Goal: Task Accomplishment & Management: Use online tool/utility

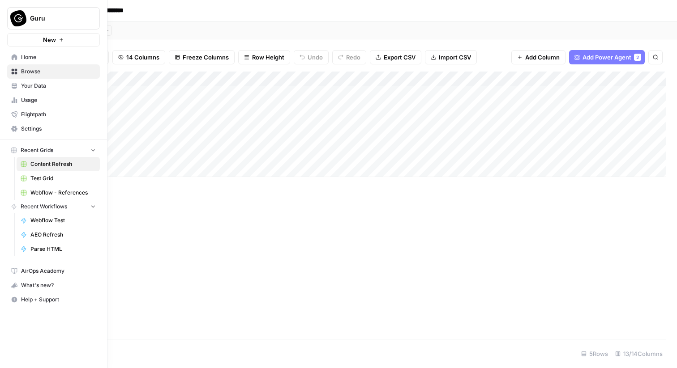
click at [29, 22] on button "Guru" at bounding box center [53, 18] width 93 height 22
type input "meis"
click at [41, 66] on span "[PERSON_NAME]" at bounding box center [86, 67] width 118 height 9
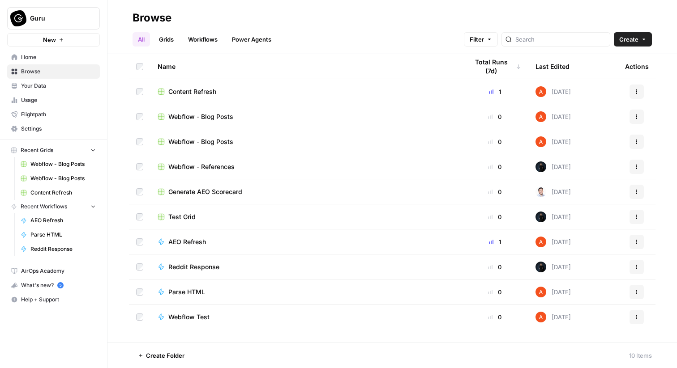
click at [34, 23] on button "Guru" at bounding box center [53, 18] width 93 height 22
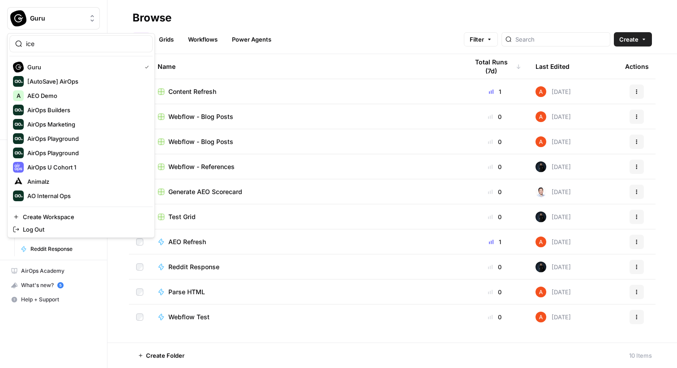
type input "ice"
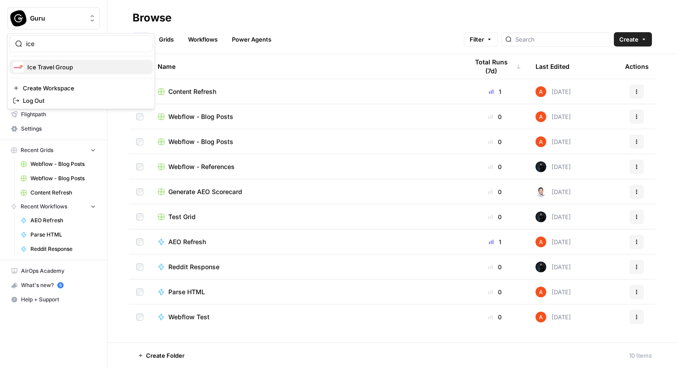
click at [49, 64] on span "Ice Travel Group" at bounding box center [86, 67] width 118 height 9
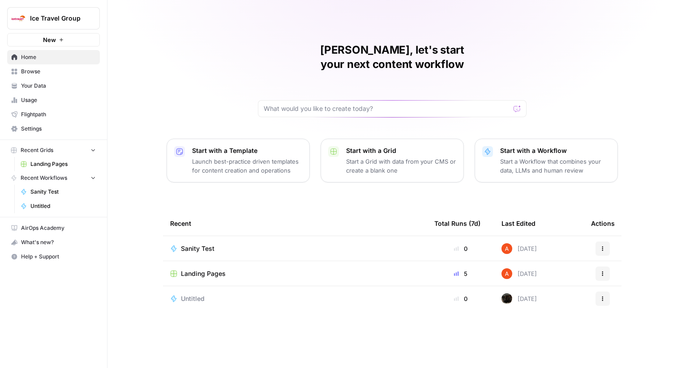
click at [61, 73] on span "Browse" at bounding box center [58, 72] width 75 height 8
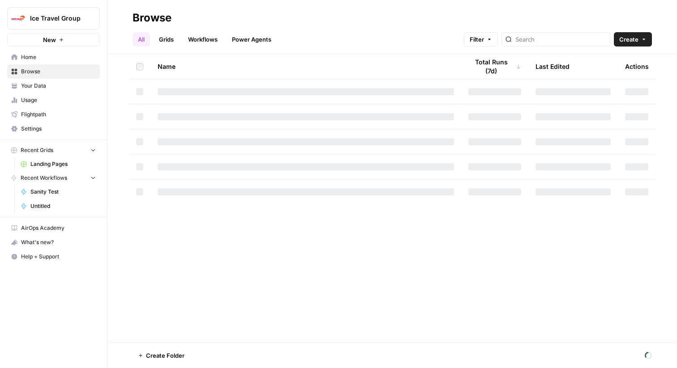
click at [60, 59] on span "Home" at bounding box center [58, 57] width 75 height 8
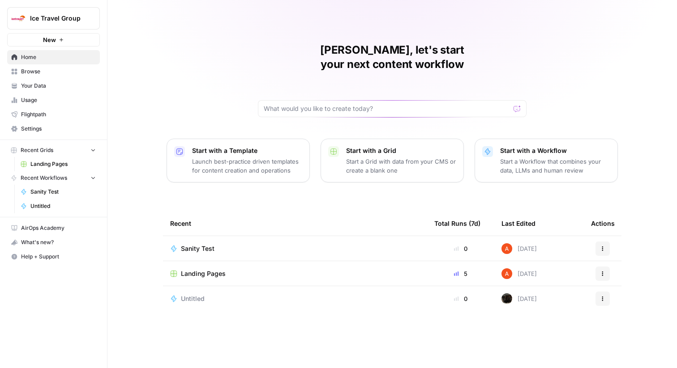
click at [215, 269] on span "Landing Pages" at bounding box center [203, 273] width 45 height 9
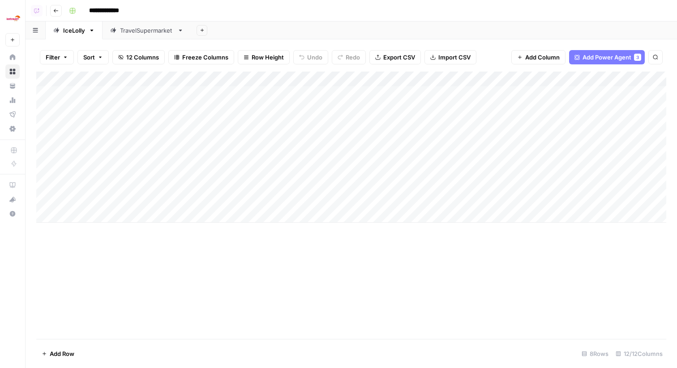
click at [181, 78] on div "Add Column" at bounding box center [351, 147] width 630 height 151
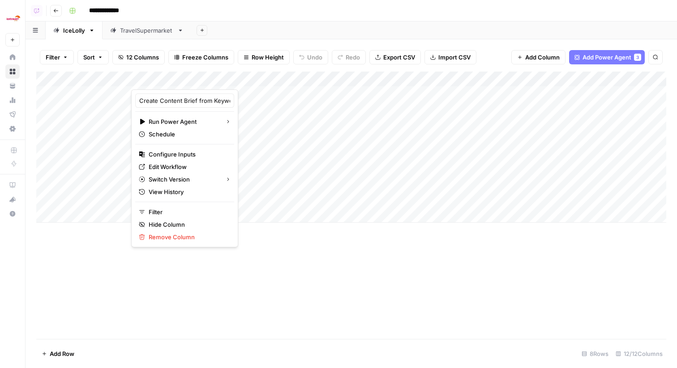
click at [488, 60] on div "Filter Sort 12 Columns Freeze Columns Row Height Undo Redo Export CSV Import CS…" at bounding box center [351, 57] width 630 height 29
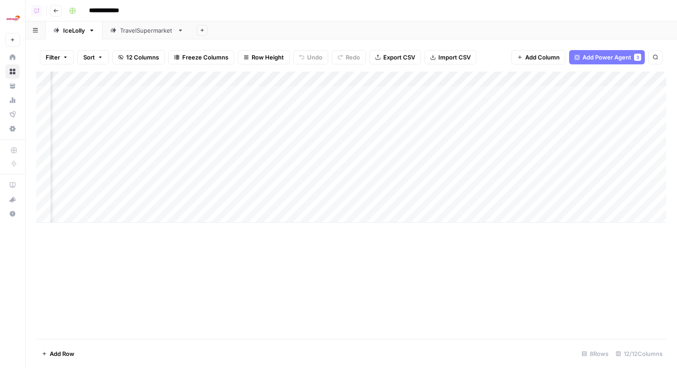
scroll to position [0, 401]
click at [487, 79] on div "Add Column" at bounding box center [351, 147] width 630 height 151
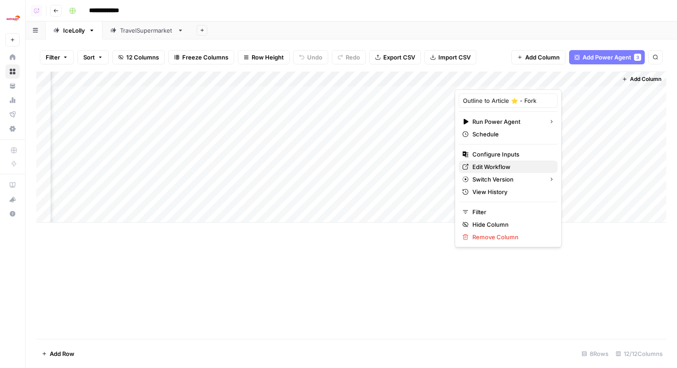
click at [484, 164] on span "Edit Workflow" at bounding box center [511, 166] width 78 height 9
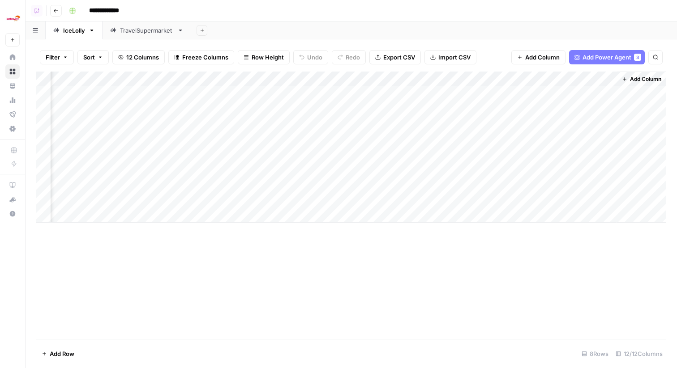
click at [602, 188] on div "Add Column" at bounding box center [351, 147] width 630 height 151
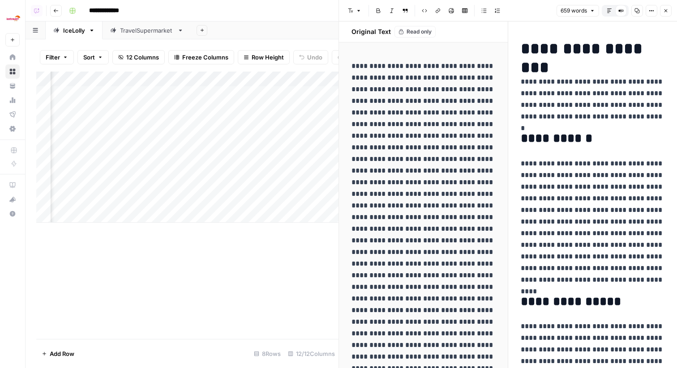
click at [608, 9] on icon "button" at bounding box center [608, 10] width 5 height 5
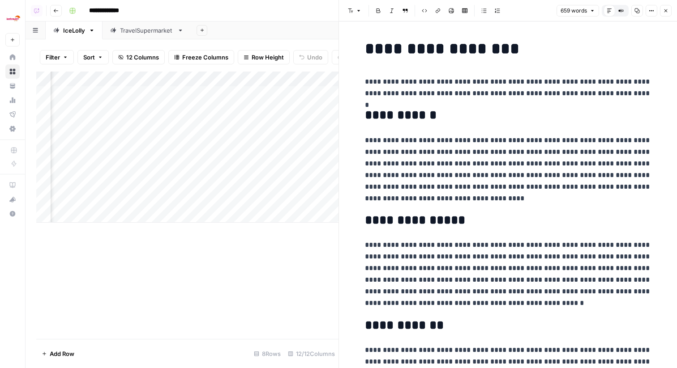
scroll to position [0, 0]
click at [668, 9] on button "Close" at bounding box center [666, 11] width 12 height 12
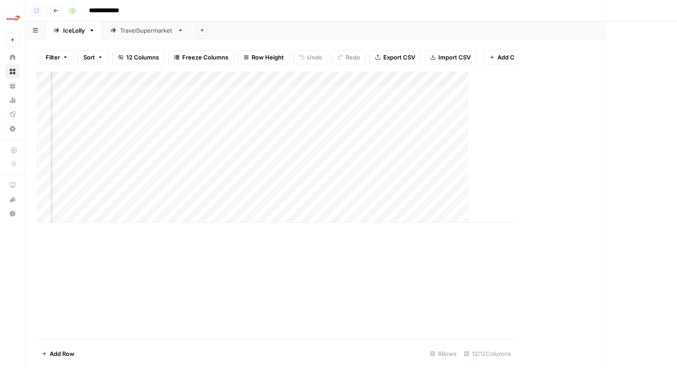
scroll to position [0, 391]
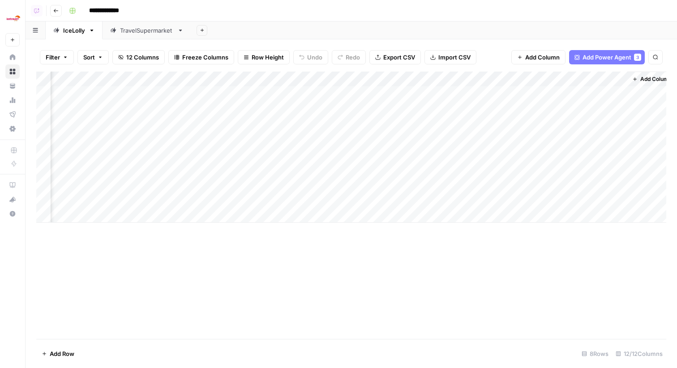
click at [618, 184] on div "Add Column" at bounding box center [351, 147] width 630 height 151
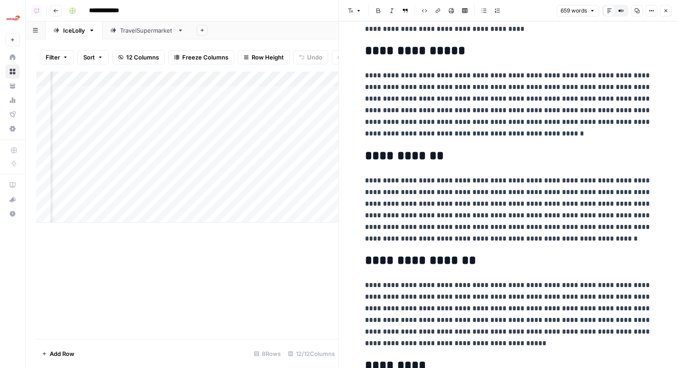
scroll to position [188, 0]
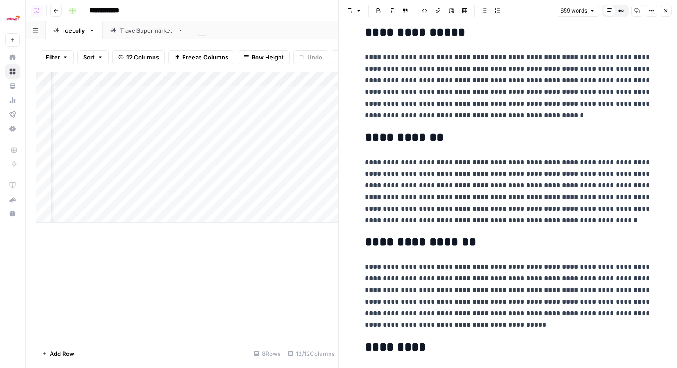
click at [665, 8] on icon "button" at bounding box center [665, 10] width 5 height 5
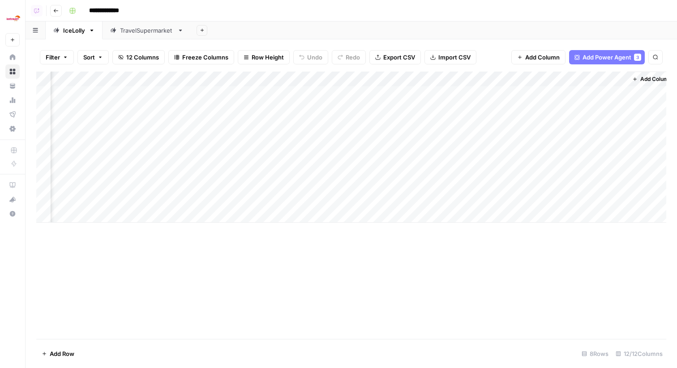
click at [620, 199] on div "Add Column" at bounding box center [351, 147] width 630 height 151
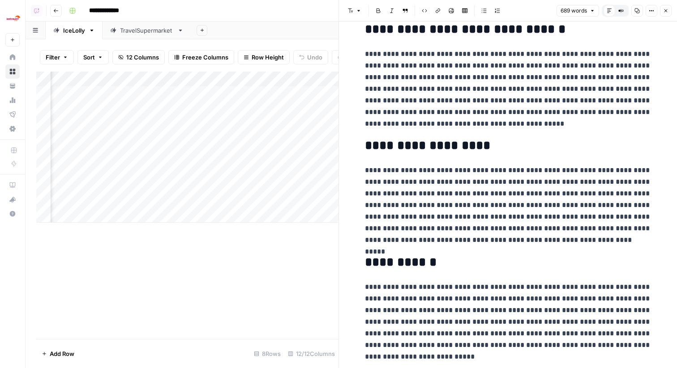
scroll to position [312, 0]
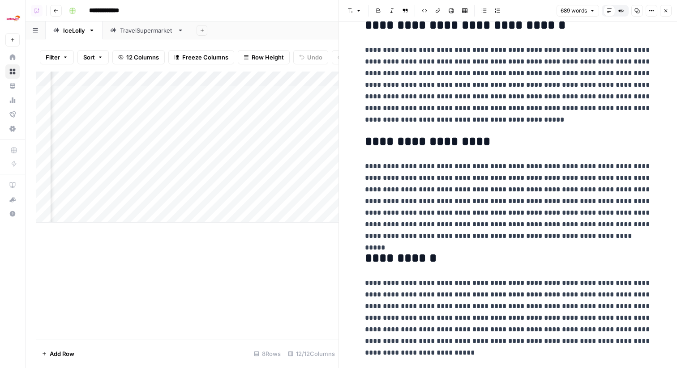
click at [663, 10] on icon "button" at bounding box center [665, 10] width 5 height 5
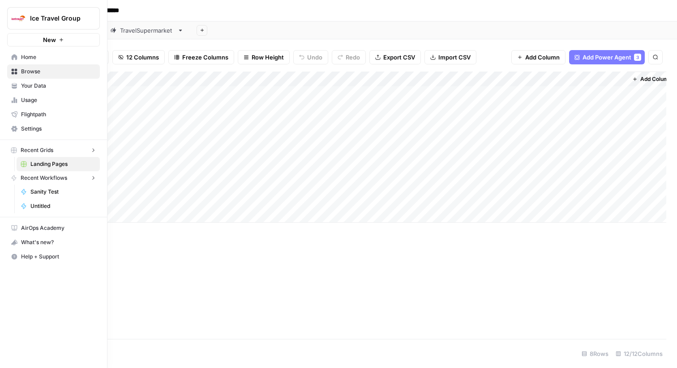
click at [18, 55] on link "Home" at bounding box center [53, 57] width 93 height 14
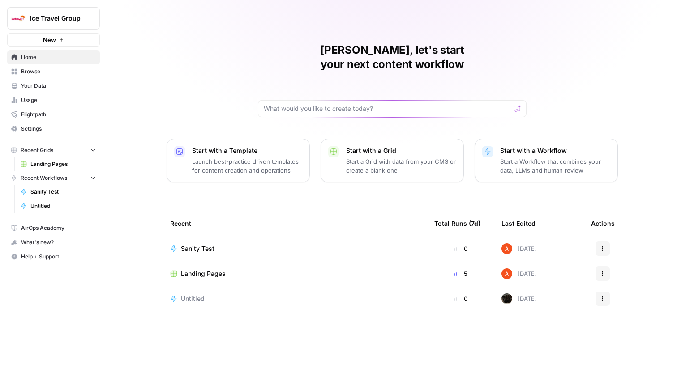
click at [210, 244] on span "Sanity Test" at bounding box center [198, 248] width 34 height 9
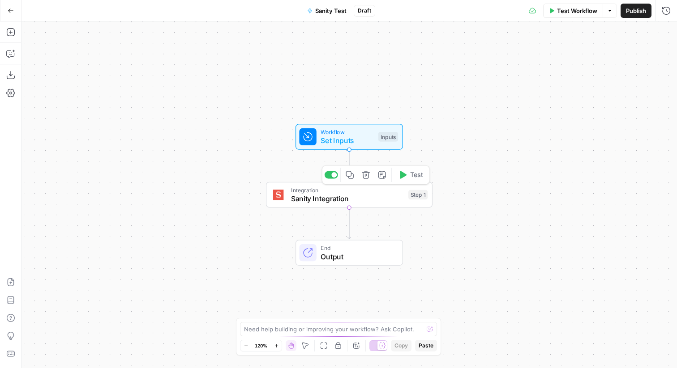
click at [297, 197] on span "Sanity Integration" at bounding box center [347, 198] width 113 height 11
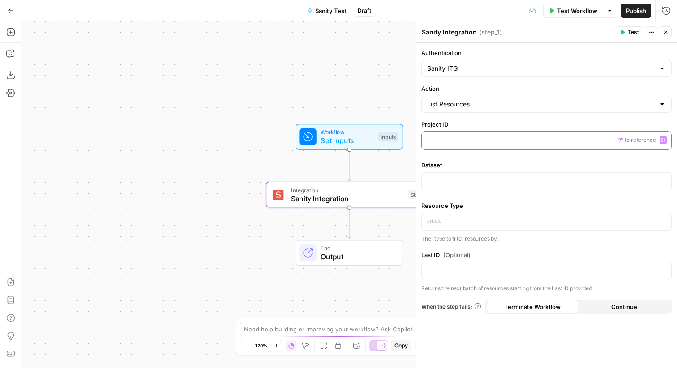
click at [454, 138] on p at bounding box center [546, 140] width 239 height 9
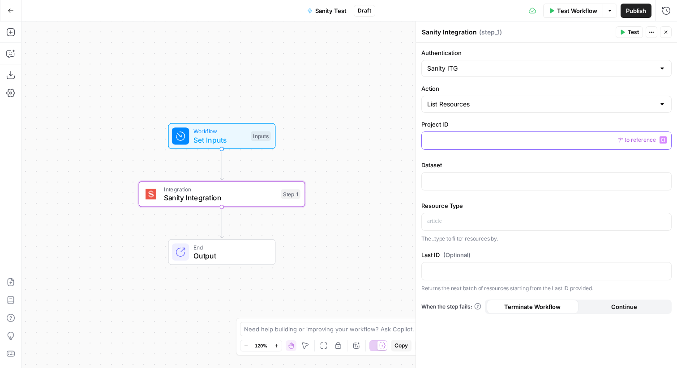
click at [470, 141] on p at bounding box center [546, 140] width 239 height 9
click at [460, 177] on p at bounding box center [546, 180] width 239 height 9
click at [6, 9] on button "Go Back" at bounding box center [11, 11] width 16 height 16
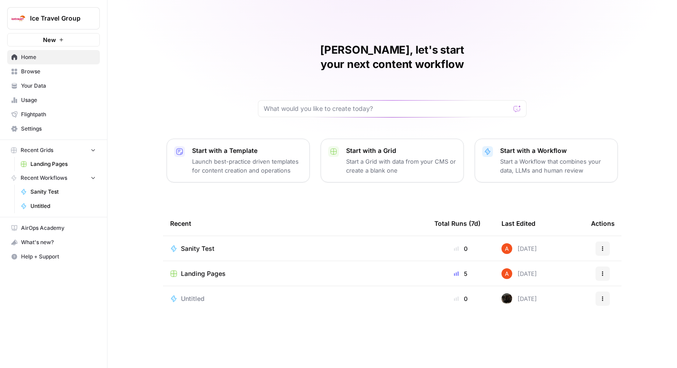
click at [202, 269] on span "Landing Pages" at bounding box center [203, 273] width 45 height 9
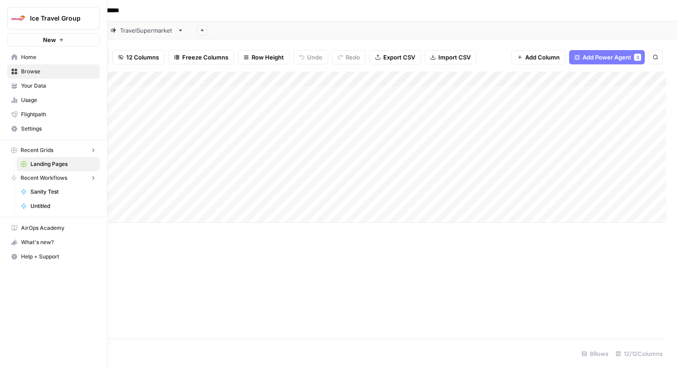
click at [18, 20] on img "Workspace: Ice Travel Group" at bounding box center [18, 18] width 16 height 16
type input "meis"
click at [53, 67] on span "Meister" at bounding box center [86, 67] width 118 height 9
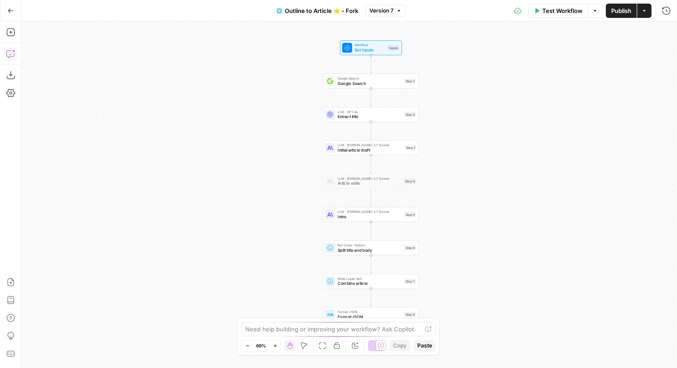
click at [12, 55] on icon "button" at bounding box center [10, 53] width 9 height 9
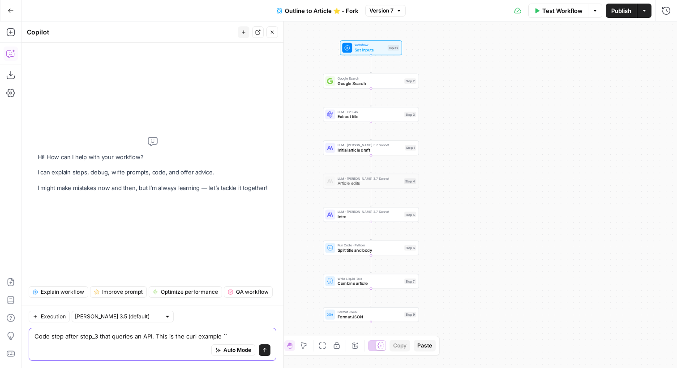
paste textarea "curl -X GET "https://api.staging.icelolly.com/universal-autocomplete/v1/suggest…"
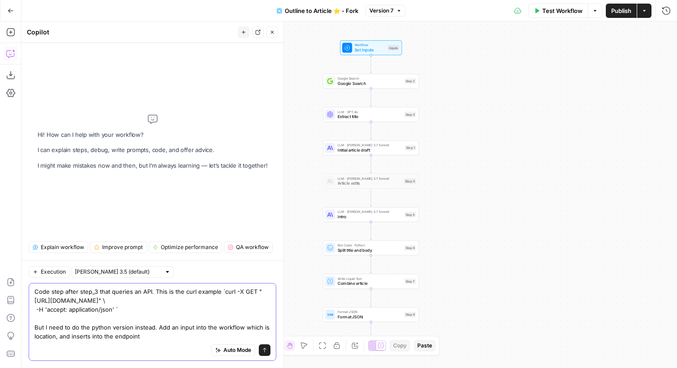
drag, startPoint x: 66, startPoint y: 292, endPoint x: 28, endPoint y: 290, distance: 38.5
click at [28, 290] on div "Execution Claude Sonnet 3.5 (default) Code step after step_3 that queries an AP…" at bounding box center [152, 314] width 262 height 108
click at [169, 330] on textarea "Code step after step_3 that queries an API. This is the curl example `curl -X G…" at bounding box center [152, 314] width 236 height 54
click at [163, 337] on textarea "Code step after step_3 that queries an API. This is the curl example `curl -X G…" at bounding box center [152, 314] width 236 height 54
paste textarea "query=Kos&"
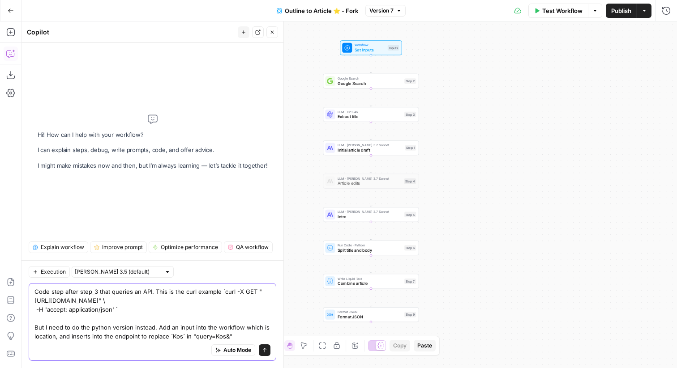
type textarea "Code step after step_3 that queries an API. This is the curl example `curl -X G…"
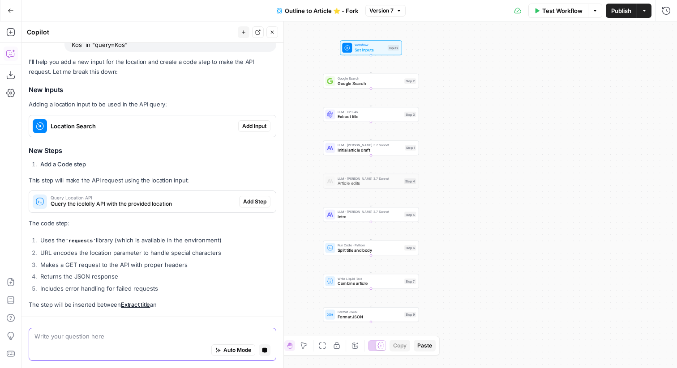
scroll to position [425, 0]
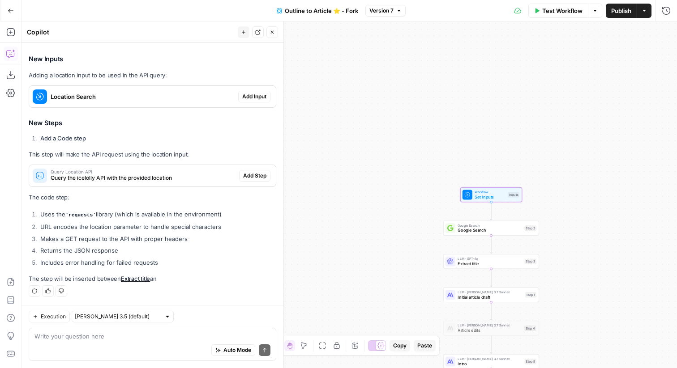
click at [257, 97] on span "Add Input" at bounding box center [254, 97] width 24 height 8
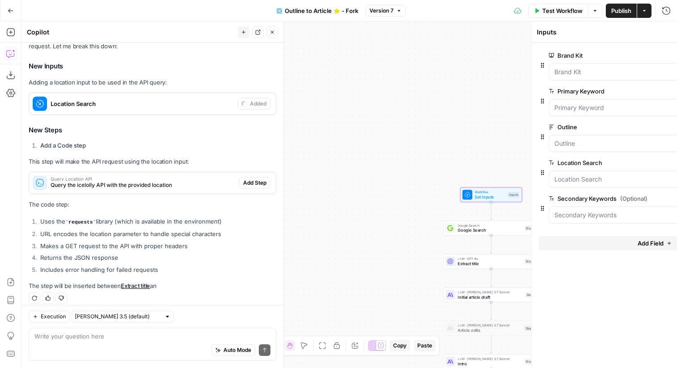
scroll to position [439, 0]
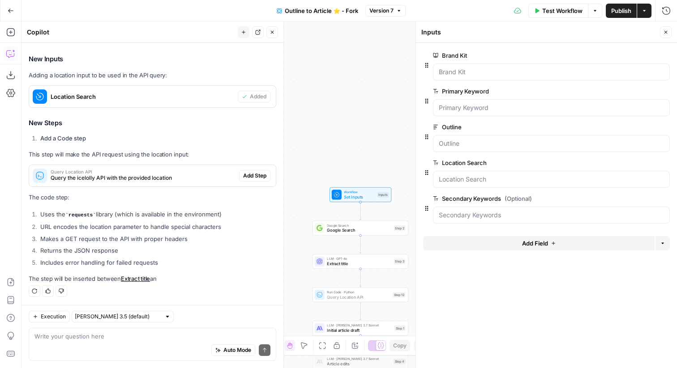
click at [252, 176] on span "Add Step" at bounding box center [254, 176] width 23 height 8
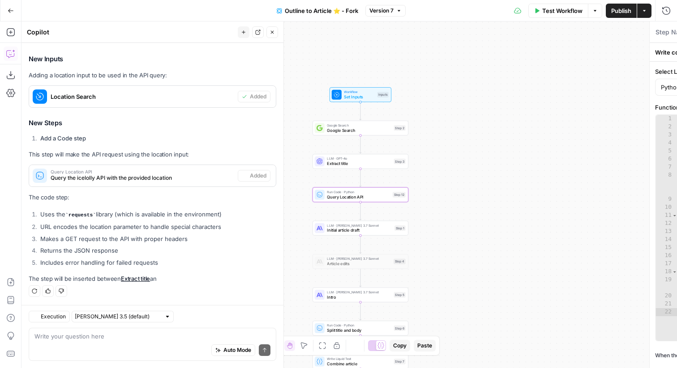
type textarea "Query Location API"
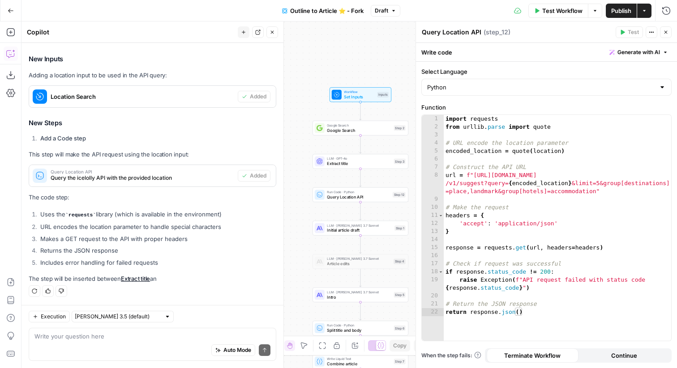
click at [664, 31] on icon "button" at bounding box center [665, 32] width 3 height 3
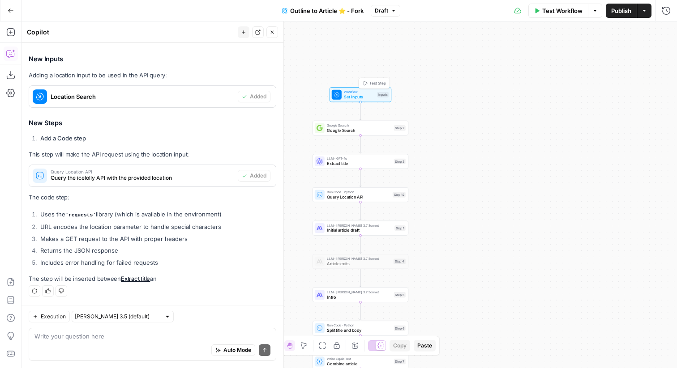
click at [382, 82] on span "Test Step" at bounding box center [377, 83] width 17 height 5
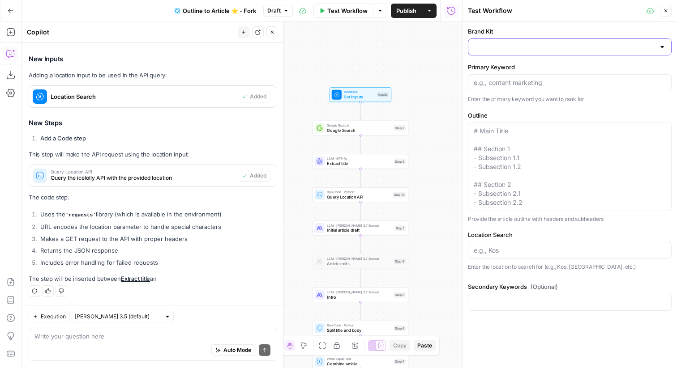
click at [502, 45] on input "Brand Kit" at bounding box center [563, 47] width 181 height 9
click at [516, 88] on span "IceLolly" at bounding box center [567, 89] width 185 height 9
type input "IceLolly"
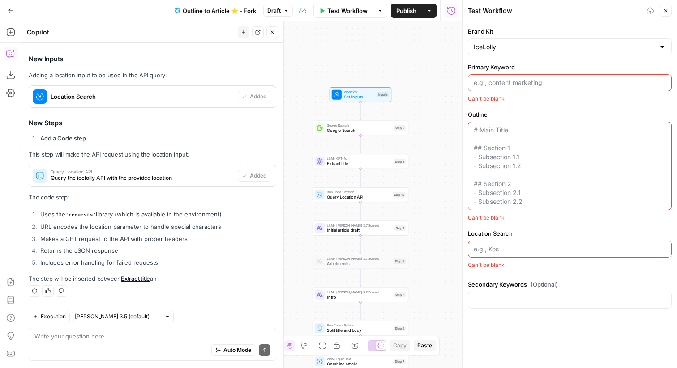
click at [515, 80] on input "Primary Keyword" at bounding box center [569, 82] width 192 height 9
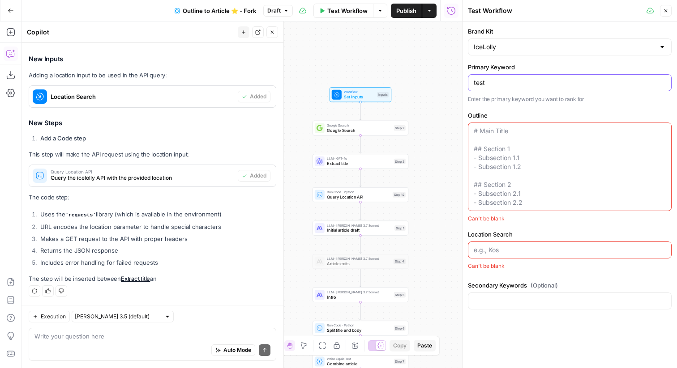
type input "test"
click at [514, 145] on textarea "Outline" at bounding box center [569, 167] width 192 height 81
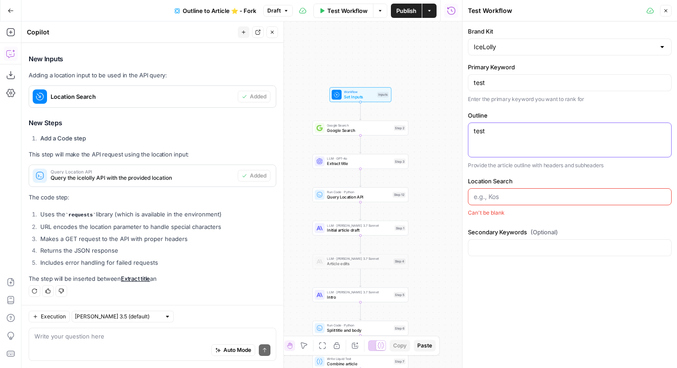
type textarea "test"
click at [503, 195] on input "Location Search" at bounding box center [569, 196] width 192 height 9
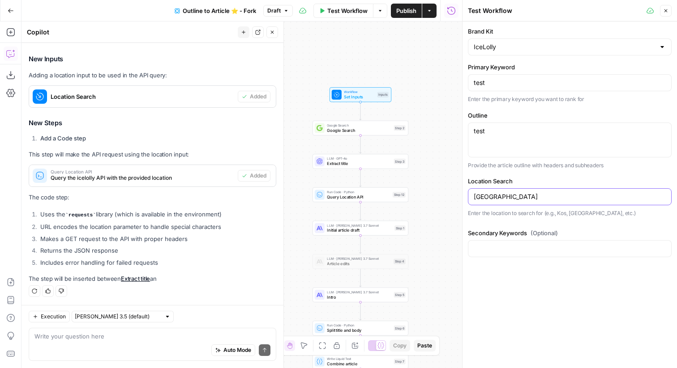
type input "Cyprus"
click at [666, 8] on icon "button" at bounding box center [665, 10] width 5 height 5
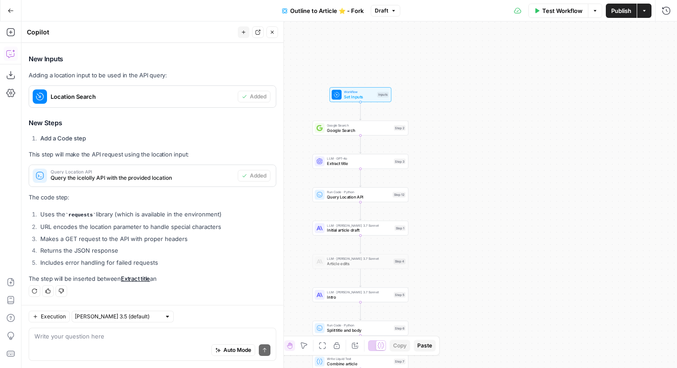
click at [567, 9] on span "Test Workflow" at bounding box center [562, 10] width 40 height 9
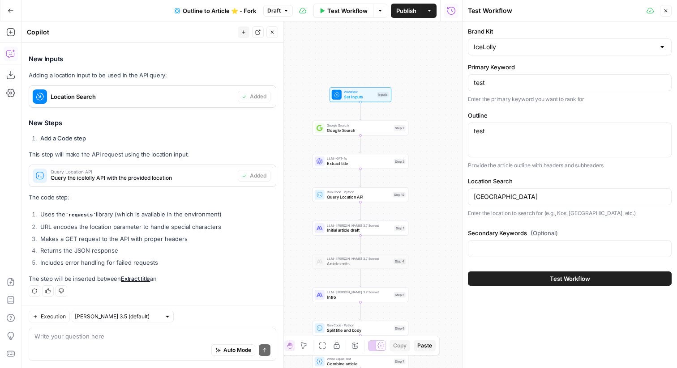
click at [555, 274] on span "Test Workflow" at bounding box center [570, 278] width 40 height 9
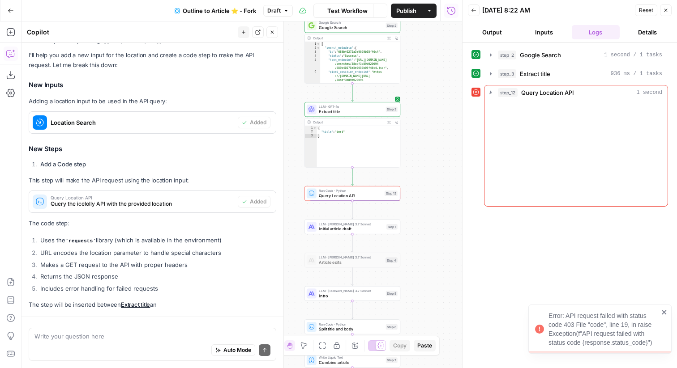
scroll to position [439, 0]
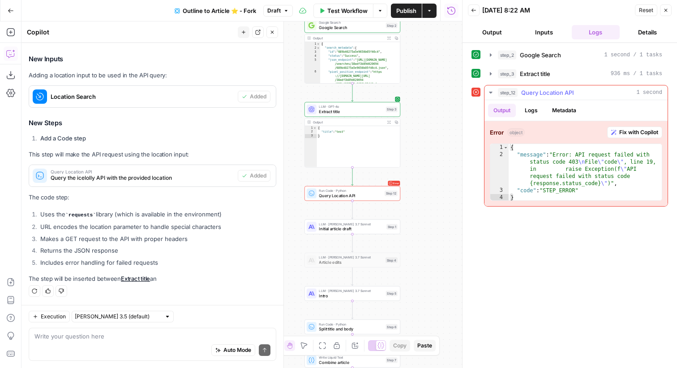
click at [532, 108] on button "Logs" at bounding box center [531, 110] width 24 height 13
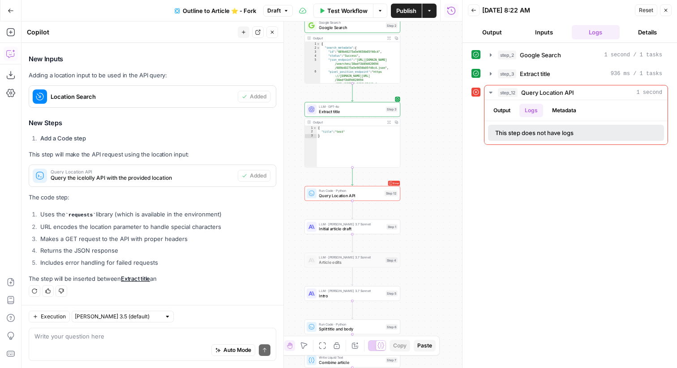
click at [381, 200] on div "Error Run Code · Python Query Location API Step 12 Copy step Delete step Add No…" at bounding box center [352, 193] width 96 height 15
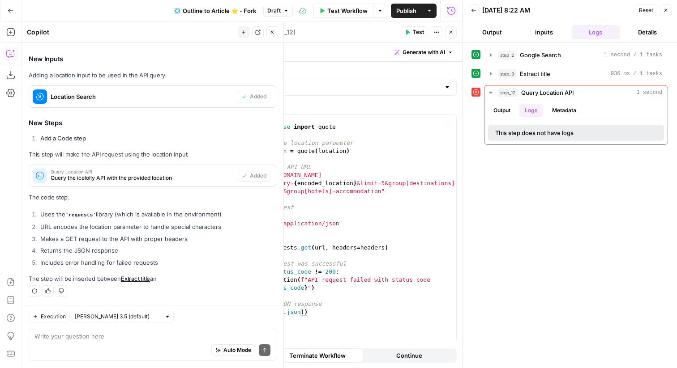
click at [395, 175] on div "import requests from urllib . parse import quote # URL encode the location para…" at bounding box center [342, 236] width 227 height 242
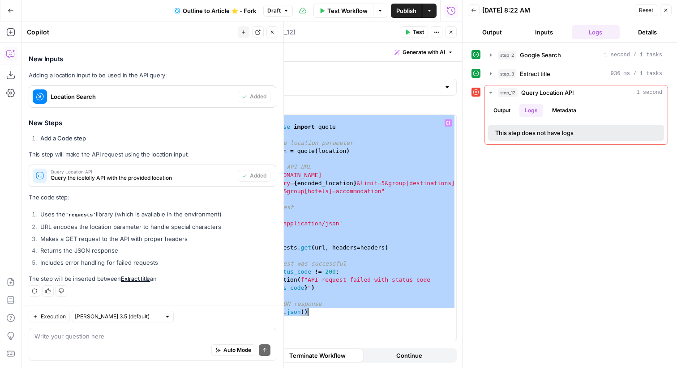
click at [358, 172] on div "import requests from urllib . parse import quote # URL encode the location para…" at bounding box center [342, 236] width 227 height 242
paste textarea
type textarea "**********"
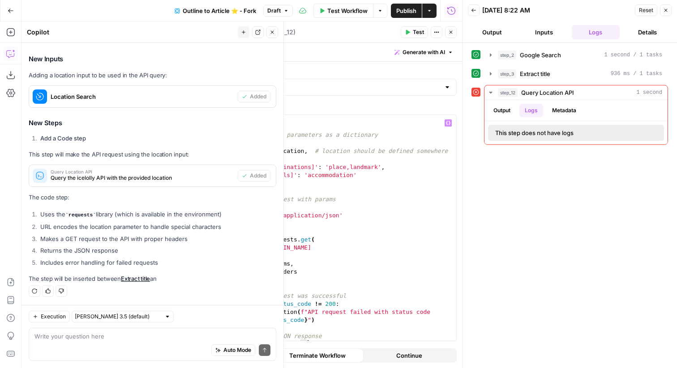
scroll to position [8, 0]
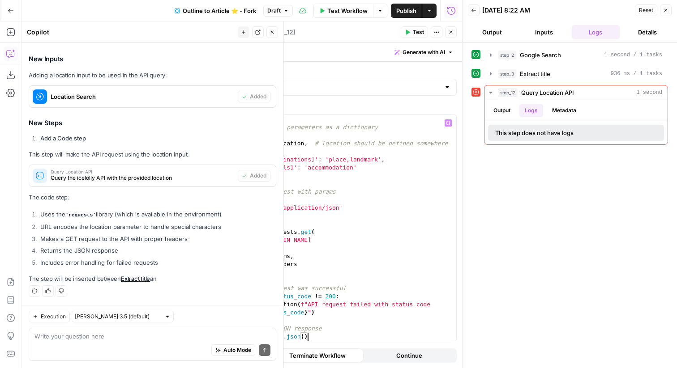
click at [410, 26] on header "Query Location API Query Location API ( step_12 ) Test Actions Close" at bounding box center [331, 31] width 261 height 21
click at [413, 31] on span "Test" at bounding box center [418, 32] width 11 height 8
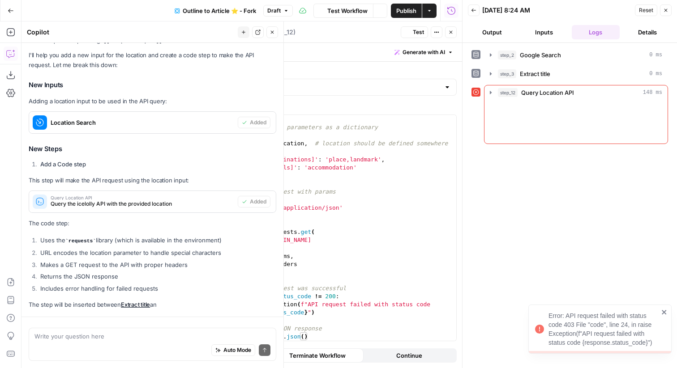
scroll to position [439, 0]
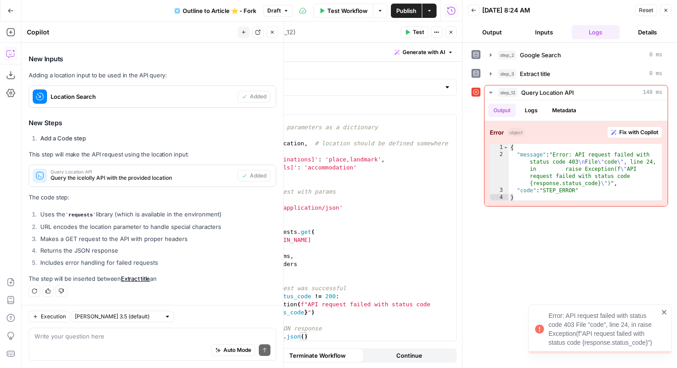
click at [666, 10] on icon "button" at bounding box center [665, 10] width 5 height 5
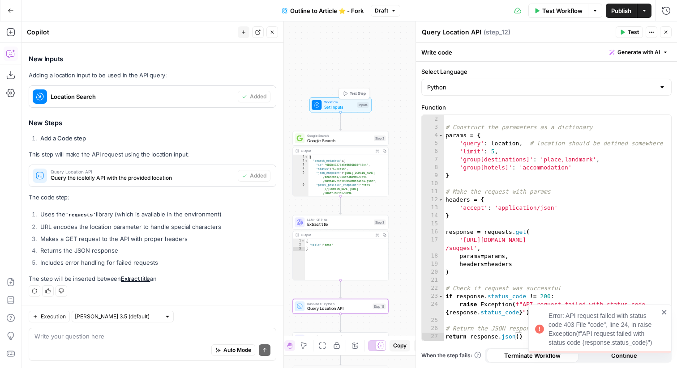
click at [362, 93] on span "Test Step" at bounding box center [357, 93] width 17 height 5
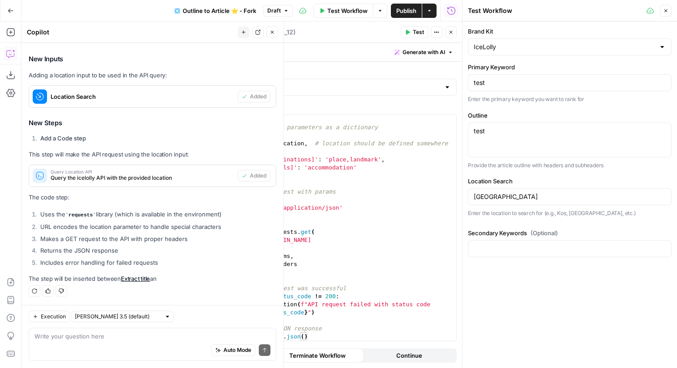
click at [666, 12] on icon "button" at bounding box center [665, 10] width 3 height 3
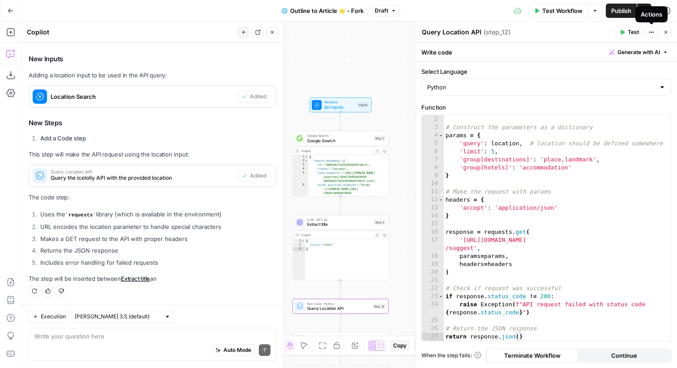
click at [663, 30] on icon "button" at bounding box center [665, 32] width 5 height 5
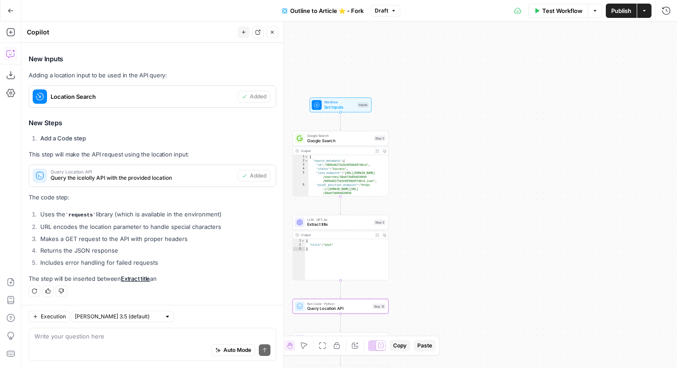
click at [343, 107] on span "Set Inputs" at bounding box center [339, 107] width 30 height 6
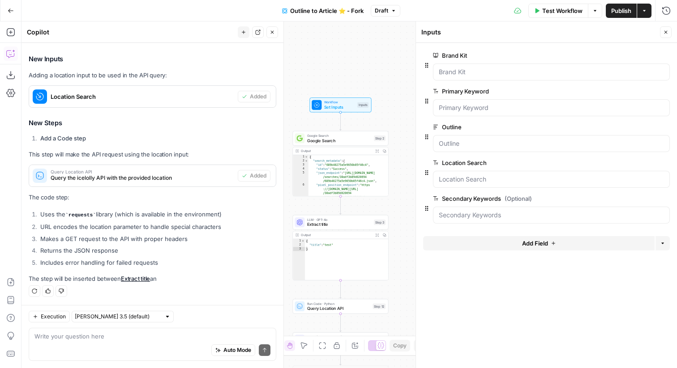
click at [623, 163] on div "Location Search edit field Delete group" at bounding box center [551, 163] width 237 height 11
click at [630, 163] on span "edit field" at bounding box center [636, 162] width 20 height 7
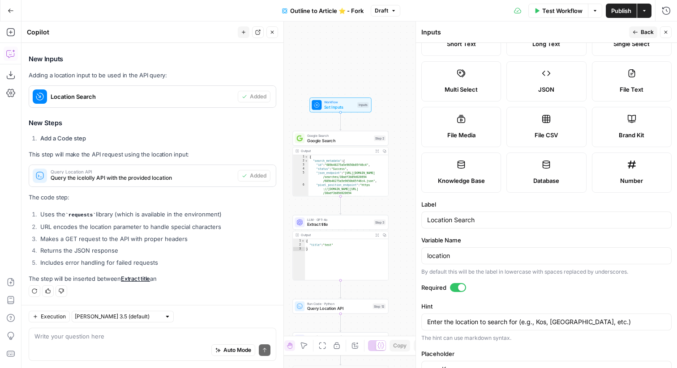
scroll to position [59, 0]
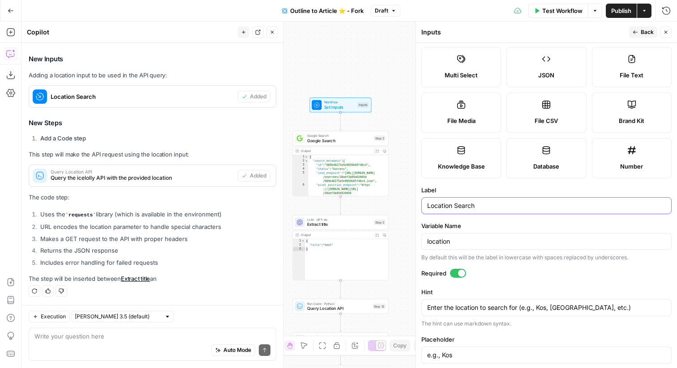
click at [477, 208] on input "Location Search" at bounding box center [546, 205] width 239 height 9
type input "Location"
click at [645, 34] on span "Back" at bounding box center [646, 32] width 13 height 8
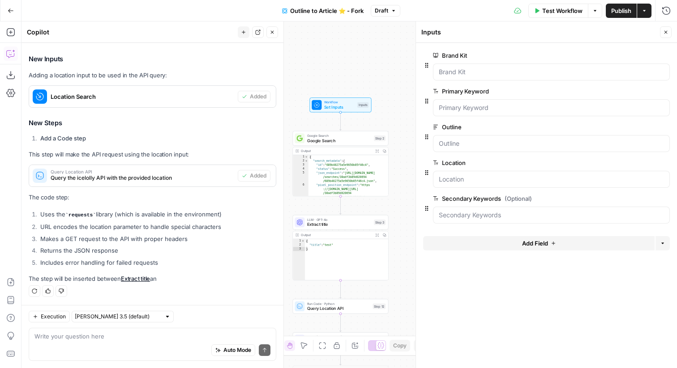
click at [667, 33] on icon "button" at bounding box center [665, 32] width 5 height 5
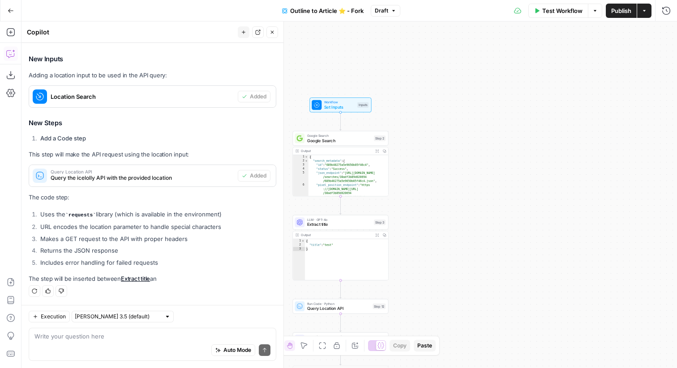
click at [341, 225] on span "Extract title" at bounding box center [339, 225] width 64 height 6
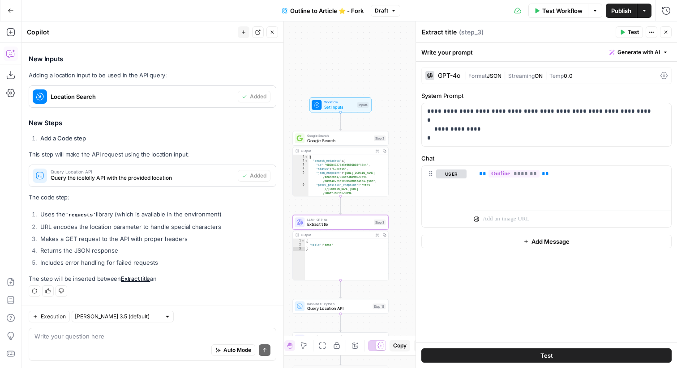
click at [324, 309] on span "Query Location API" at bounding box center [338, 309] width 63 height 6
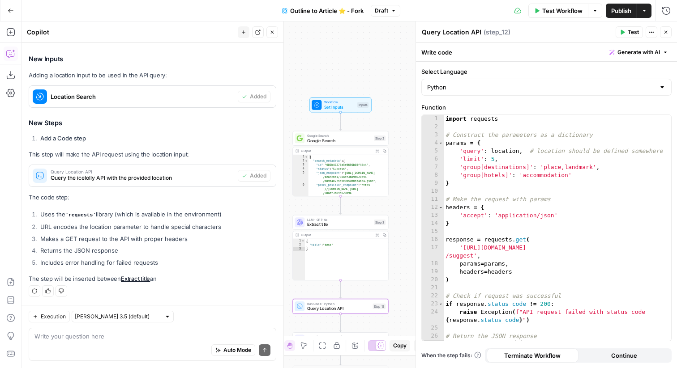
click at [634, 34] on span "Test" at bounding box center [632, 32] width 11 height 8
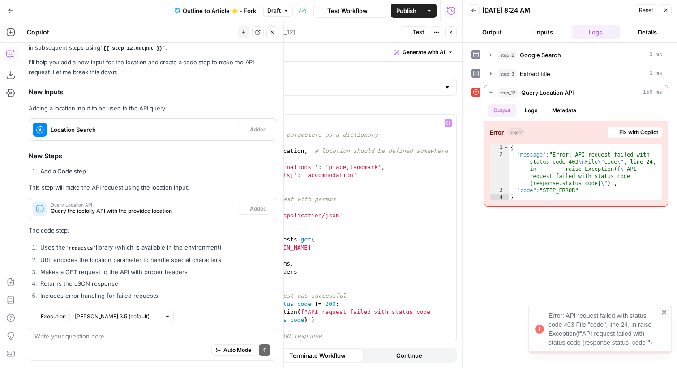
scroll to position [439, 0]
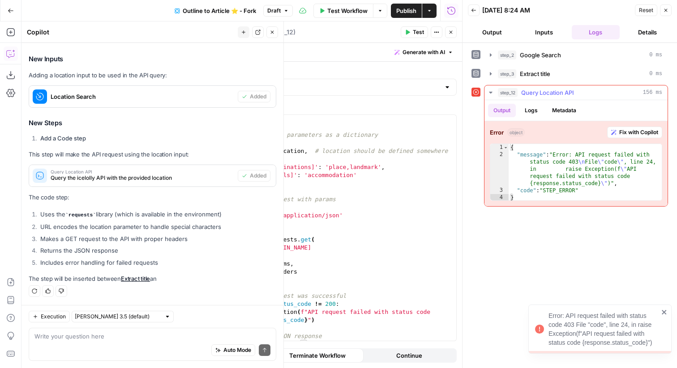
click at [598, 176] on div "{ "message" : "Error: API request failed with status code 403 \n File \" code \…" at bounding box center [584, 180] width 153 height 72
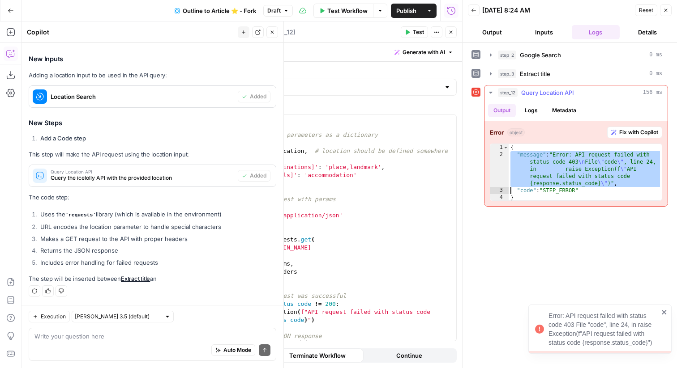
click at [598, 176] on div "{ "message" : "Error: API request failed with status code 403 \n File \" code \…" at bounding box center [584, 180] width 153 height 72
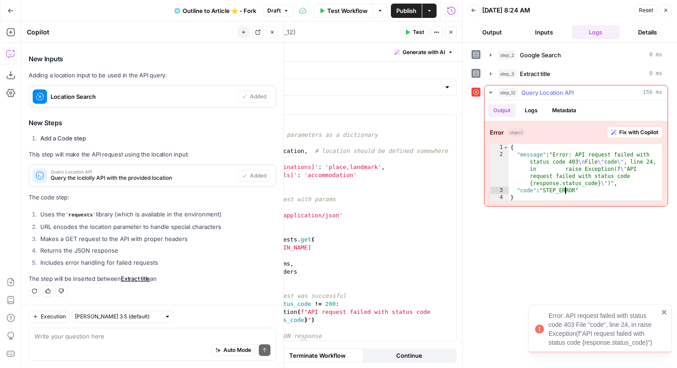
click at [566, 192] on div "{ "message" : "Error: API request failed with status code 403 \n File \" code \…" at bounding box center [584, 180] width 153 height 72
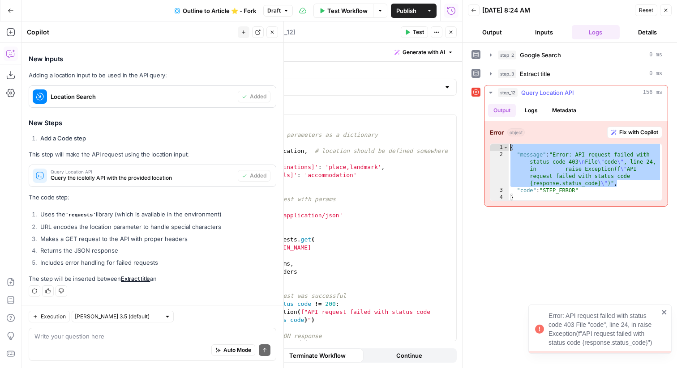
drag, startPoint x: 629, startPoint y: 183, endPoint x: 500, endPoint y: 138, distance: 136.6
click at [500, 138] on div "**********" at bounding box center [575, 163] width 183 height 85
type textarea "**********"
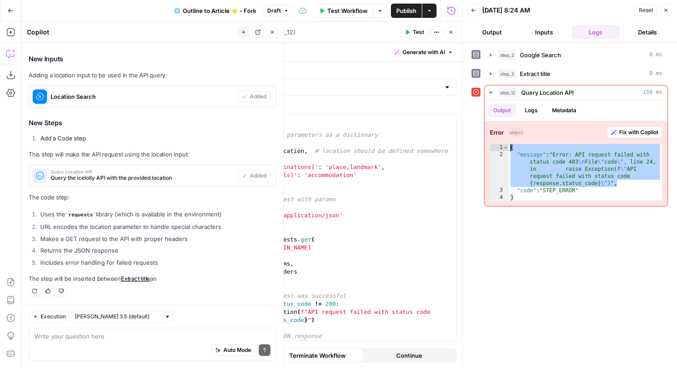
click at [666, 11] on icon "button" at bounding box center [665, 10] width 5 height 5
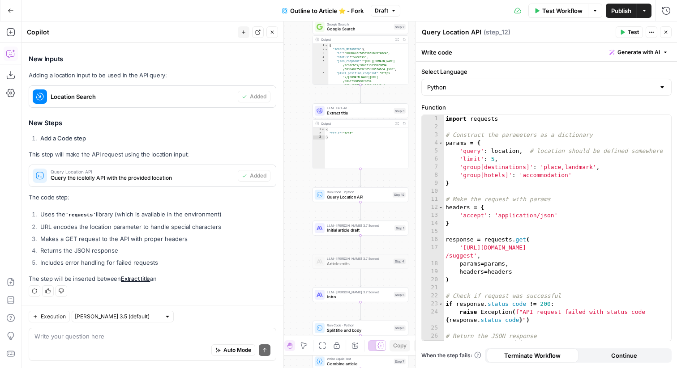
click at [132, 346] on div "Auto Mode Send" at bounding box center [152, 351] width 236 height 20
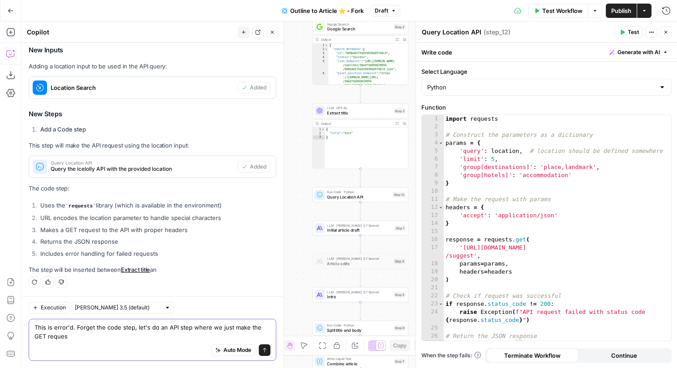
type textarea "This is error'd. Forget the code step, let's do an API step where we just make …"
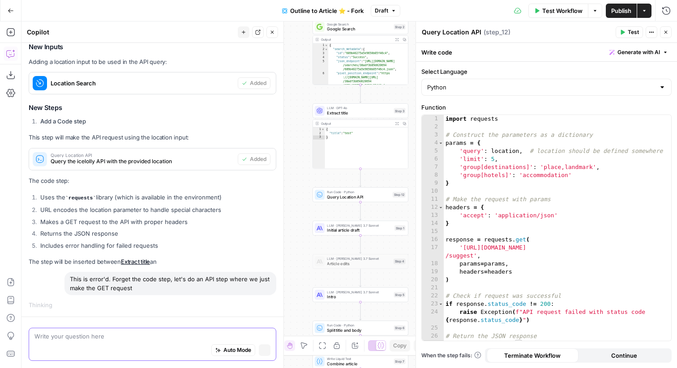
scroll to position [429, 0]
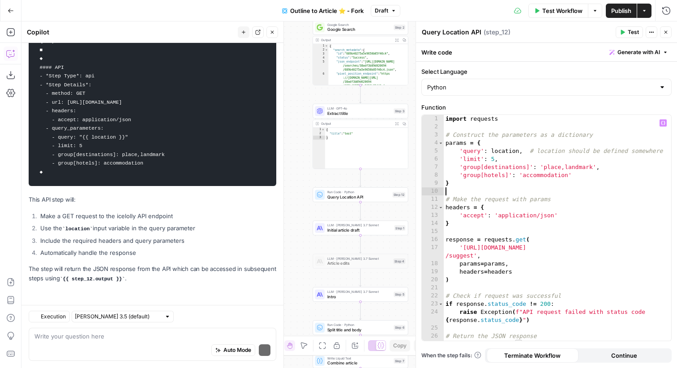
click at [504, 189] on div "import requests # Construct the parameters as a dictionary params = { 'query' :…" at bounding box center [556, 236] width 227 height 242
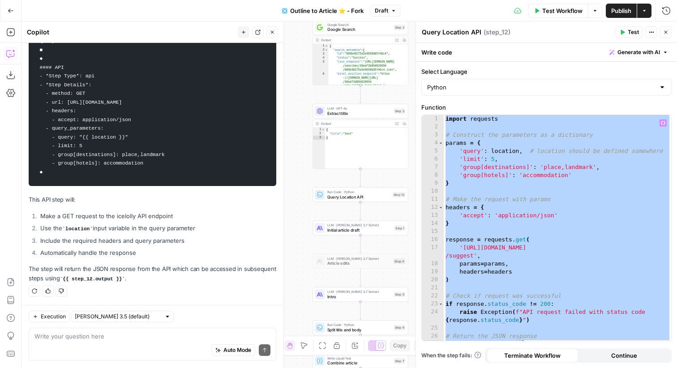
paste textarea
type textarea "**********"
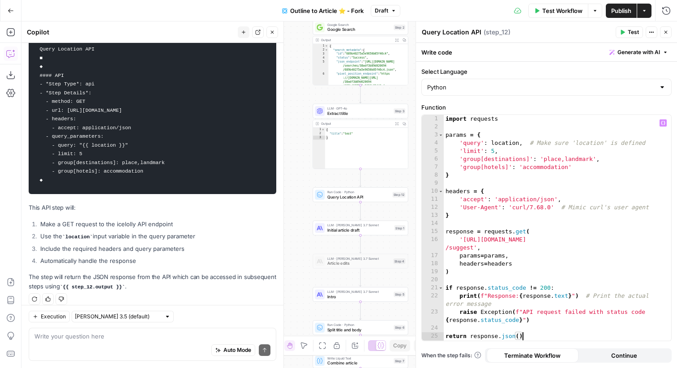
scroll to position [779, 0]
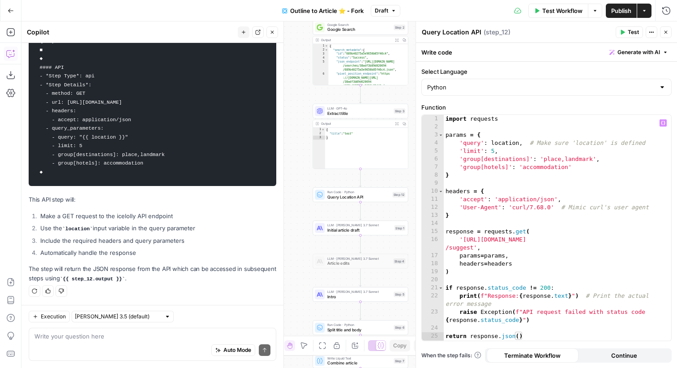
click at [628, 30] on span "Test" at bounding box center [632, 32] width 11 height 8
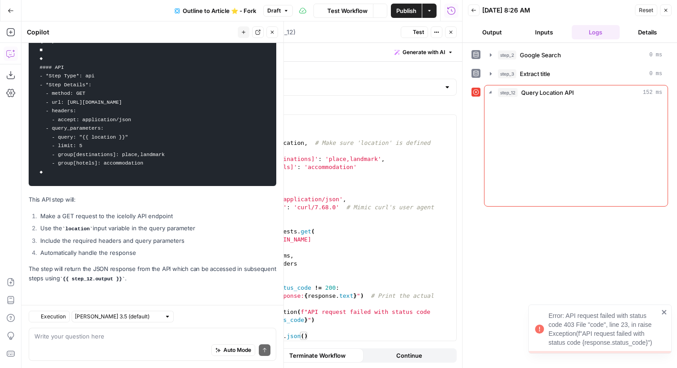
scroll to position [779, 0]
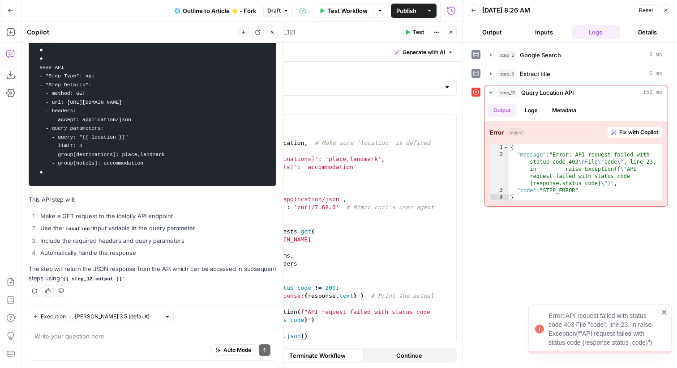
click at [451, 29] on button "Close" at bounding box center [451, 32] width 12 height 12
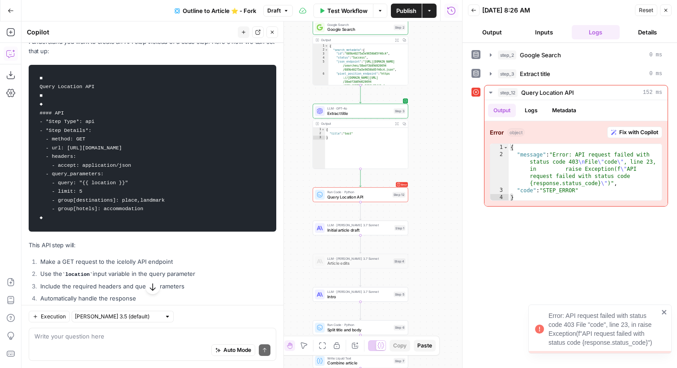
click at [218, 187] on code "■ Query Location API ■ ◆ #### API - *Step Type*: api - *Step Details*: - method…" at bounding box center [152, 148] width 236 height 158
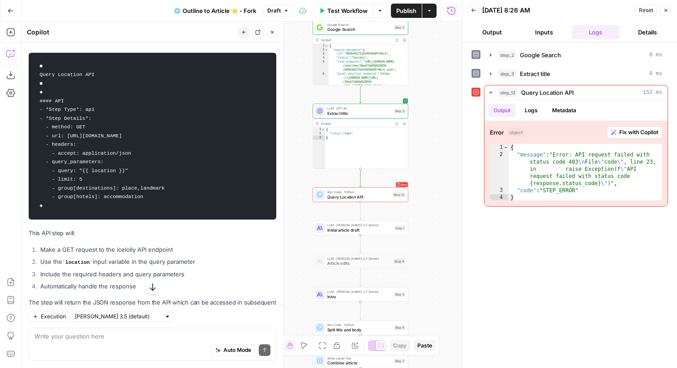
scroll to position [0, 4]
drag, startPoint x: 267, startPoint y: 143, endPoint x: 64, endPoint y: 145, distance: 203.2
click at [64, 145] on code "■ Query Location API ■ ◆ #### API - *Step Type*: api - *Step Details*: - method…" at bounding box center [152, 136] width 236 height 158
copy code "https://api.staging.icelolly.com/universal-autocomplete/v1/suggest"
click at [8, 31] on icon "button" at bounding box center [10, 32] width 9 height 9
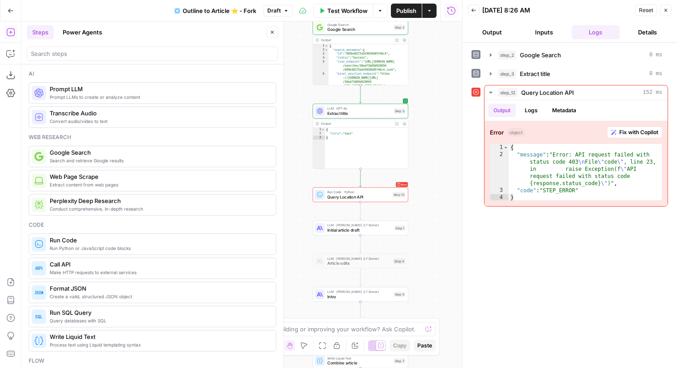
click at [175, 58] on div at bounding box center [152, 54] width 251 height 14
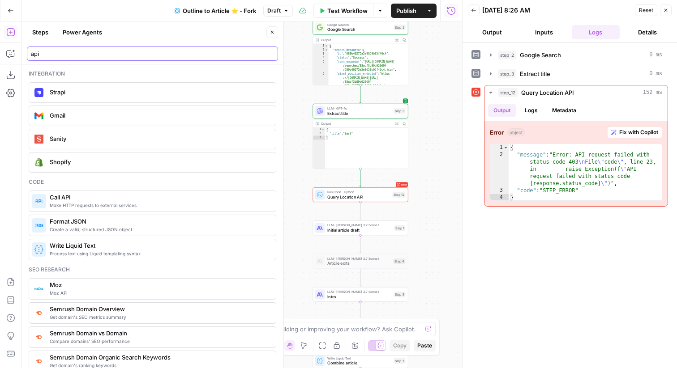
scroll to position [12, 0]
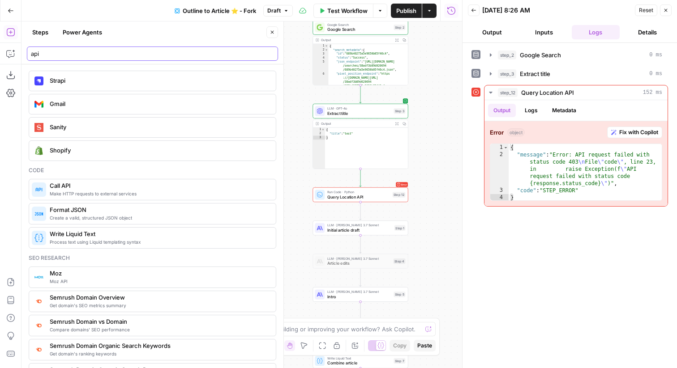
type input "api"
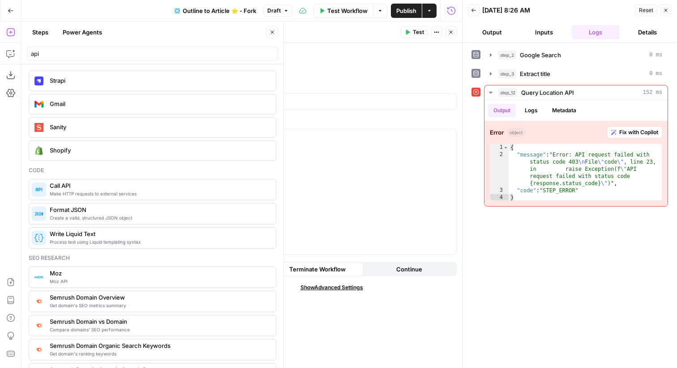
click at [666, 14] on button "Close" at bounding box center [666, 10] width 12 height 12
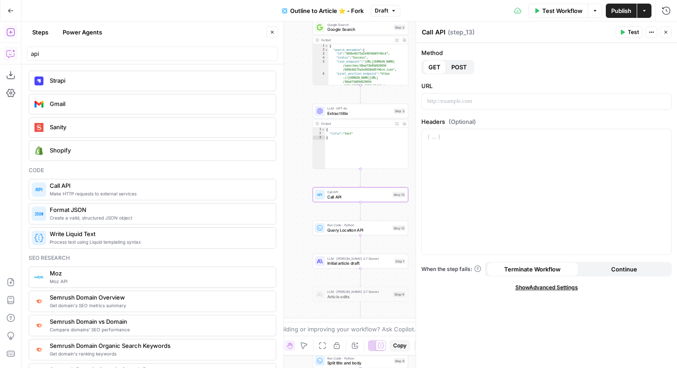
click at [8, 57] on icon "button" at bounding box center [10, 53] width 9 height 9
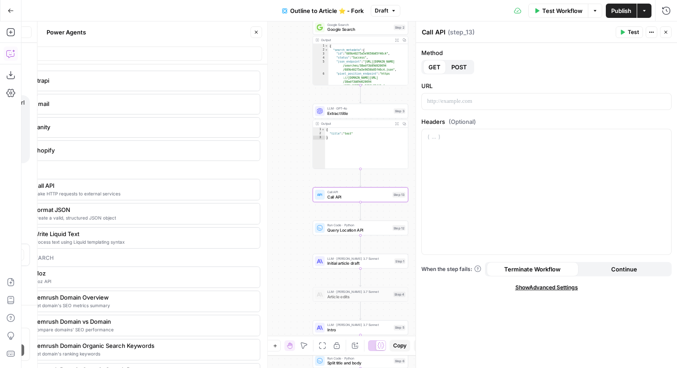
scroll to position [779, 0]
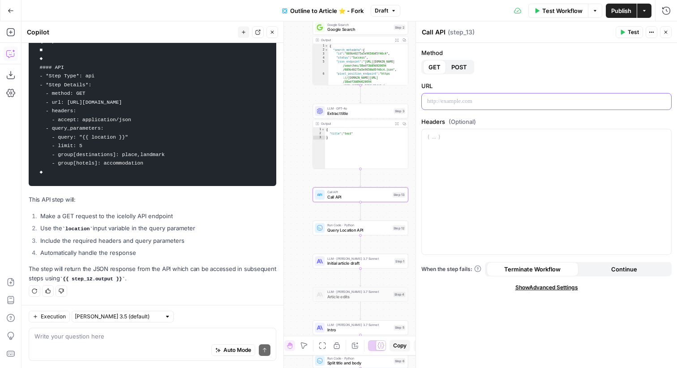
click at [443, 98] on p at bounding box center [546, 101] width 239 height 9
click at [130, 345] on div "Auto Mode Send" at bounding box center [152, 351] width 236 height 20
click at [472, 104] on p "**********" at bounding box center [546, 101] width 239 height 9
click at [459, 154] on div at bounding box center [546, 191] width 249 height 125
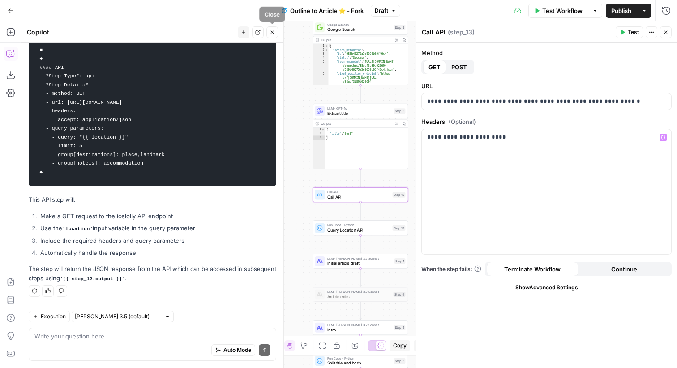
click at [272, 30] on icon "button" at bounding box center [271, 32] width 5 height 5
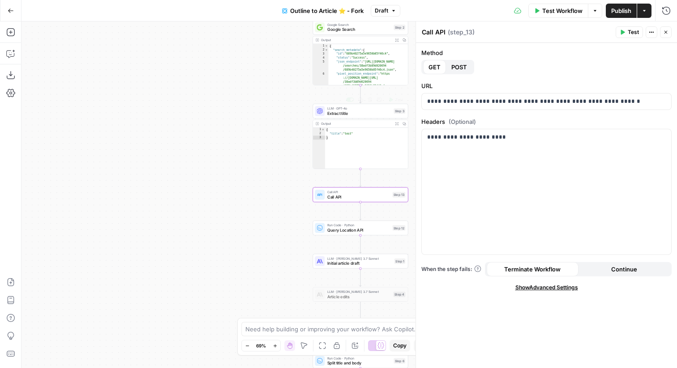
click at [382, 112] on span "Extract title" at bounding box center [359, 113] width 64 height 6
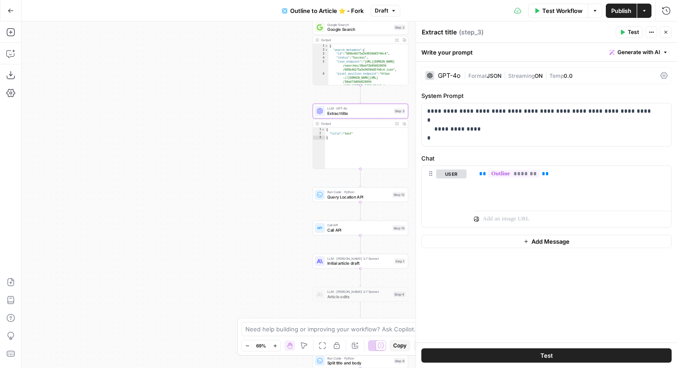
click at [353, 200] on div "Run Code · Python Query Location API Step 12 Copy step Delete step Add Note Test" at bounding box center [359, 194] width 95 height 15
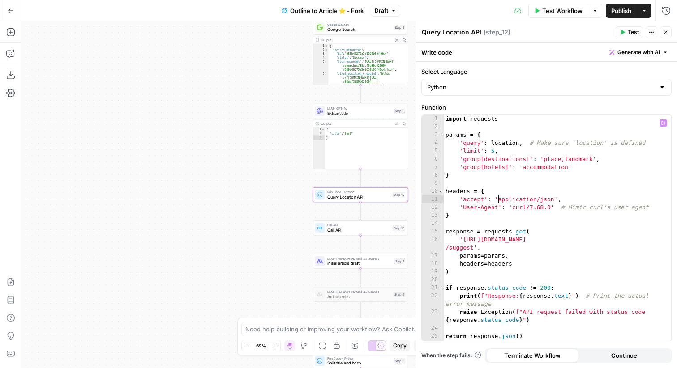
click at [496, 196] on div "import requests params = { 'query' : location , # Make sure 'location' is defin…" at bounding box center [556, 236] width 227 height 242
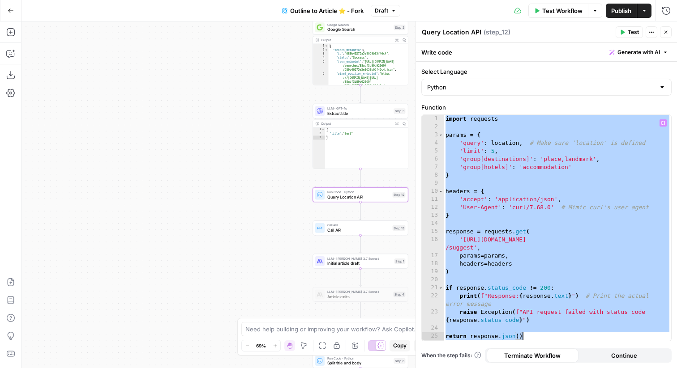
paste textarea "**********"
type textarea "**********"
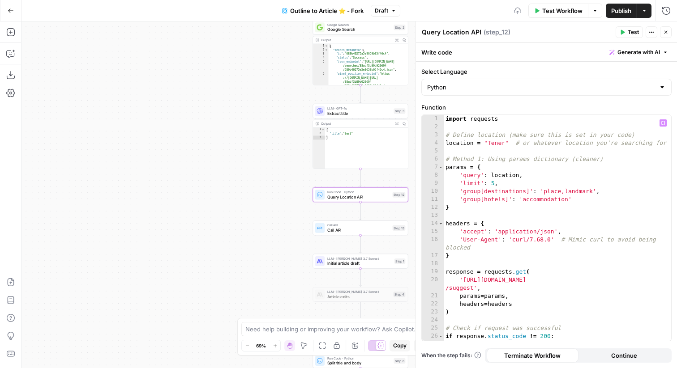
scroll to position [0, 0]
click at [631, 34] on span "Test" at bounding box center [632, 32] width 11 height 8
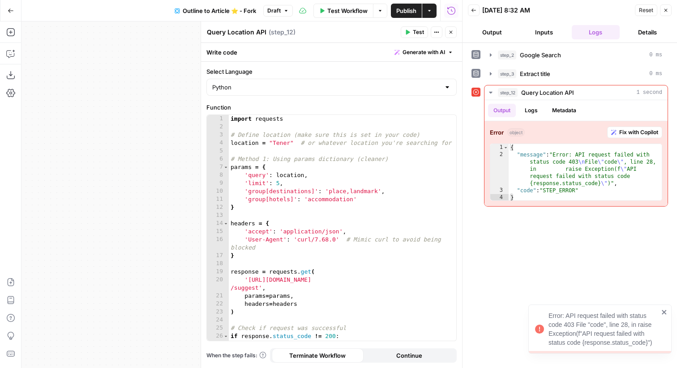
click at [660, 13] on button "Close" at bounding box center [666, 10] width 12 height 12
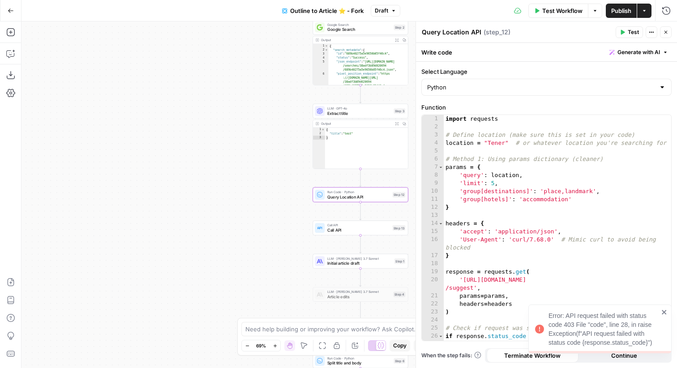
click at [665, 33] on icon "button" at bounding box center [665, 32] width 5 height 5
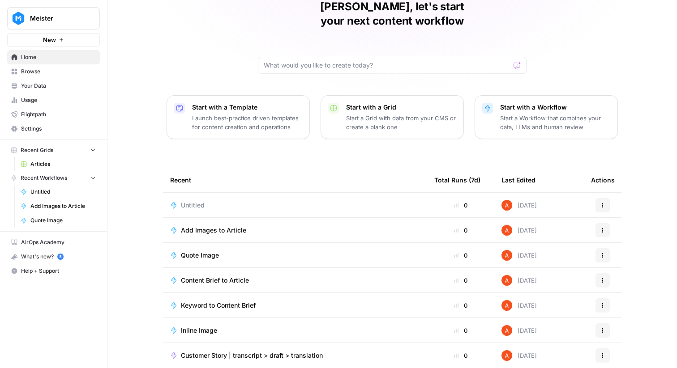
scroll to position [41, 0]
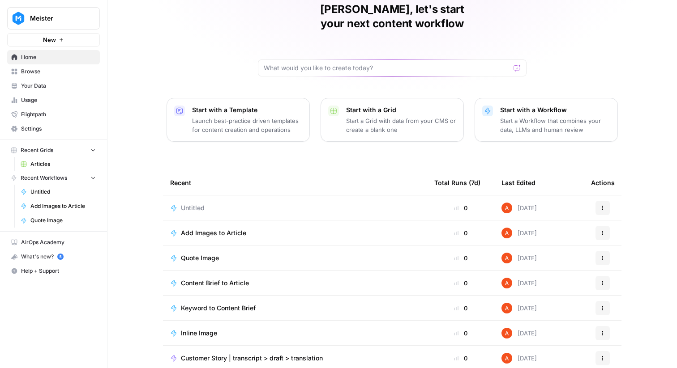
click at [194, 204] on span "Untitled" at bounding box center [193, 208] width 24 height 9
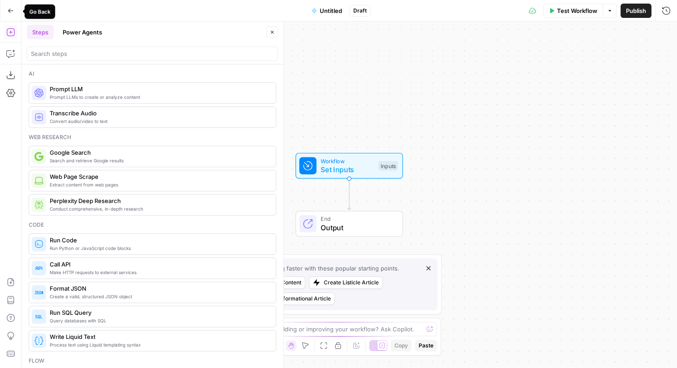
click at [13, 12] on button "Go Back" at bounding box center [11, 11] width 16 height 16
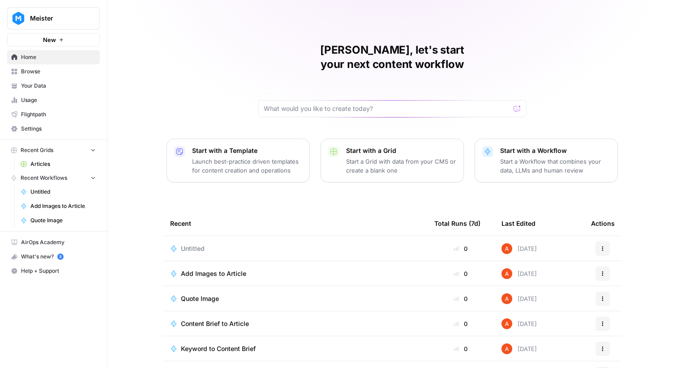
click at [69, 64] on link "Home" at bounding box center [53, 57] width 93 height 14
click at [71, 70] on span "Browse" at bounding box center [58, 72] width 75 height 8
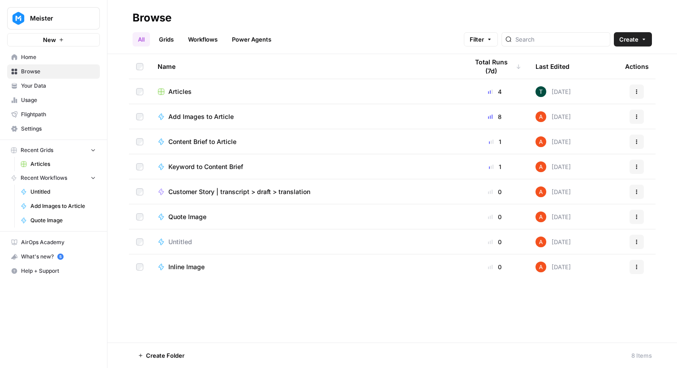
click at [172, 35] on link "Grids" at bounding box center [166, 39] width 26 height 14
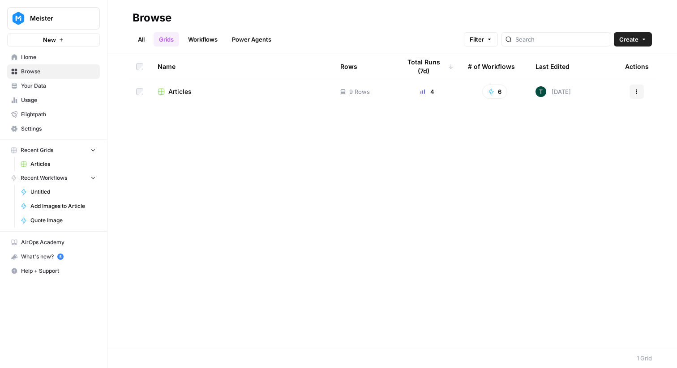
click at [176, 91] on span "Articles" at bounding box center [179, 91] width 23 height 9
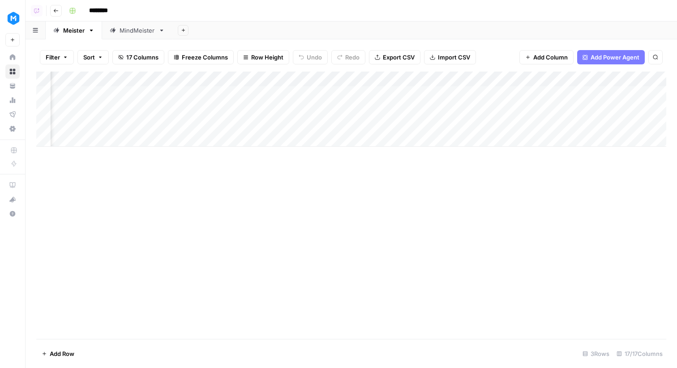
scroll to position [0, 851]
click at [505, 76] on div "Add Column" at bounding box center [351, 109] width 630 height 75
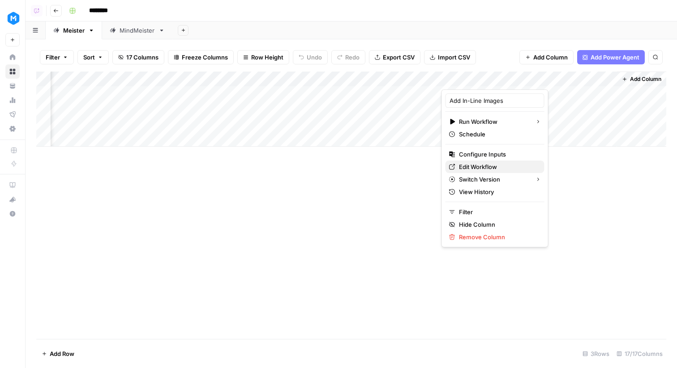
click at [488, 164] on span "Edit Workflow" at bounding box center [498, 166] width 78 height 9
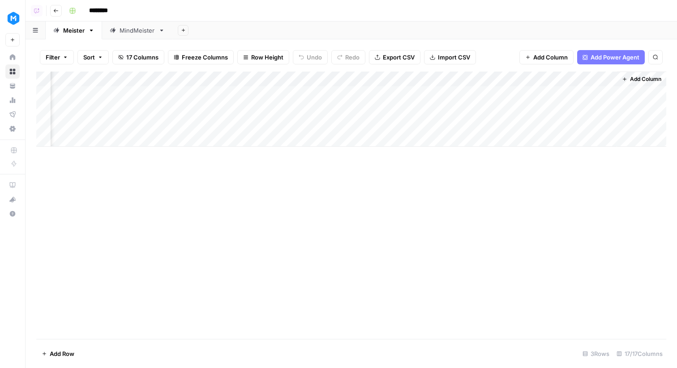
click at [635, 78] on span "Add Column" at bounding box center [645, 79] width 31 height 8
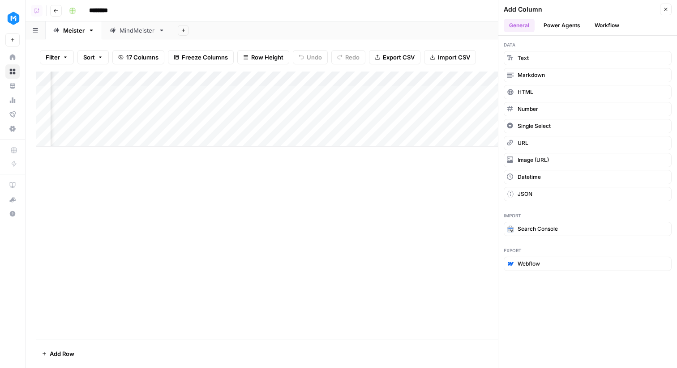
click at [606, 25] on button "Workflow" at bounding box center [606, 25] width 35 height 13
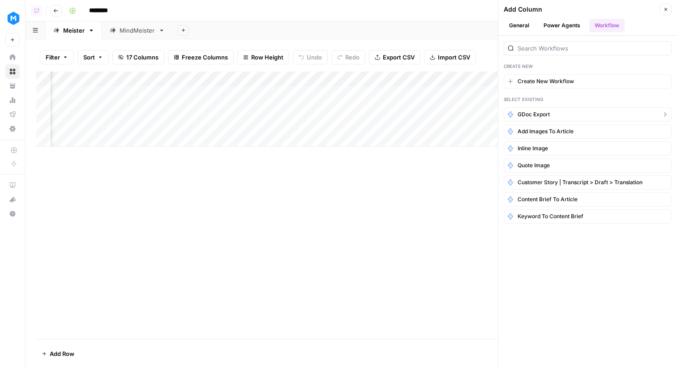
click at [547, 112] on span "GDoc Export" at bounding box center [533, 115] width 32 height 8
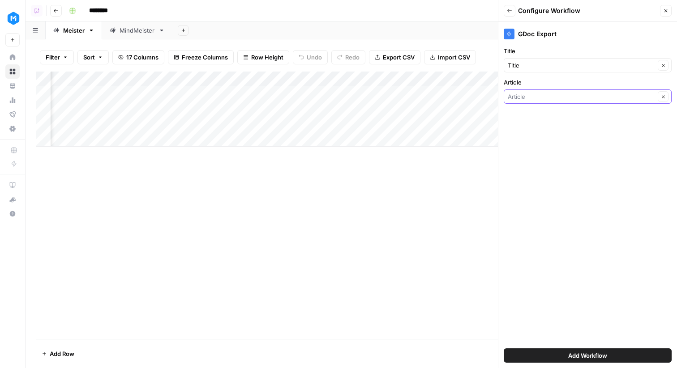
click at [579, 98] on input "Article" at bounding box center [580, 96] width 147 height 9
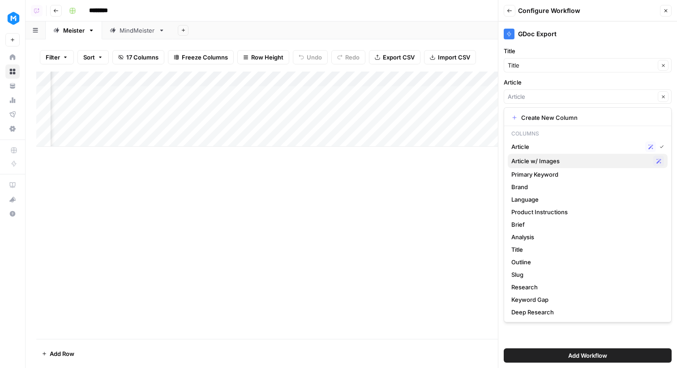
click at [546, 163] on span "Article w/ Images" at bounding box center [580, 161] width 138 height 9
type input "Article w/ Images"
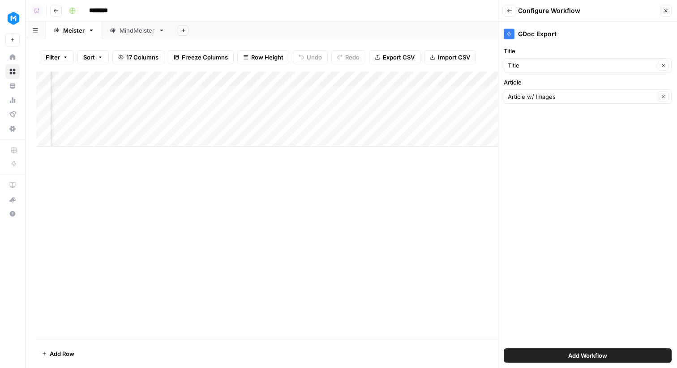
click at [576, 356] on span "Add Workflow" at bounding box center [587, 355] width 39 height 9
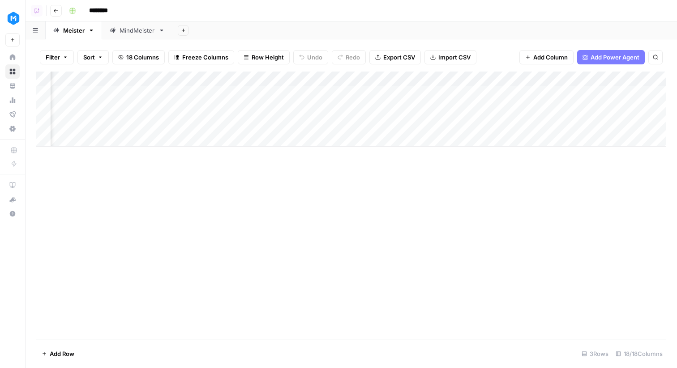
scroll to position [0, 194]
click at [178, 93] on div "Add Column" at bounding box center [351, 109] width 630 height 75
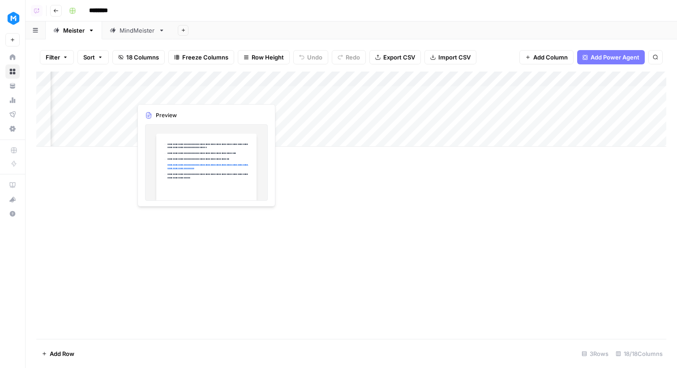
click at [178, 93] on div "Add Column" at bounding box center [351, 109] width 630 height 75
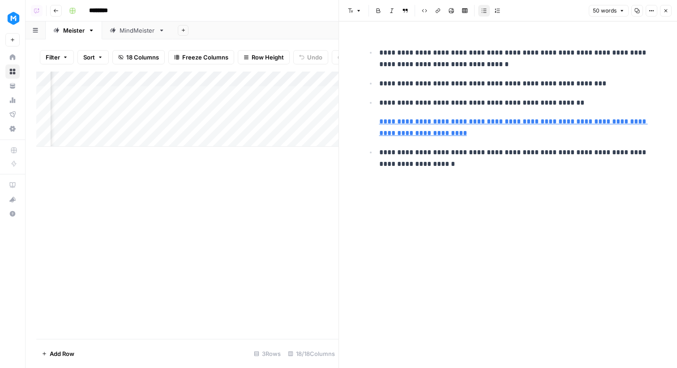
click at [243, 77] on div "Add Column" at bounding box center [187, 109] width 302 height 75
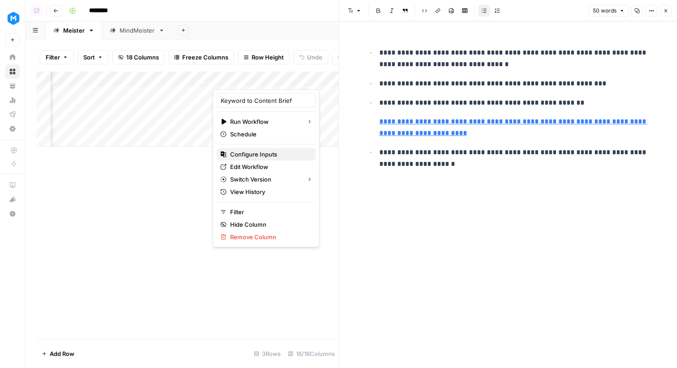
click at [251, 155] on span "Configure Inputs" at bounding box center [269, 154] width 78 height 9
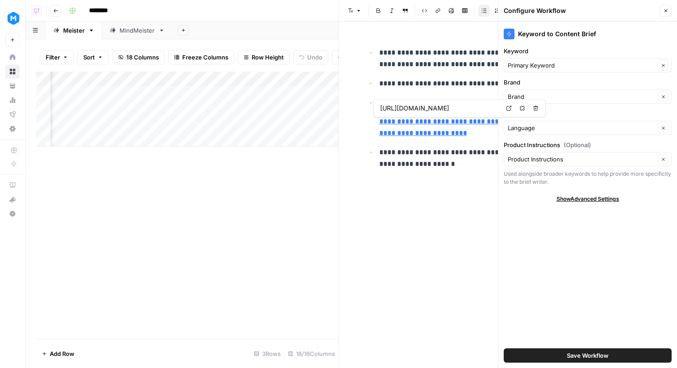
click at [662, 10] on button "Close" at bounding box center [666, 11] width 12 height 12
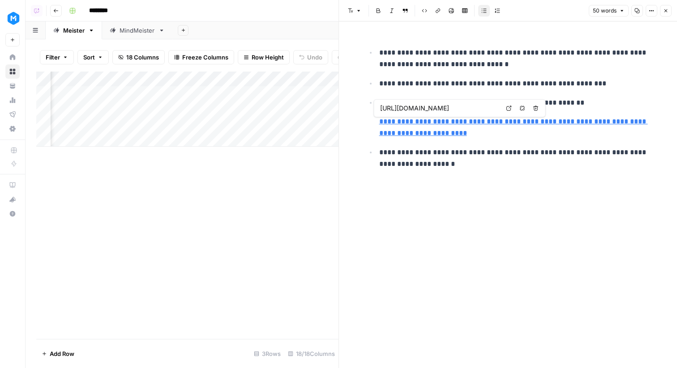
click at [666, 12] on icon "button" at bounding box center [665, 10] width 5 height 5
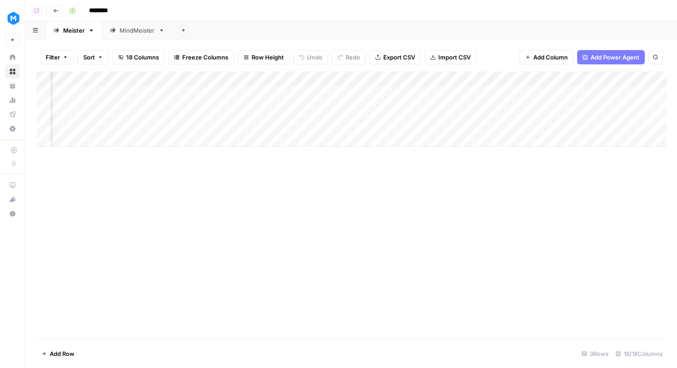
click at [241, 79] on div "Add Column" at bounding box center [351, 109] width 630 height 75
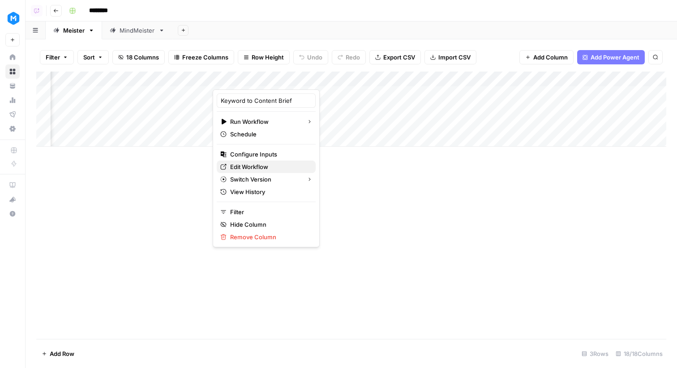
click at [251, 166] on span "Edit Workflow" at bounding box center [269, 166] width 78 height 9
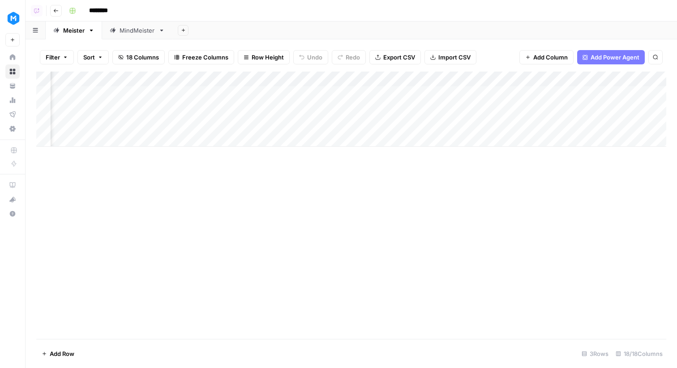
click at [172, 75] on div "Add Column" at bounding box center [351, 109] width 630 height 75
click at [151, 100] on input "Product Instructions" at bounding box center [185, 100] width 91 height 9
type input "Key Instructions"
click at [272, 212] on div "Add Column" at bounding box center [351, 206] width 630 height 268
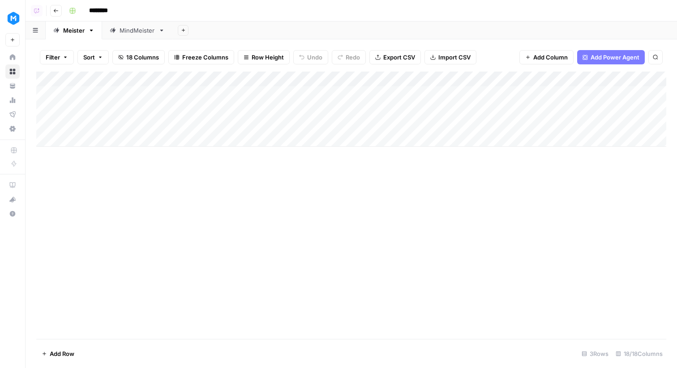
click at [143, 134] on div "Add Column" at bounding box center [351, 109] width 630 height 75
click at [127, 154] on div "Add Column" at bounding box center [351, 117] width 630 height 90
click at [129, 124] on div "Add Column" at bounding box center [351, 125] width 630 height 106
click at [134, 161] on div "Add Column" at bounding box center [351, 125] width 630 height 106
click at [222, 128] on div "Add Column" at bounding box center [351, 125] width 630 height 106
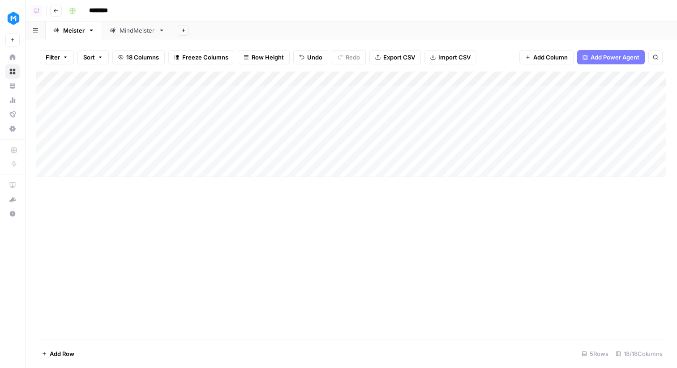
click at [232, 153] on div "Add Column" at bounding box center [351, 125] width 630 height 106
click at [294, 126] on div "Add Column" at bounding box center [351, 125] width 630 height 106
click at [296, 154] on div "Add Column" at bounding box center [351, 125] width 630 height 106
click at [397, 126] on div "Add Column" at bounding box center [351, 125] width 630 height 106
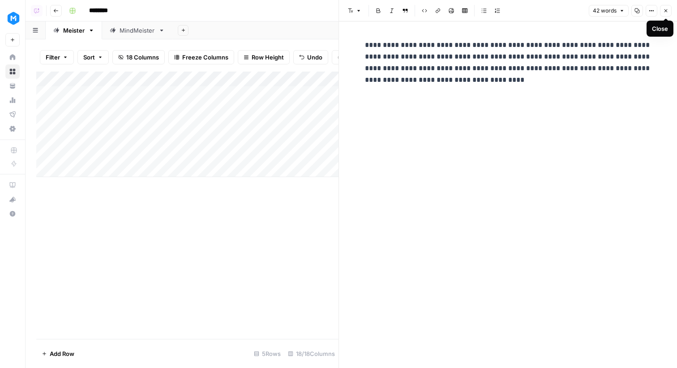
click at [663, 12] on icon "button" at bounding box center [665, 10] width 5 height 5
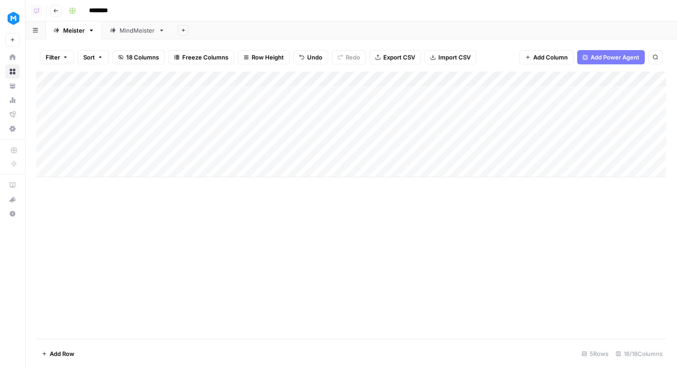
click at [401, 113] on div "Add Column" at bounding box center [351, 125] width 630 height 106
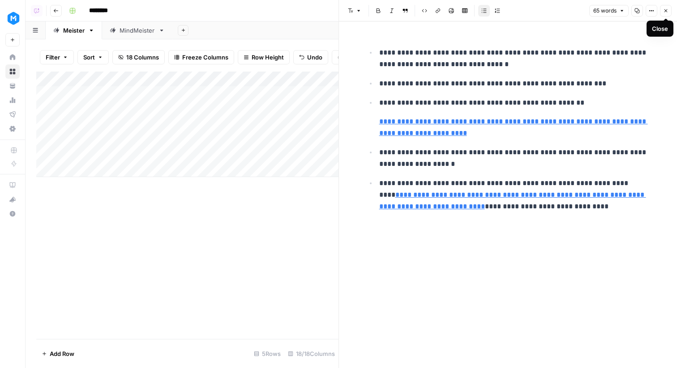
click at [668, 11] on button "Close" at bounding box center [666, 11] width 12 height 12
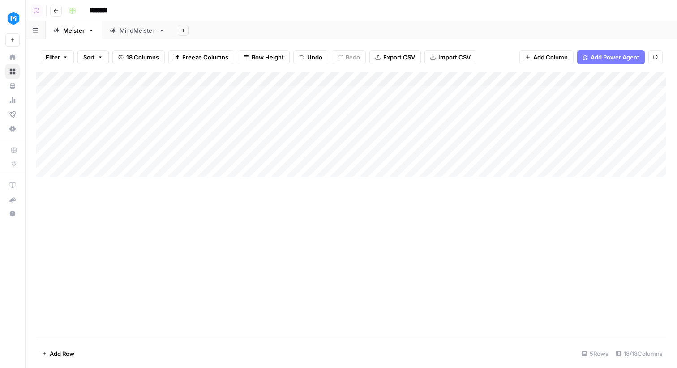
click at [441, 77] on div "Add Column" at bounding box center [351, 125] width 630 height 106
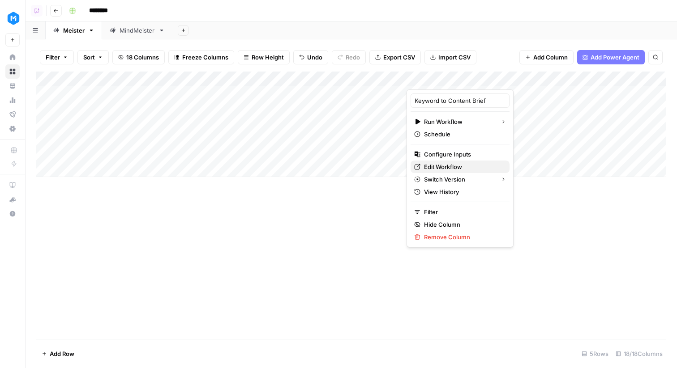
click at [440, 167] on span "Edit Workflow" at bounding box center [463, 166] width 78 height 9
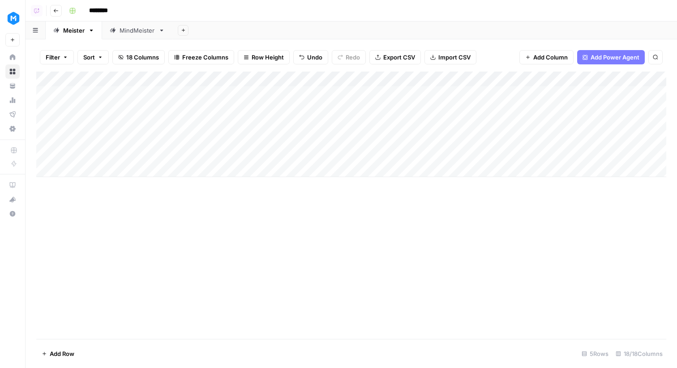
click at [384, 112] on div "Add Column" at bounding box center [351, 125] width 630 height 106
click at [396, 109] on div "Add Column" at bounding box center [351, 125] width 630 height 106
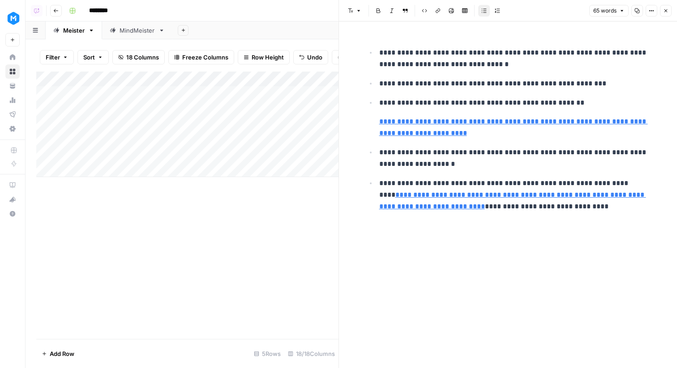
click at [550, 81] on p "**********" at bounding box center [515, 84] width 272 height 12
click at [667, 11] on icon "button" at bounding box center [665, 10] width 5 height 5
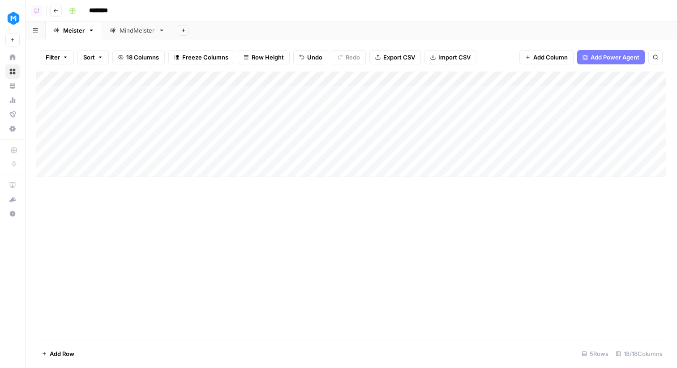
click at [373, 153] on div "Add Column" at bounding box center [351, 125] width 630 height 106
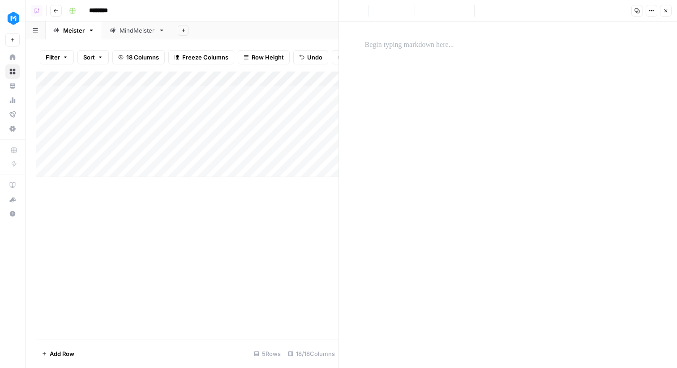
click at [421, 51] on div at bounding box center [507, 45] width 297 height 19
paste div
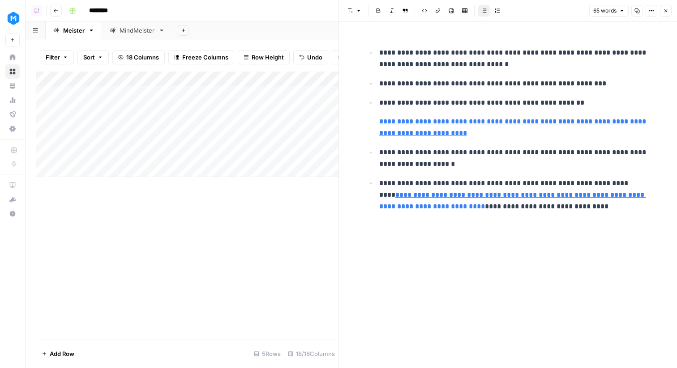
click at [396, 150] on p "**********" at bounding box center [515, 158] width 272 height 23
click at [478, 162] on p "**********" at bounding box center [515, 158] width 272 height 23
drag, startPoint x: 482, startPoint y: 161, endPoint x: 378, endPoint y: 156, distance: 104.0
click at [378, 156] on li "**********" at bounding box center [513, 158] width 275 height 24
click at [495, 159] on p "**********" at bounding box center [515, 158] width 272 height 23
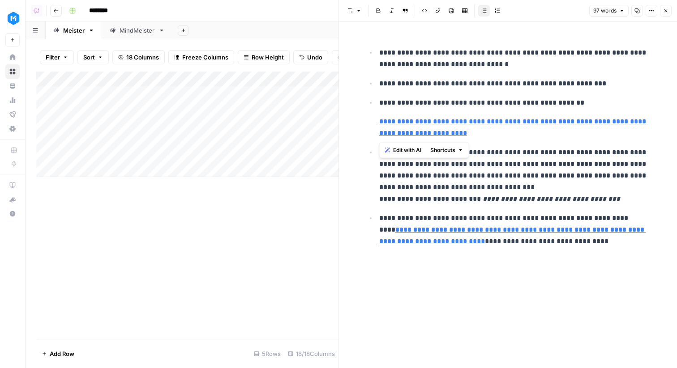
drag, startPoint x: 506, startPoint y: 136, endPoint x: 379, endPoint y: 106, distance: 130.7
click at [379, 106] on li "**********" at bounding box center [513, 118] width 275 height 43
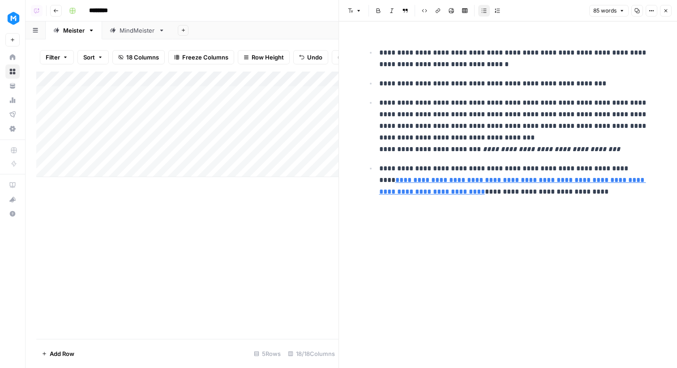
click at [478, 182] on link "**********" at bounding box center [512, 186] width 267 height 18
click at [469, 171] on input "https://www.meistertask.com/blog/de/digitalization-starts-in-the-mind-why-a-dig…" at bounding box center [439, 166] width 119 height 9
click at [596, 179] on link "**********" at bounding box center [512, 186] width 267 height 18
click at [543, 219] on div "**********" at bounding box center [507, 194] width 297 height 347
drag, startPoint x: 473, startPoint y: 170, endPoint x: 610, endPoint y: 170, distance: 136.9
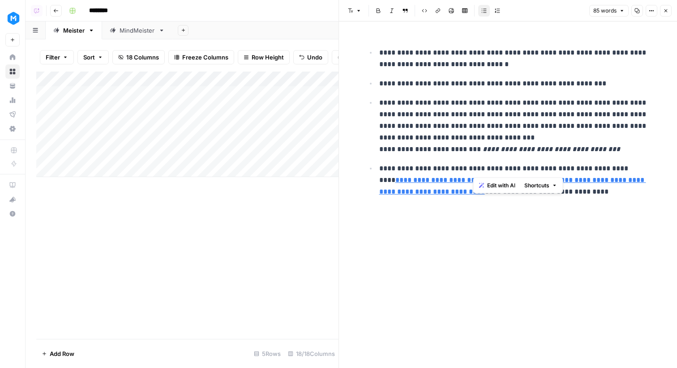
click at [610, 170] on p "**********" at bounding box center [515, 180] width 272 height 35
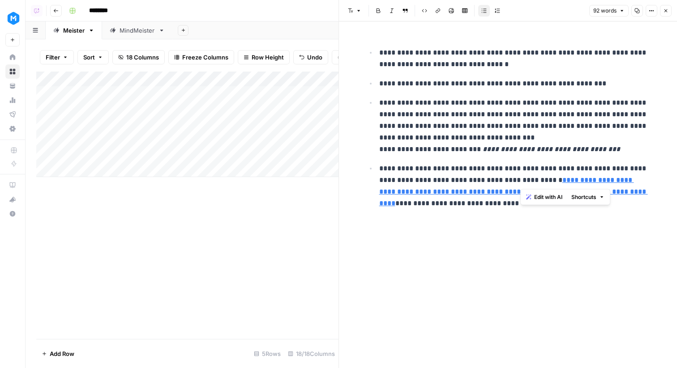
drag, startPoint x: 520, startPoint y: 181, endPoint x: 571, endPoint y: 174, distance: 50.7
click at [571, 174] on p "**********" at bounding box center [515, 186] width 272 height 47
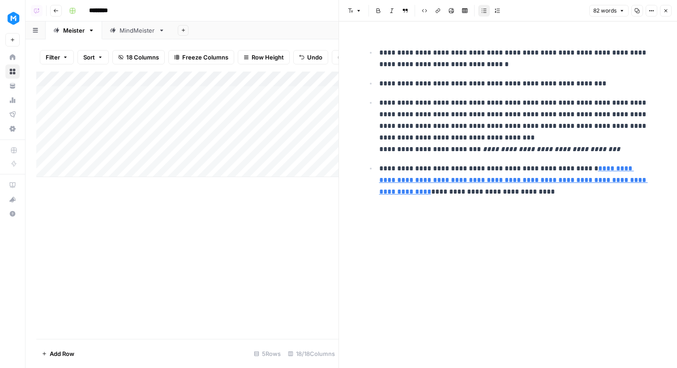
click at [461, 192] on p "**********" at bounding box center [515, 180] width 272 height 35
click at [458, 192] on p "**********" at bounding box center [515, 180] width 272 height 35
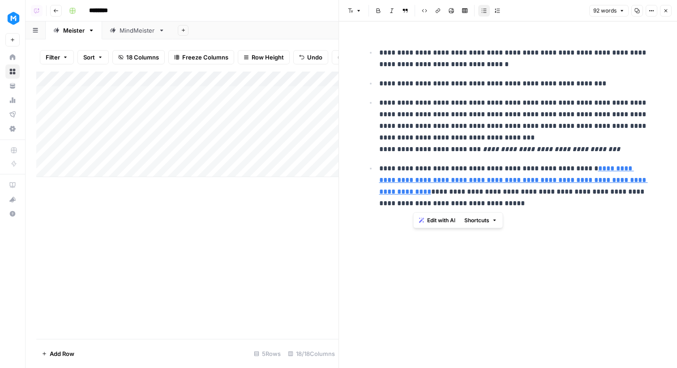
drag, startPoint x: 513, startPoint y: 203, endPoint x: 413, endPoint y: 206, distance: 99.8
click at [413, 206] on p "**********" at bounding box center [515, 186] width 272 height 47
click at [462, 212] on div "**********" at bounding box center [507, 126] width 297 height 181
click at [574, 169] on p "**********" at bounding box center [515, 186] width 272 height 47
click at [457, 205] on p "**********" at bounding box center [515, 186] width 272 height 47
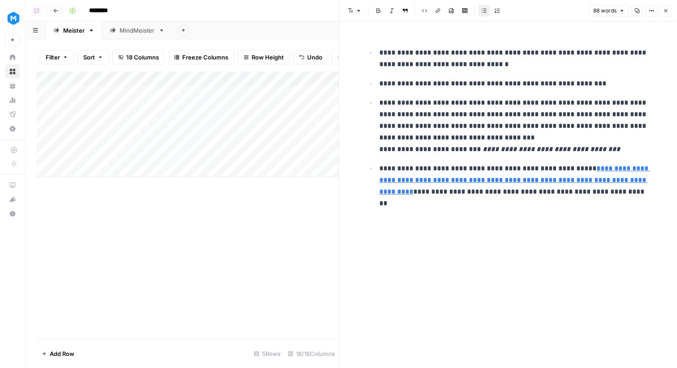
click at [554, 76] on ul "**********" at bounding box center [508, 128] width 286 height 163
click at [668, 13] on icon "button" at bounding box center [665, 10] width 5 height 5
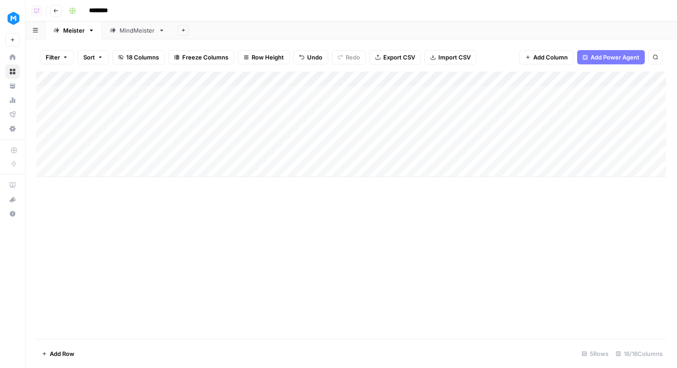
click at [398, 152] on div "Add Column" at bounding box center [351, 125] width 630 height 106
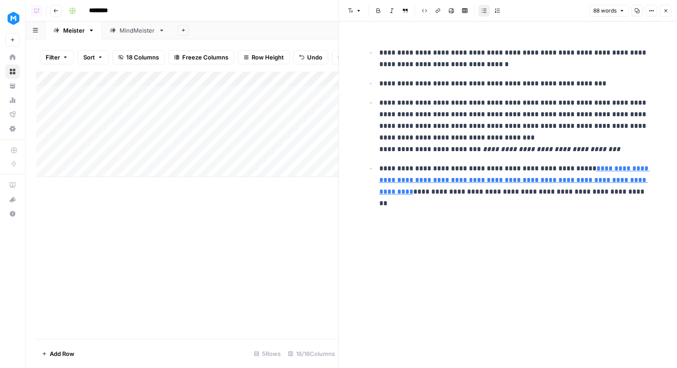
click at [665, 9] on icon "button" at bounding box center [665, 10] width 5 height 5
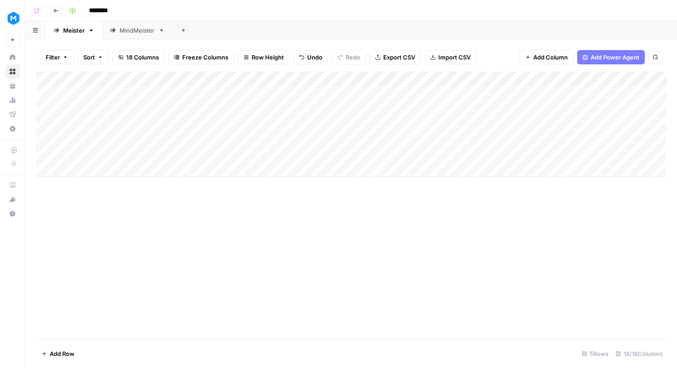
click at [459, 152] on div "Add Column" at bounding box center [351, 125] width 630 height 106
click at [423, 81] on div "Add Column" at bounding box center [351, 125] width 630 height 106
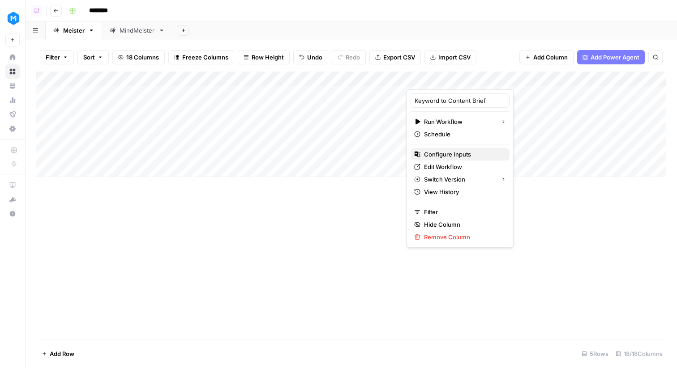
click at [440, 156] on span "Configure Inputs" at bounding box center [463, 154] width 78 height 9
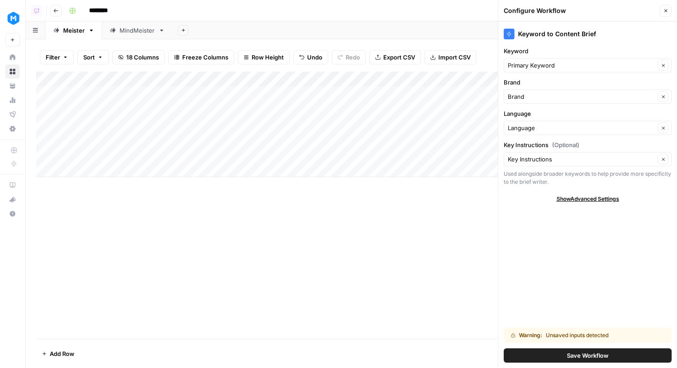
click at [563, 353] on button "Save Workflow" at bounding box center [587, 356] width 168 height 14
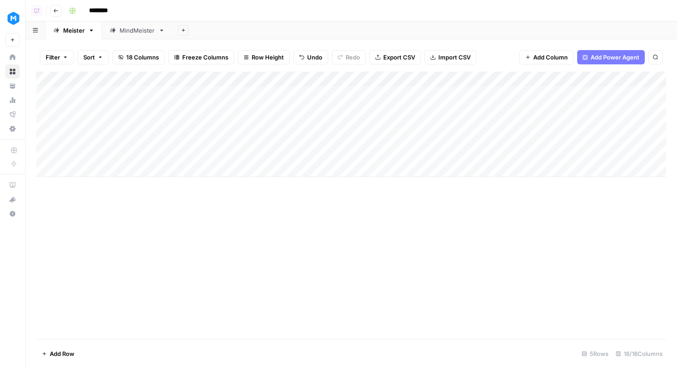
click at [481, 153] on div "Add Column" at bounding box center [351, 125] width 630 height 106
click at [479, 79] on div "Add Column" at bounding box center [351, 125] width 630 height 106
click at [435, 206] on div "Add Column" at bounding box center [351, 206] width 630 height 268
click at [478, 154] on div "Add Column" at bounding box center [351, 125] width 630 height 106
click at [467, 156] on div "Add Column" at bounding box center [351, 125] width 630 height 106
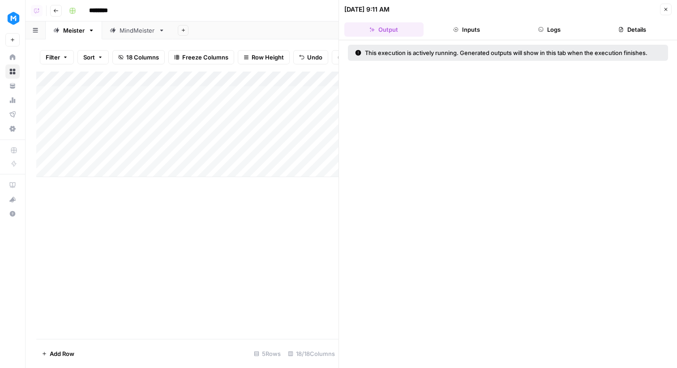
click at [494, 30] on button "Inputs" at bounding box center [466, 29] width 79 height 14
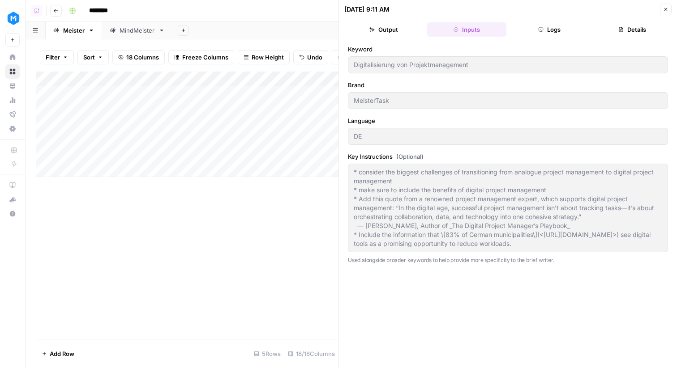
click at [669, 10] on button "Close" at bounding box center [666, 10] width 12 height 12
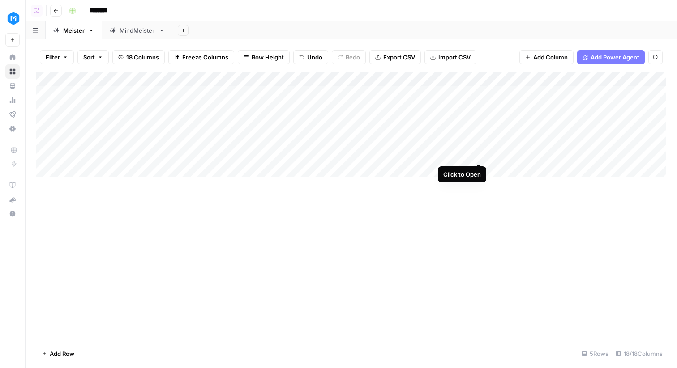
click at [478, 153] on div "Add Column" at bounding box center [351, 125] width 630 height 106
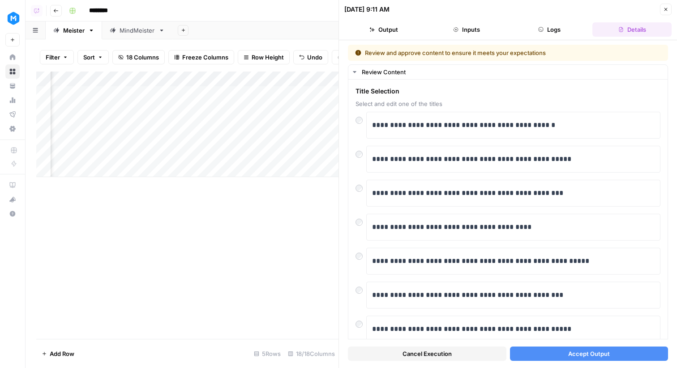
scroll to position [0, 260]
click at [286, 123] on div "Add Column" at bounding box center [187, 125] width 302 height 106
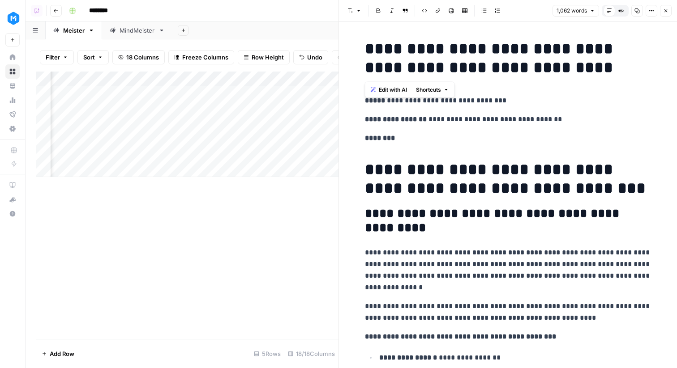
drag, startPoint x: 600, startPoint y: 70, endPoint x: 371, endPoint y: 34, distance: 231.9
copy h1 "**********"
click at [217, 153] on div "Add Column" at bounding box center [187, 125] width 302 height 106
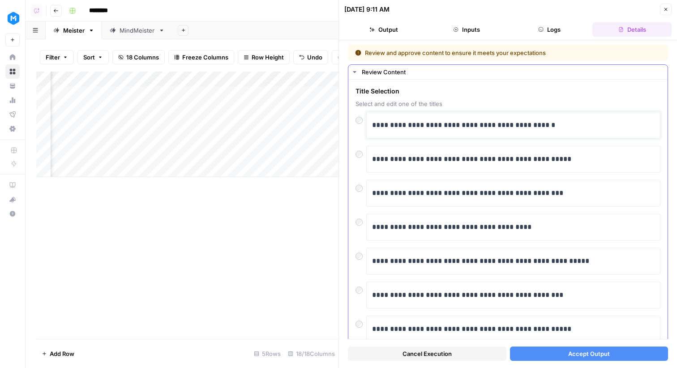
click at [456, 121] on p "**********" at bounding box center [513, 125] width 282 height 12
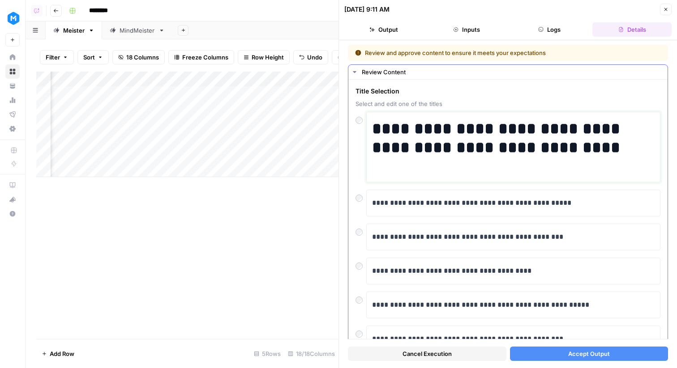
click at [532, 125] on h1 "**********" at bounding box center [513, 138] width 282 height 38
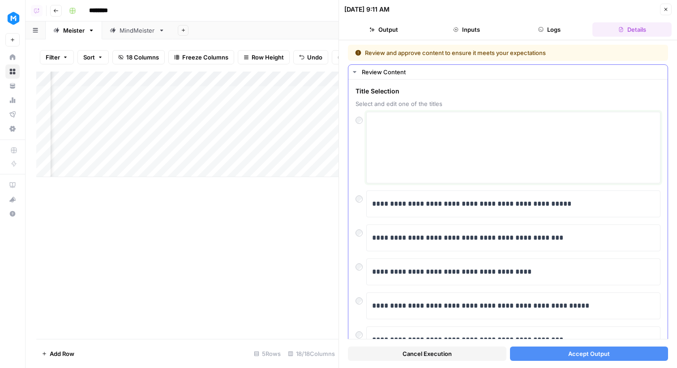
click at [486, 155] on textarea at bounding box center [513, 148] width 282 height 64
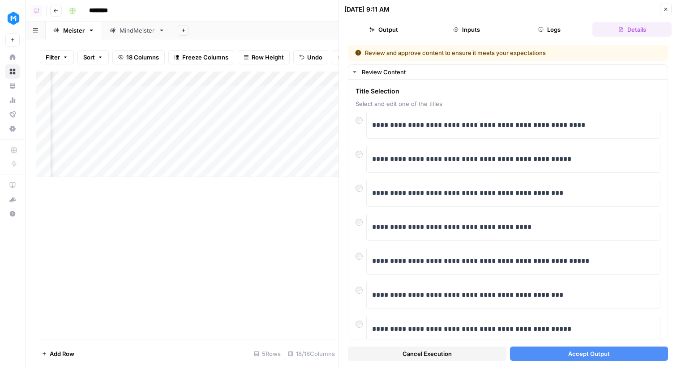
click at [604, 354] on span "Accept Output" at bounding box center [589, 353] width 42 height 9
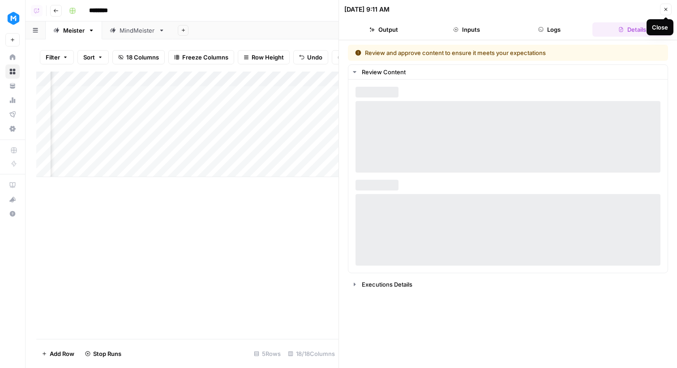
click at [665, 10] on icon "button" at bounding box center [665, 9] width 5 height 5
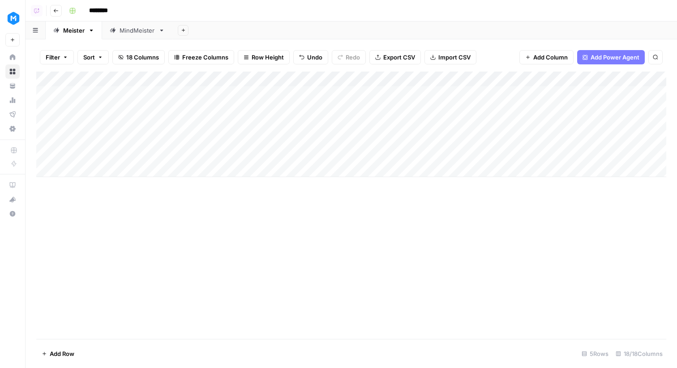
click at [456, 79] on div "Add Column" at bounding box center [351, 125] width 630 height 106
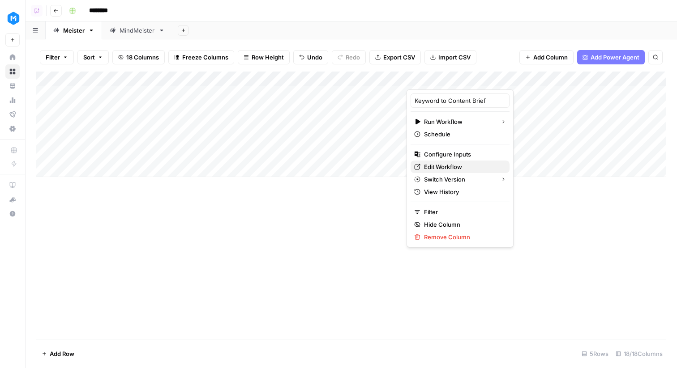
click at [446, 167] on span "Edit Workflow" at bounding box center [463, 166] width 78 height 9
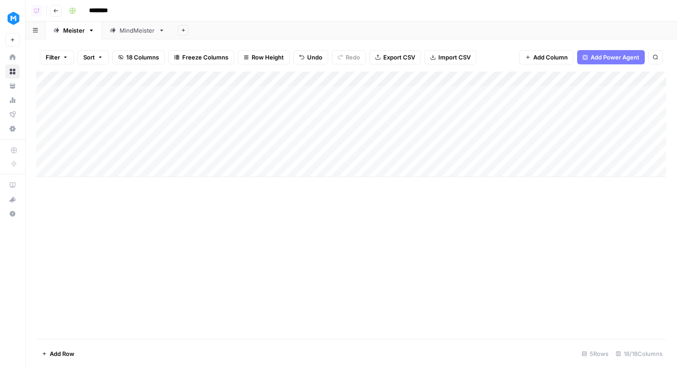
click at [463, 152] on div "Add Column" at bounding box center [351, 125] width 630 height 106
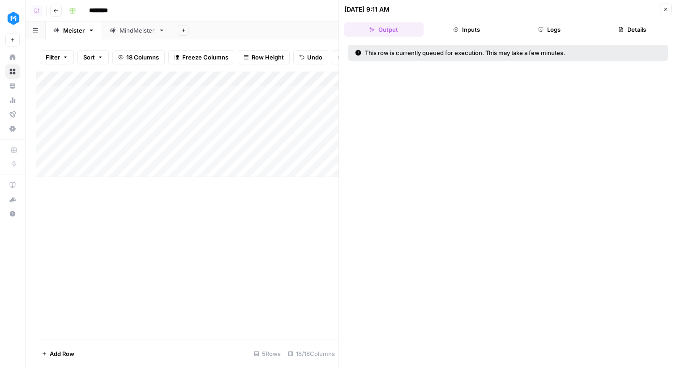
click at [566, 27] on button "Logs" at bounding box center [549, 29] width 79 height 14
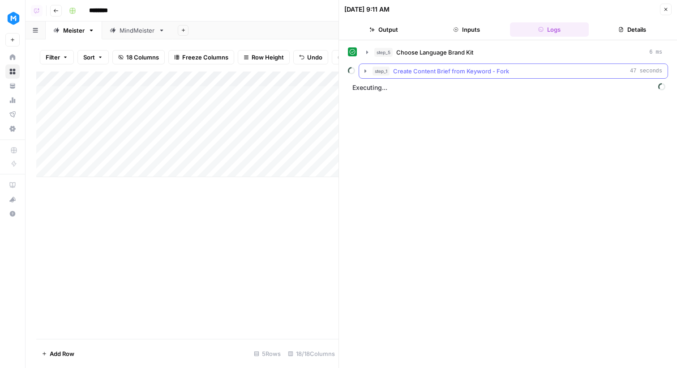
click at [491, 67] on span "Create Content Brief from Keyword - Fork" at bounding box center [451, 71] width 116 height 9
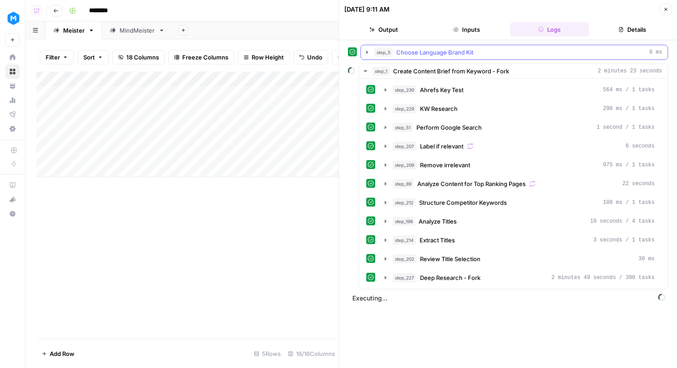
click at [456, 55] on span "Choose Language Brand Kit" at bounding box center [434, 52] width 77 height 9
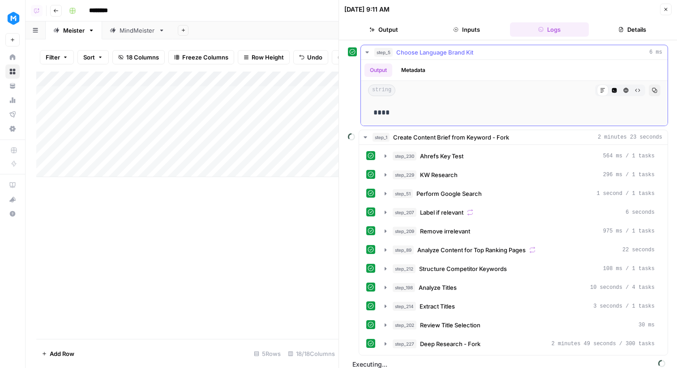
click at [456, 55] on span "Choose Language Brand Kit" at bounding box center [434, 52] width 77 height 9
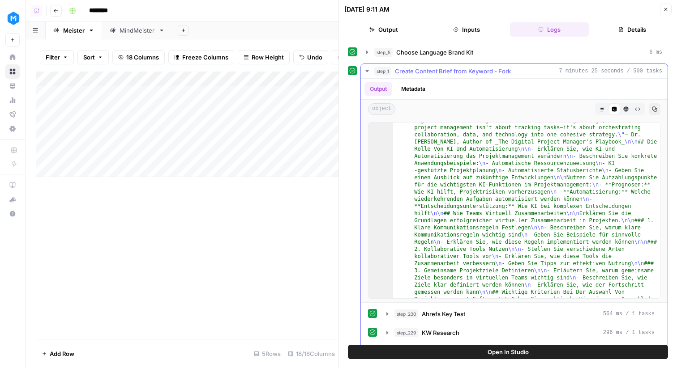
scroll to position [286, 0]
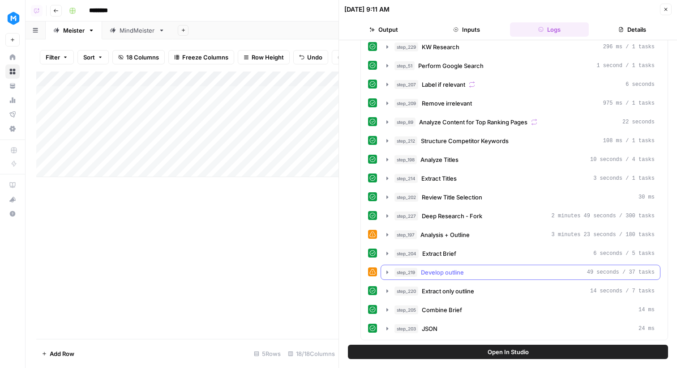
click at [488, 275] on div "step_219 Develop outline 49 seconds / 37 tasks" at bounding box center [524, 272] width 260 height 9
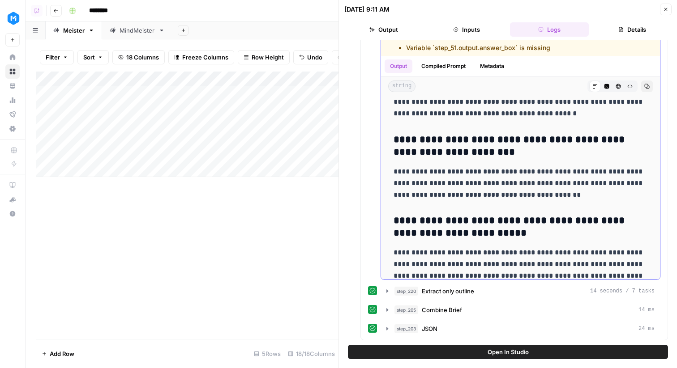
scroll to position [3447, 0]
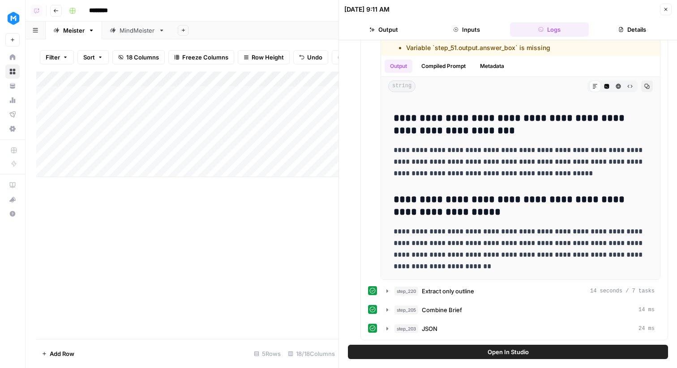
click at [666, 7] on icon "button" at bounding box center [665, 9] width 5 height 5
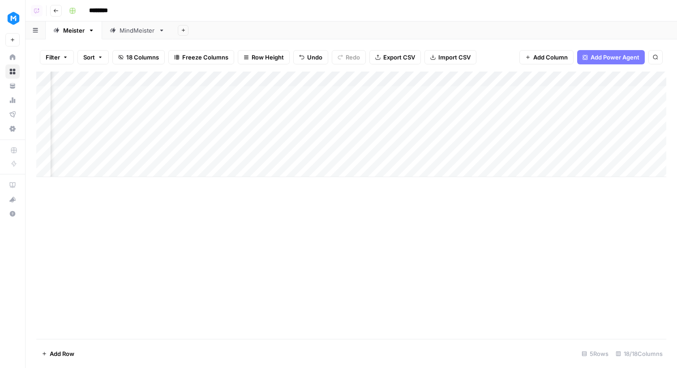
scroll to position [0, 275]
click at [524, 153] on div "Add Column" at bounding box center [351, 125] width 630 height 106
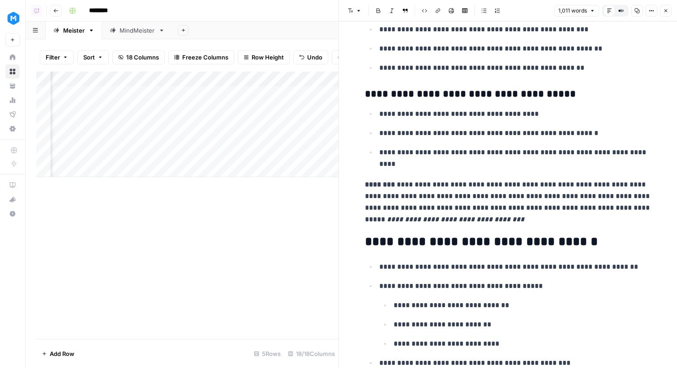
scroll to position [1104, 0]
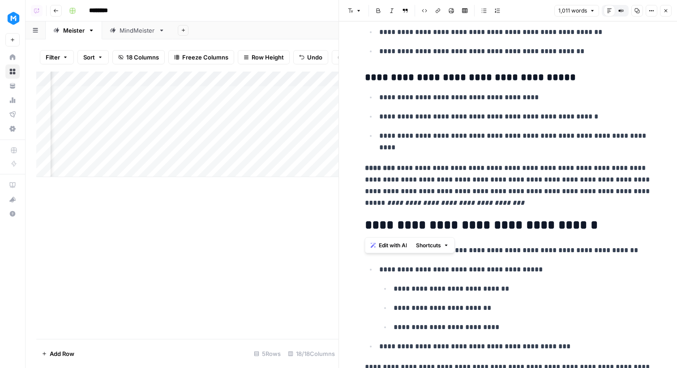
drag, startPoint x: 460, startPoint y: 212, endPoint x: 375, endPoint y: 165, distance: 97.4
click at [464, 152] on p "**********" at bounding box center [515, 141] width 272 height 23
click at [667, 6] on button "Close" at bounding box center [666, 11] width 12 height 12
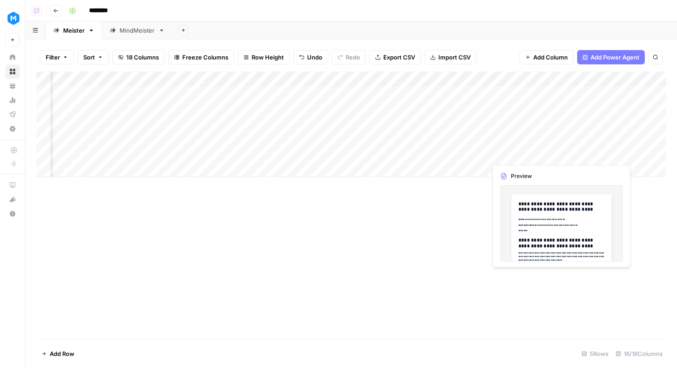
scroll to position [0, 118]
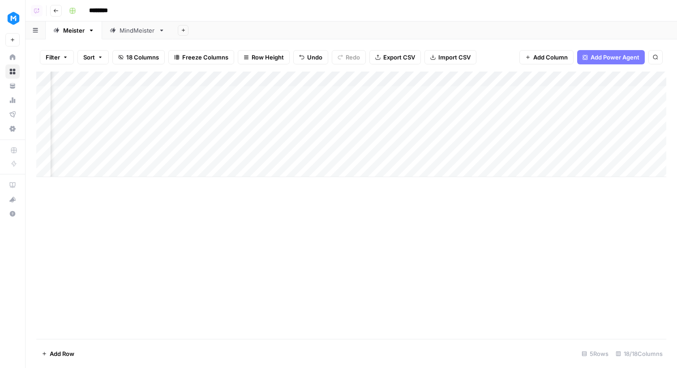
click at [278, 156] on div "Add Column" at bounding box center [351, 125] width 630 height 106
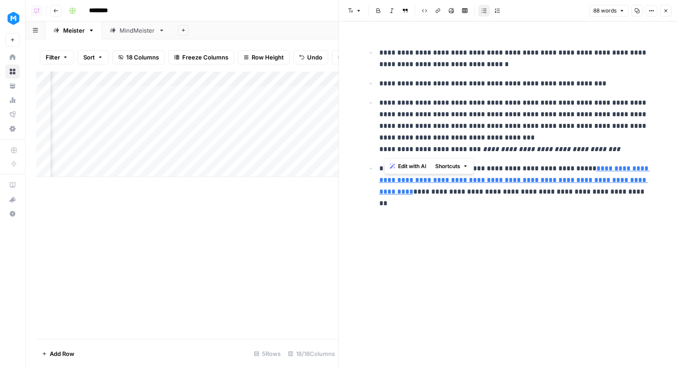
drag, startPoint x: 613, startPoint y: 152, endPoint x: 382, endPoint y: 100, distance: 236.6
click at [382, 100] on p "**********" at bounding box center [515, 126] width 272 height 58
click at [504, 203] on p "**********" at bounding box center [515, 186] width 272 height 47
click at [665, 11] on icon "button" at bounding box center [665, 10] width 3 height 3
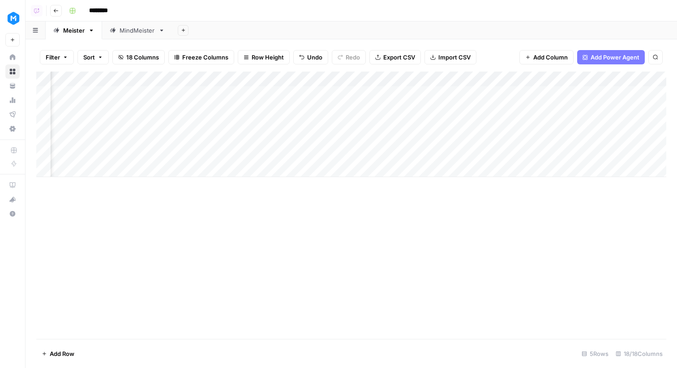
click at [280, 157] on div "Add Column" at bounding box center [351, 125] width 630 height 106
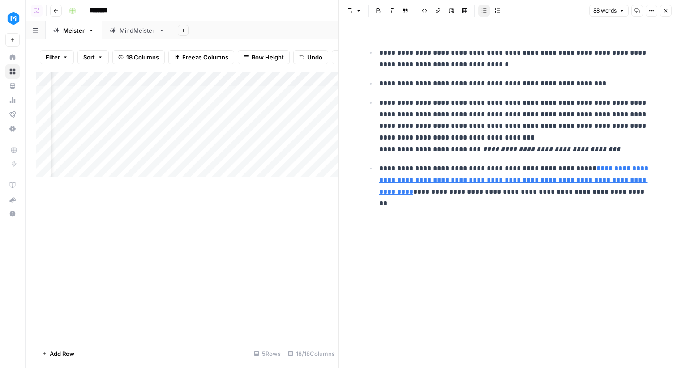
click at [663, 11] on icon "button" at bounding box center [665, 10] width 5 height 5
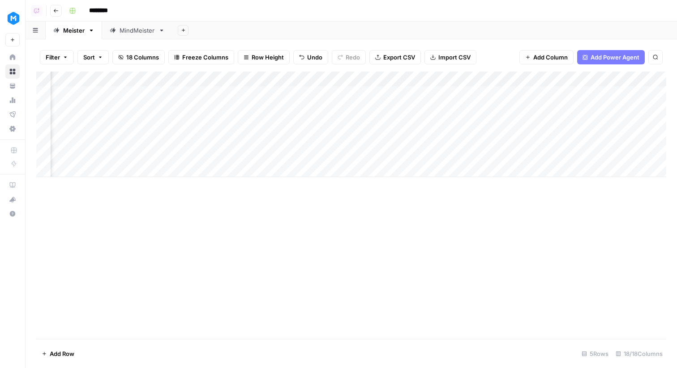
scroll to position [0, 255]
click at [534, 155] on div "Add Column" at bounding box center [351, 125] width 630 height 106
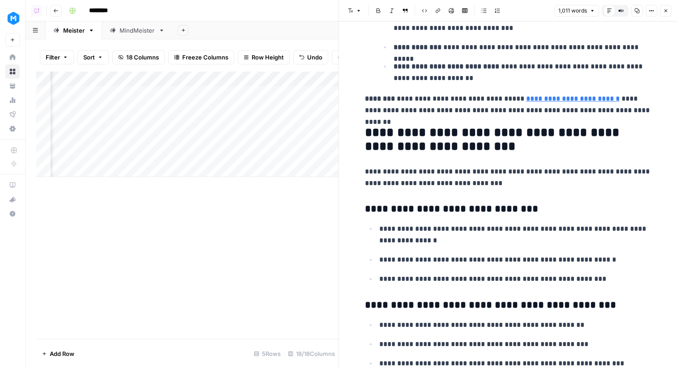
scroll to position [474, 0]
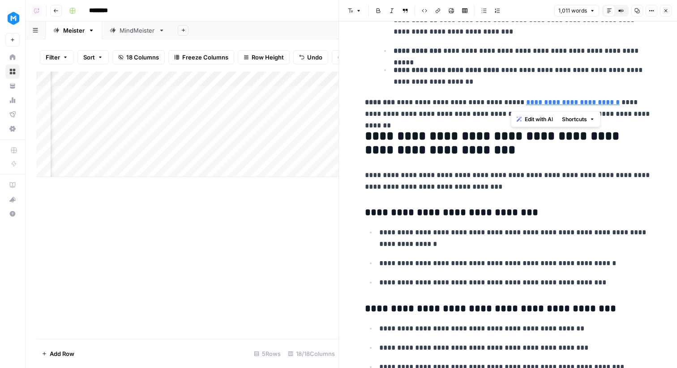
drag, startPoint x: 511, startPoint y: 103, endPoint x: 597, endPoint y: 105, distance: 86.4
click at [597, 105] on p "**********" at bounding box center [508, 108] width 286 height 23
click at [448, 111] on p "**********" at bounding box center [508, 108] width 286 height 23
drag, startPoint x: 383, startPoint y: 101, endPoint x: 470, endPoint y: 114, distance: 87.4
click at [470, 114] on p "**********" at bounding box center [508, 108] width 286 height 23
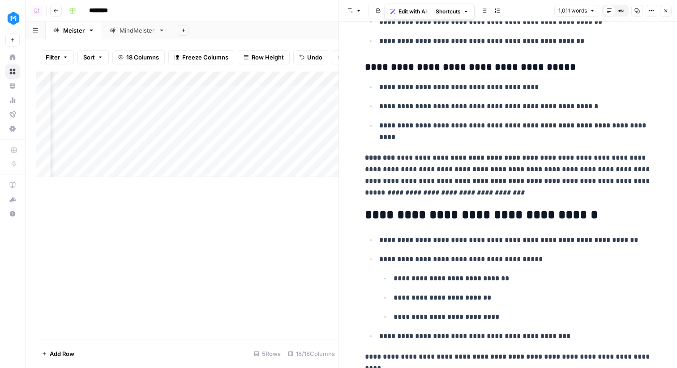
scroll to position [1089, 0]
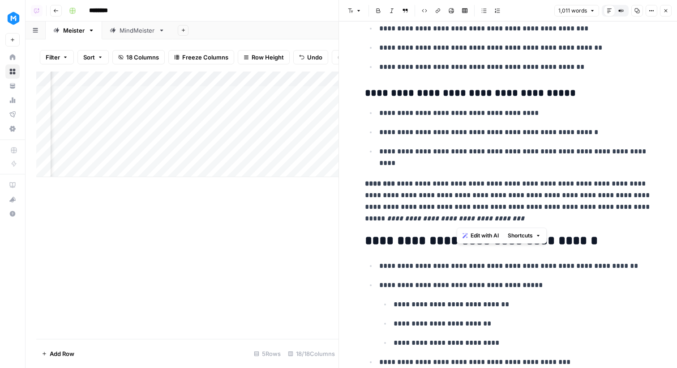
drag, startPoint x: 492, startPoint y: 222, endPoint x: 519, endPoint y: 182, distance: 48.8
click at [519, 182] on p "**********" at bounding box center [508, 201] width 286 height 47
click at [663, 11] on icon "button" at bounding box center [665, 10] width 5 height 5
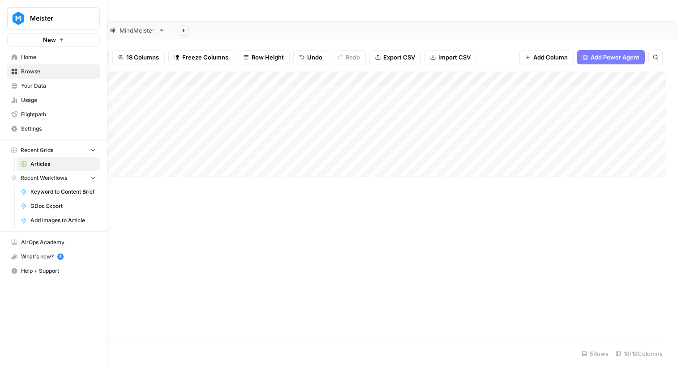
click at [64, 124] on link "Settings" at bounding box center [53, 129] width 93 height 14
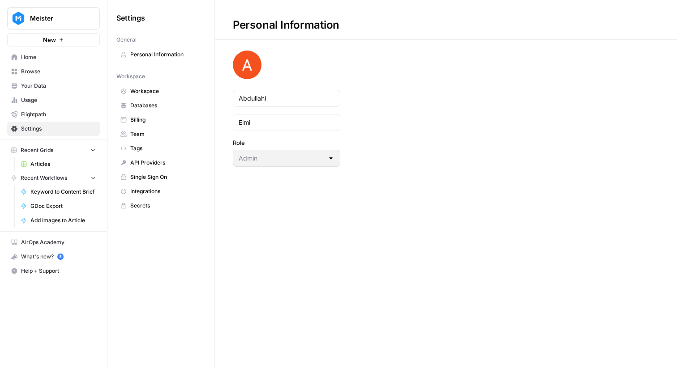
click at [164, 190] on span "Integrations" at bounding box center [165, 191] width 71 height 8
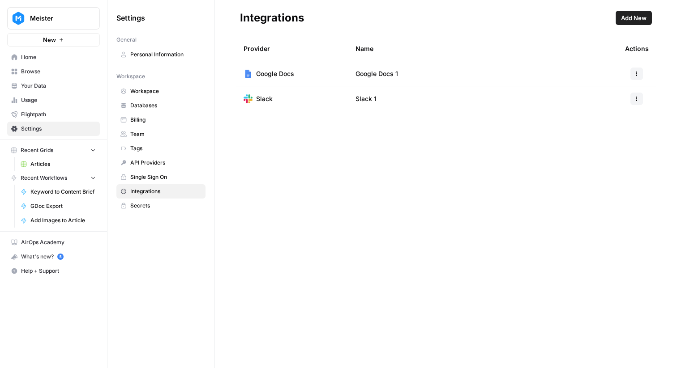
click at [62, 56] on span "Home" at bounding box center [58, 57] width 75 height 8
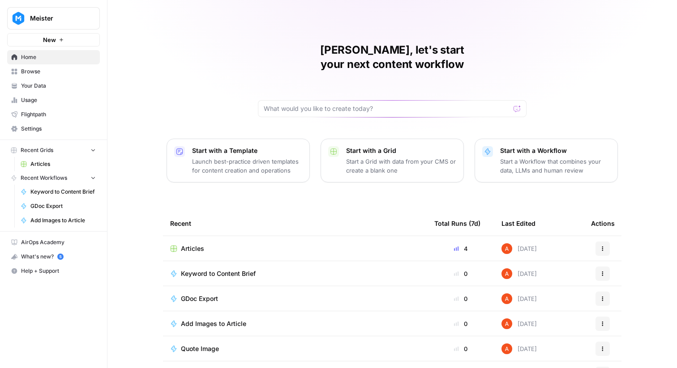
click at [75, 69] on span "Browse" at bounding box center [58, 72] width 75 height 8
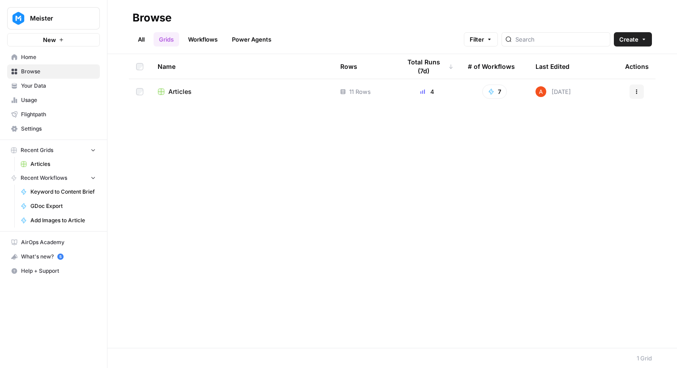
click at [179, 88] on span "Articles" at bounding box center [179, 91] width 23 height 9
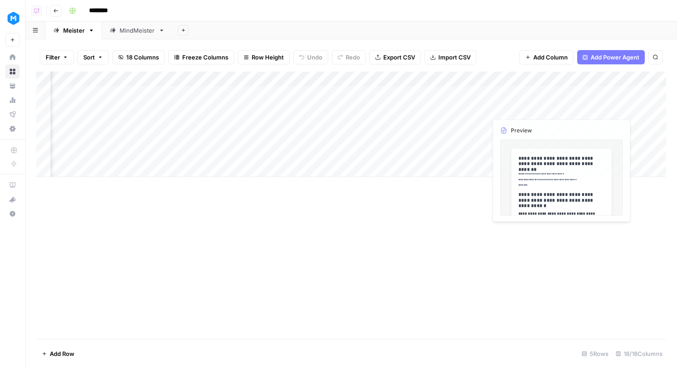
scroll to position [0, 932]
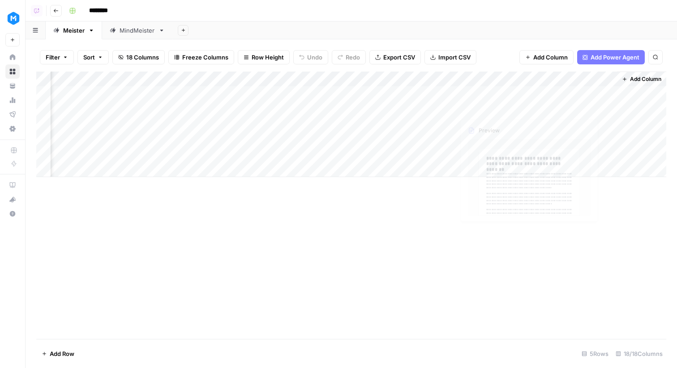
click at [586, 81] on div "Add Column" at bounding box center [351, 125] width 630 height 106
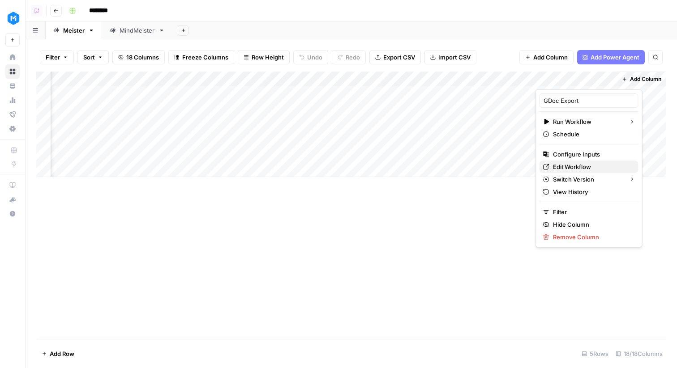
click at [564, 166] on span "Edit Workflow" at bounding box center [592, 166] width 78 height 9
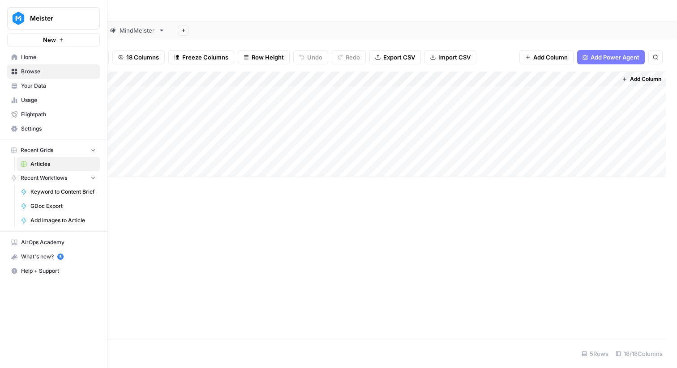
click at [6, 58] on nav "Home Browse Your Data Usage Flightpath Settings" at bounding box center [53, 93] width 107 height 93
click at [56, 58] on span "Home" at bounding box center [58, 57] width 75 height 8
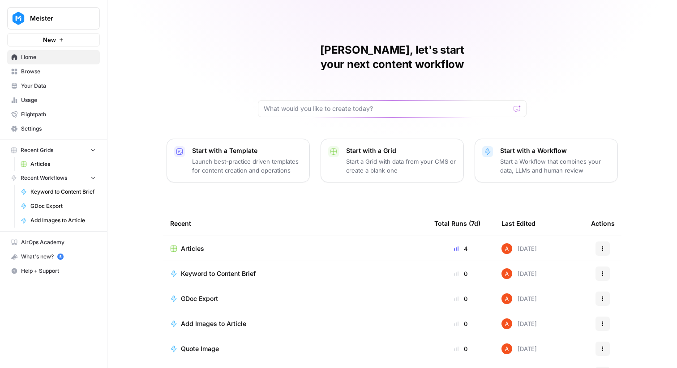
click at [199, 244] on span "Articles" at bounding box center [192, 248] width 23 height 9
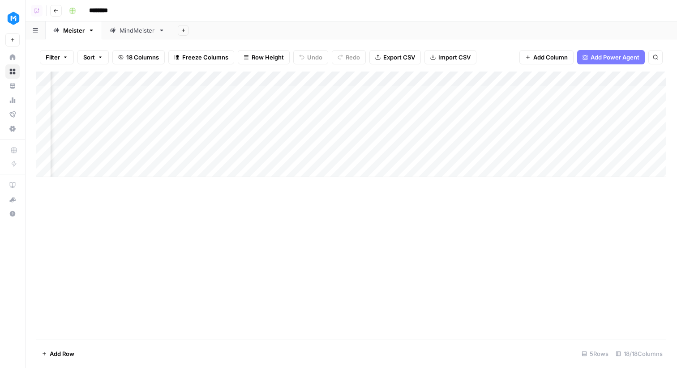
scroll to position [0, 932]
click at [526, 108] on div "Add Column" at bounding box center [351, 125] width 630 height 106
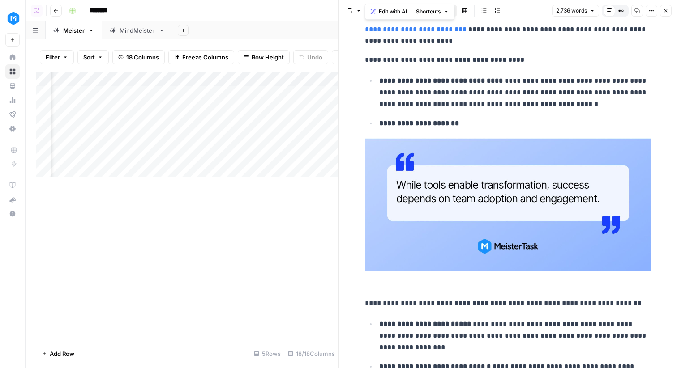
scroll to position [4027, 0]
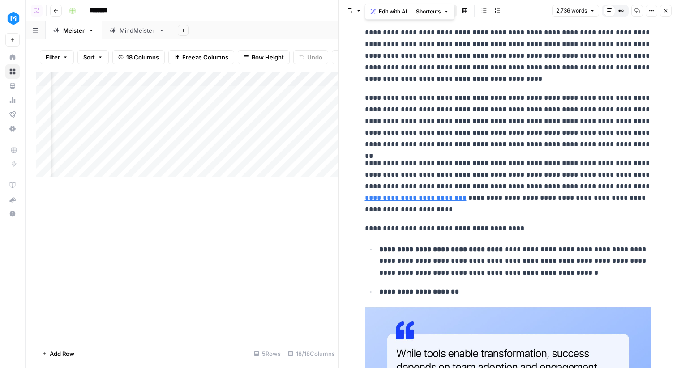
click at [666, 8] on icon "button" at bounding box center [665, 10] width 5 height 5
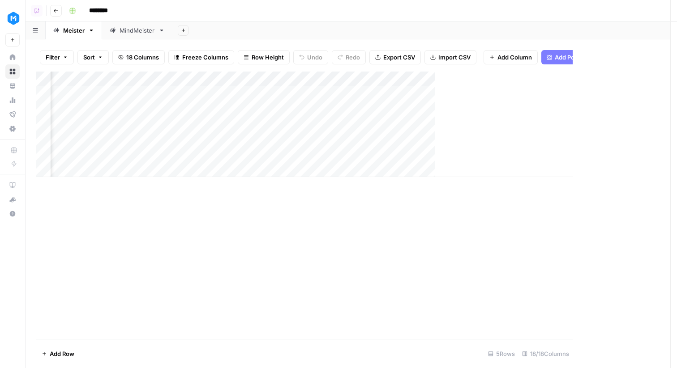
scroll to position [0, 921]
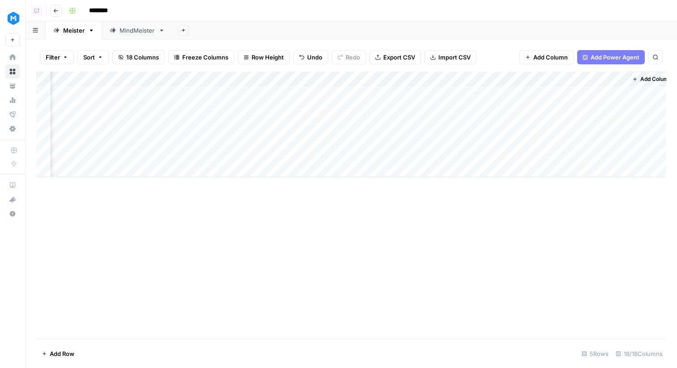
click at [637, 81] on button "Add Column" at bounding box center [651, 79] width 47 height 12
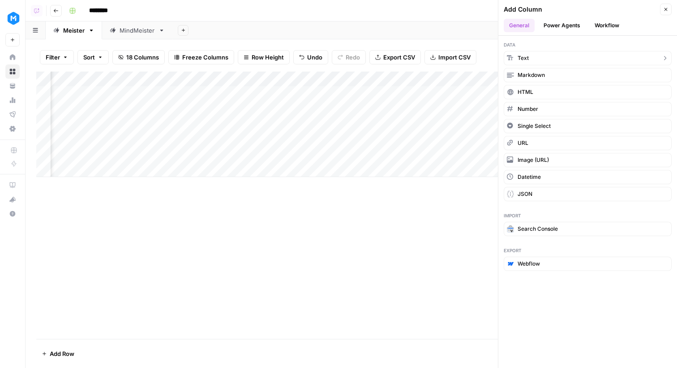
click at [550, 58] on button "Text" at bounding box center [587, 58] width 168 height 14
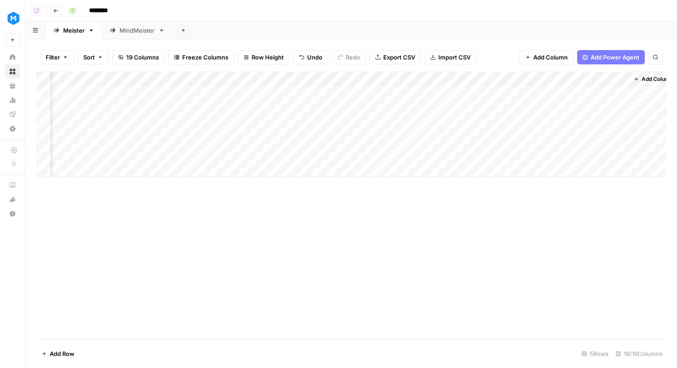
scroll to position [0, 1012]
drag, startPoint x: 568, startPoint y: 79, endPoint x: 343, endPoint y: 79, distance: 224.6
click at [343, 79] on div "Add Column" at bounding box center [351, 125] width 630 height 106
click at [350, 79] on div "Add Column" at bounding box center [351, 125] width 630 height 106
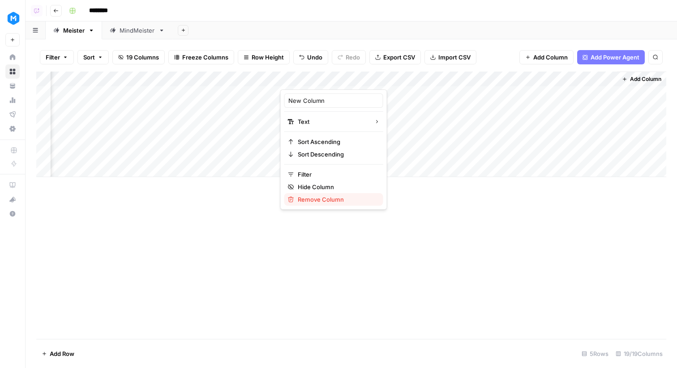
click at [340, 200] on span "Remove Column" at bounding box center [337, 199] width 78 height 9
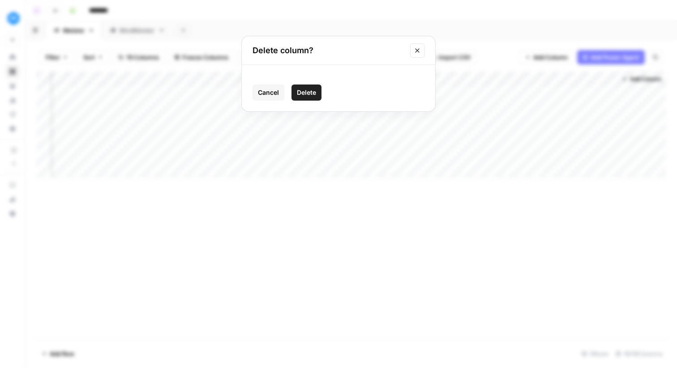
click at [314, 95] on span "Delete" at bounding box center [306, 92] width 19 height 9
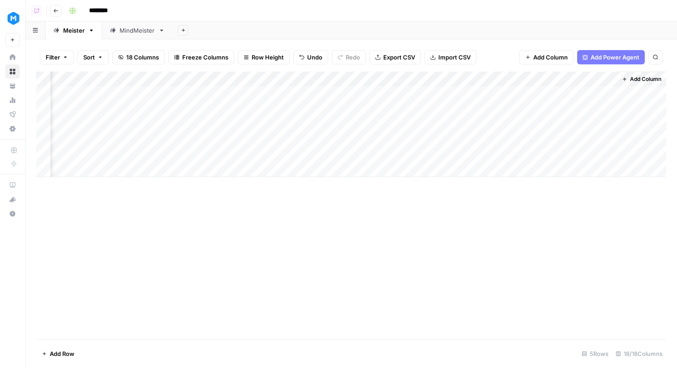
scroll to position [0, 932]
click at [640, 80] on span "Add Column" at bounding box center [645, 79] width 31 height 8
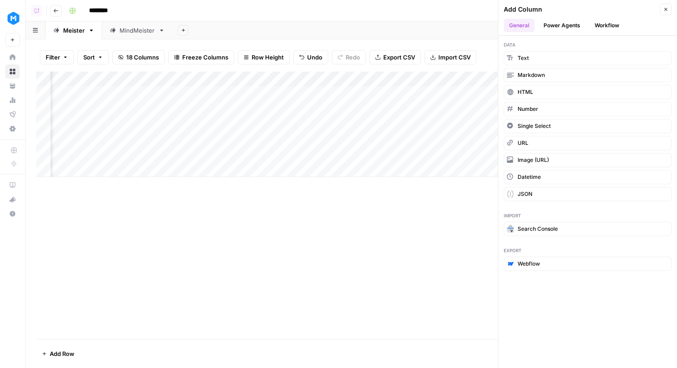
click at [544, 126] on span "Single Select" at bounding box center [533, 126] width 33 height 8
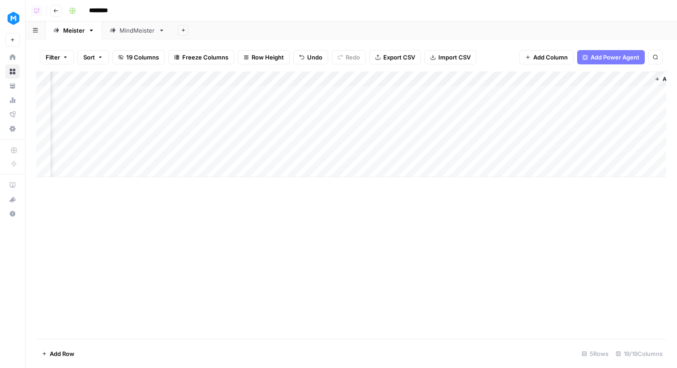
scroll to position [0, 1012]
drag, startPoint x: 562, startPoint y: 86, endPoint x: 342, endPoint y: 89, distance: 219.7
click at [343, 89] on div "Add Column" at bounding box center [351, 125] width 630 height 106
click at [321, 81] on div "Add Column" at bounding box center [351, 125] width 630 height 106
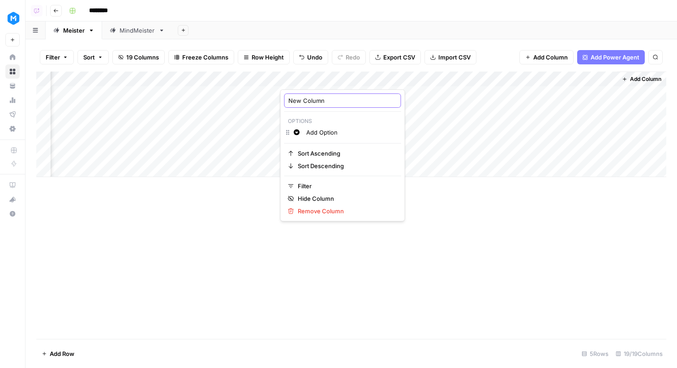
click at [314, 101] on input "New Column" at bounding box center [342, 100] width 109 height 9
type input "Colour"
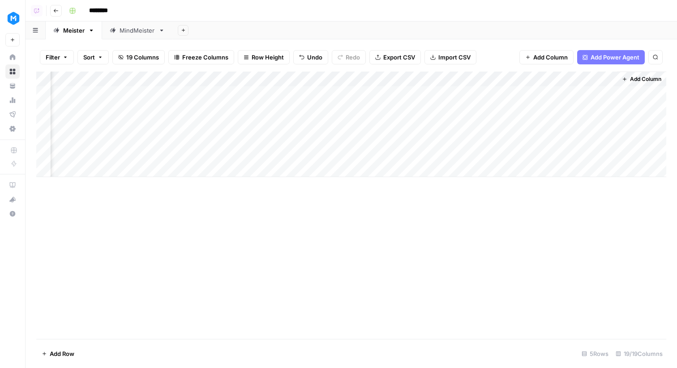
click at [312, 76] on div "Add Column" at bounding box center [351, 125] width 630 height 106
click at [320, 132] on input "Add Option" at bounding box center [351, 132] width 91 height 9
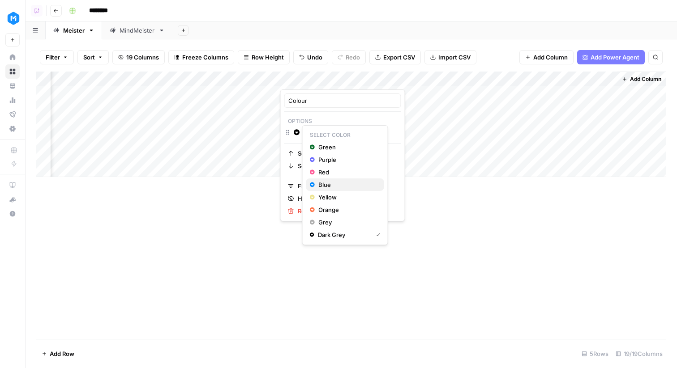
click at [324, 184] on span "Blue" at bounding box center [347, 184] width 58 height 9
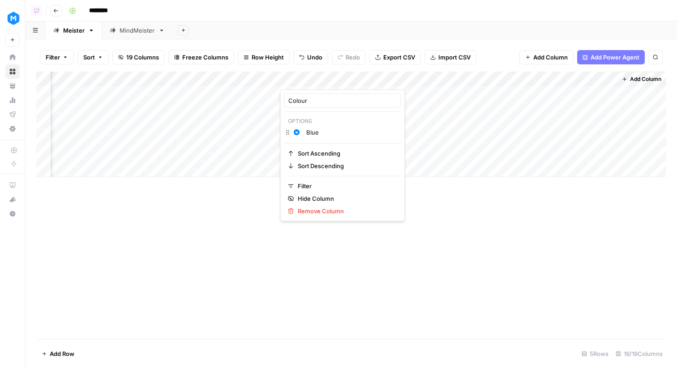
click at [335, 133] on input "Blue" at bounding box center [351, 132] width 91 height 9
type input "Blue"
click at [324, 302] on div "Add Column" at bounding box center [351, 206] width 630 height 268
click at [341, 94] on div "Add Column" at bounding box center [351, 125] width 630 height 106
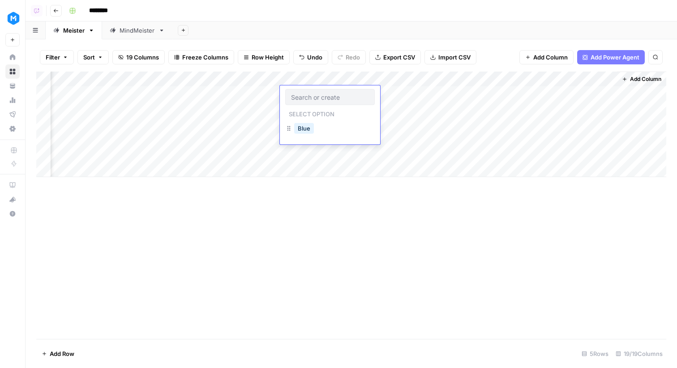
click at [304, 126] on button "Blue" at bounding box center [304, 128] width 20 height 11
click at [358, 222] on div "Add Column" at bounding box center [351, 206] width 630 height 268
click at [301, 77] on div "Add Column" at bounding box center [351, 125] width 630 height 106
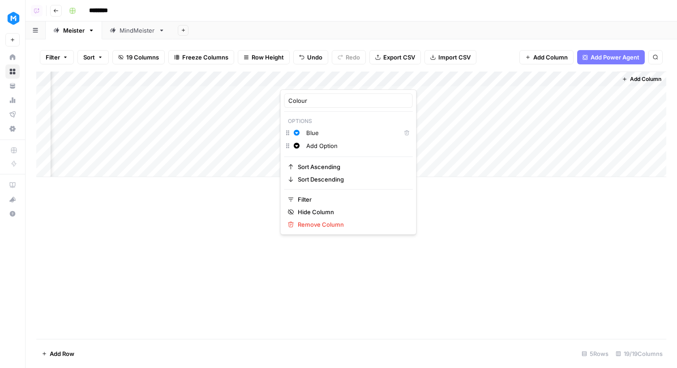
click at [455, 247] on div "Add Column" at bounding box center [351, 206] width 630 height 268
click at [523, 93] on div "Add Column" at bounding box center [351, 125] width 630 height 106
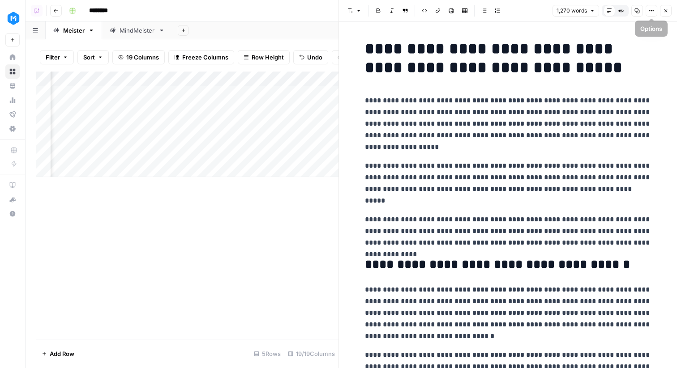
click at [666, 12] on icon "button" at bounding box center [665, 10] width 3 height 3
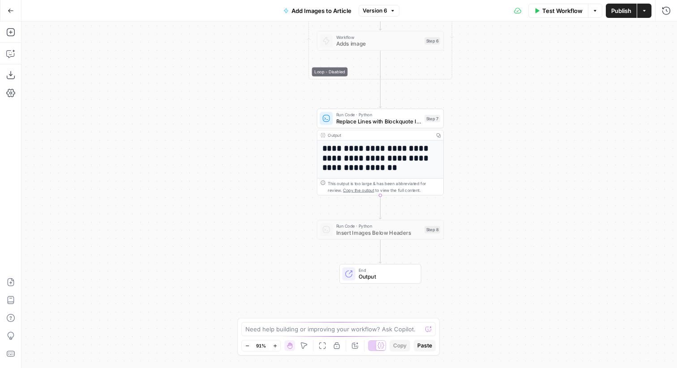
click at [333, 6] on span "Add Images to Article" at bounding box center [321, 10] width 60 height 9
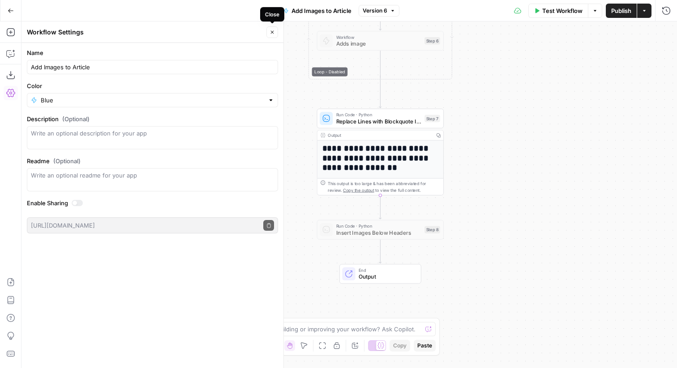
click at [269, 33] on button "Close" at bounding box center [272, 32] width 12 height 12
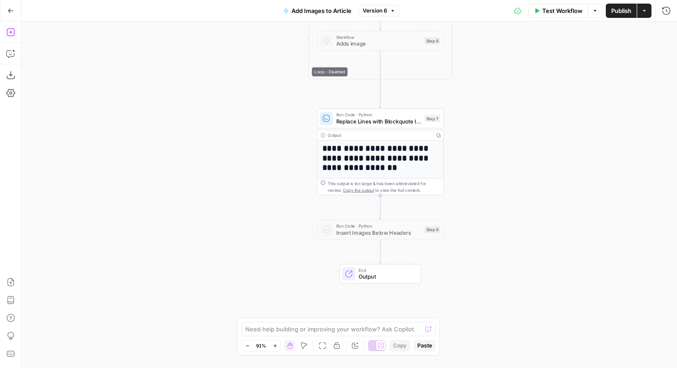
click at [13, 35] on icon "button" at bounding box center [10, 32] width 8 height 8
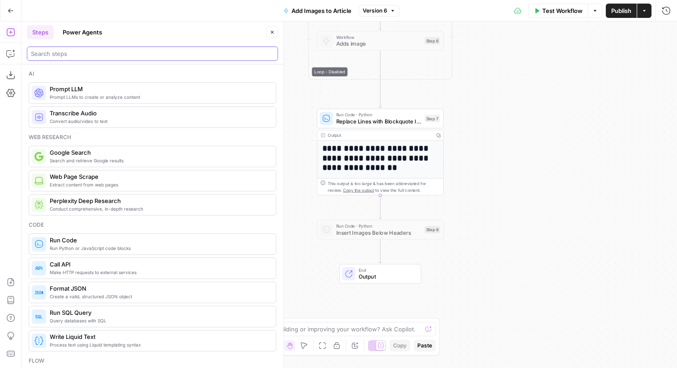
click at [67, 53] on input "search" at bounding box center [152, 53] width 243 height 9
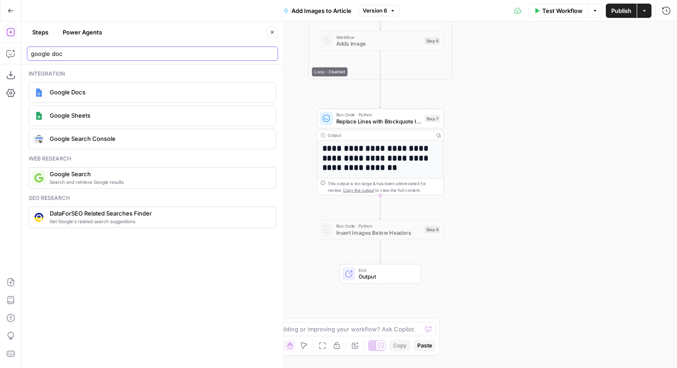
type input "google doc"
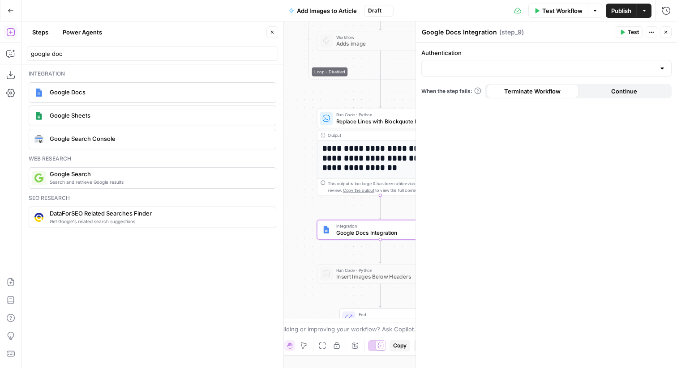
click at [496, 60] on div at bounding box center [546, 68] width 250 height 17
click at [486, 92] on span "Google Docs 1" at bounding box center [544, 90] width 231 height 9
type input "Google Docs 1"
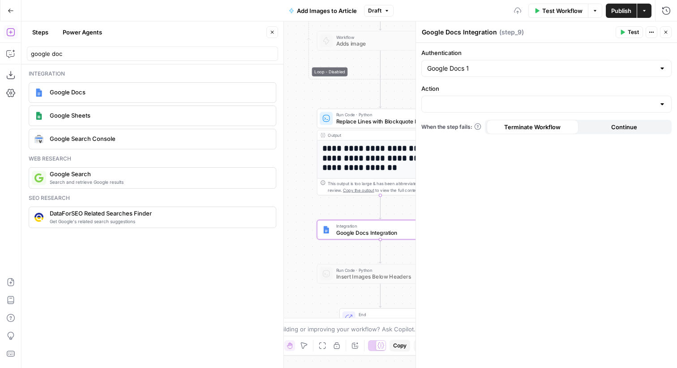
click at [491, 99] on div at bounding box center [546, 104] width 250 height 17
click at [490, 128] on span "Create Document" at bounding box center [544, 126] width 231 height 9
type input "Create Document"
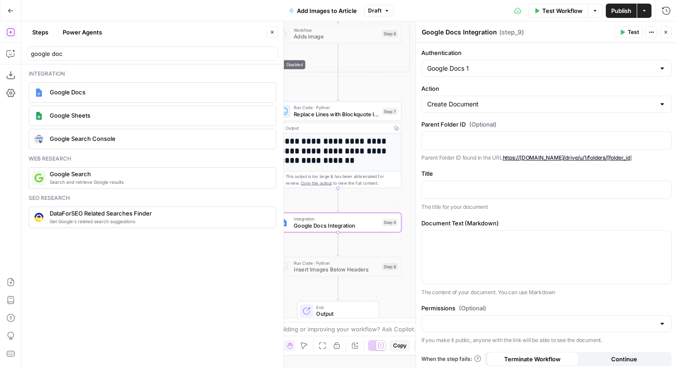
click at [664, 32] on icon "button" at bounding box center [665, 32] width 5 height 5
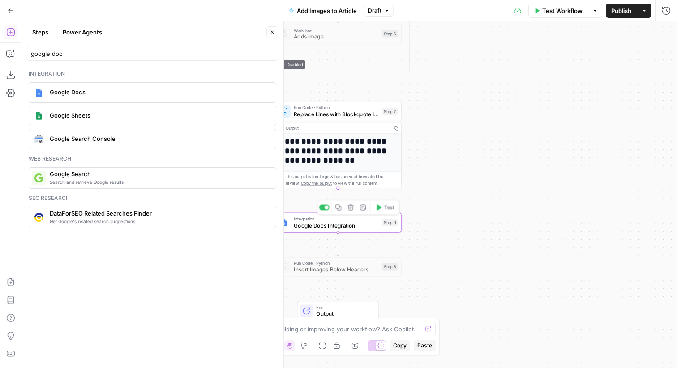
click at [383, 225] on div "Step 9" at bounding box center [390, 222] width 16 height 7
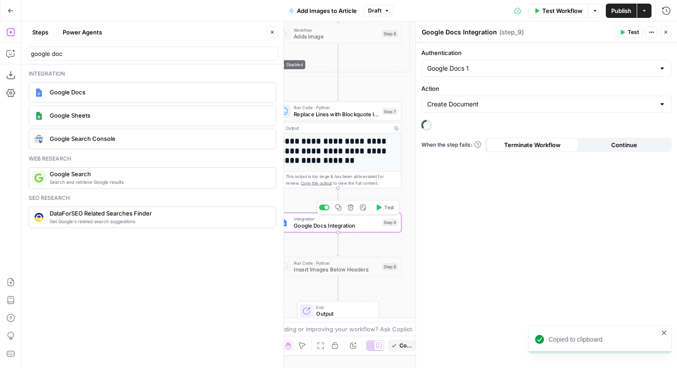
click at [351, 207] on icon "button" at bounding box center [350, 207] width 7 height 7
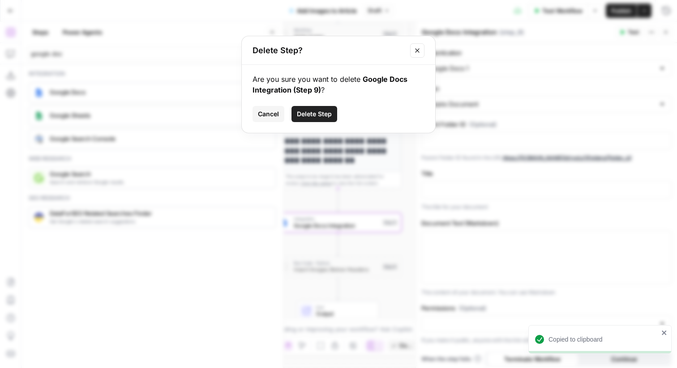
click at [318, 118] on span "Delete Step" at bounding box center [314, 114] width 35 height 9
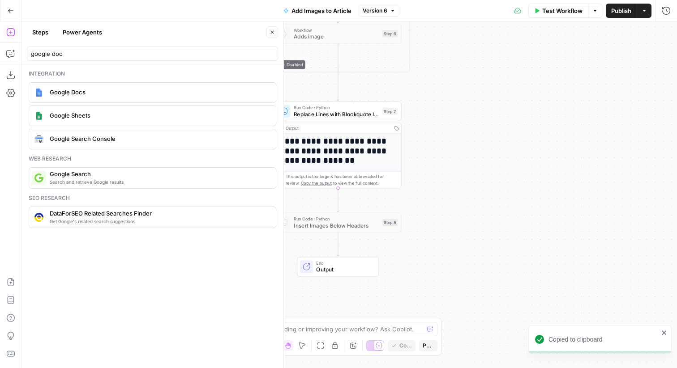
click at [11, 13] on icon "button" at bounding box center [11, 11] width 6 height 6
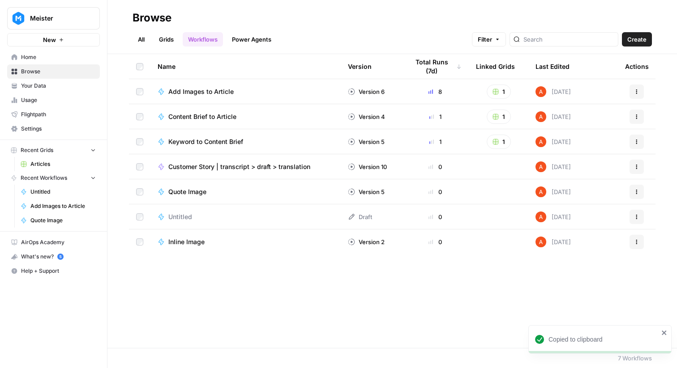
click at [166, 38] on link "Grids" at bounding box center [166, 39] width 26 height 14
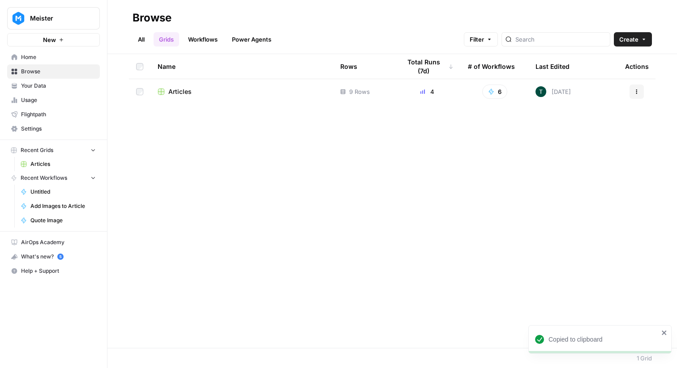
click at [186, 93] on span "Articles" at bounding box center [179, 91] width 23 height 9
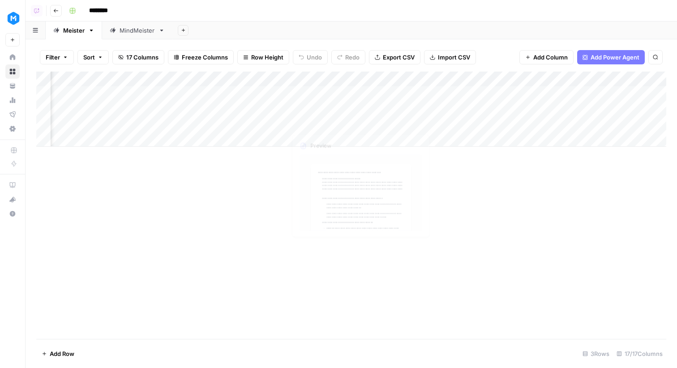
scroll to position [0, 851]
click at [639, 83] on span "Add Column" at bounding box center [645, 79] width 31 height 8
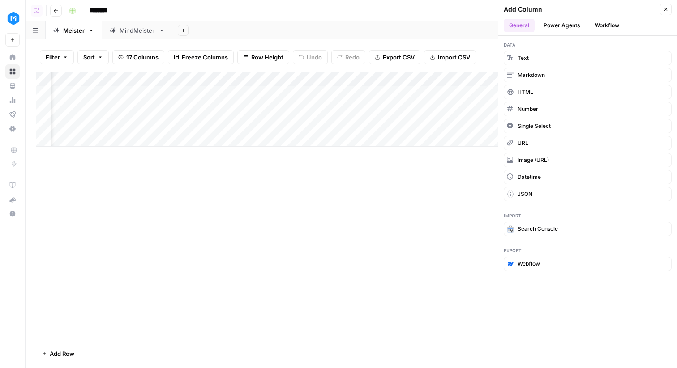
click at [597, 26] on button "Workflow" at bounding box center [606, 25] width 35 height 13
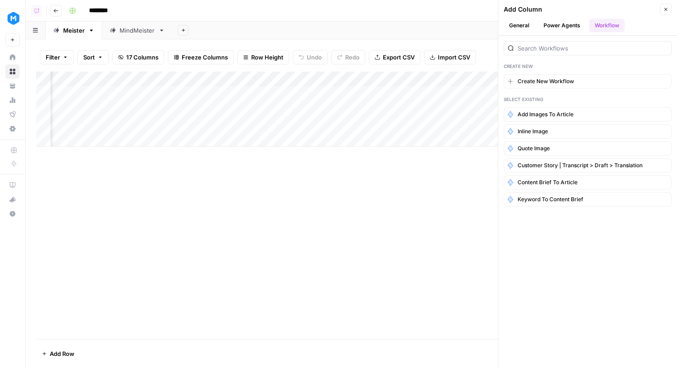
click at [667, 7] on icon "button" at bounding box center [665, 9] width 5 height 5
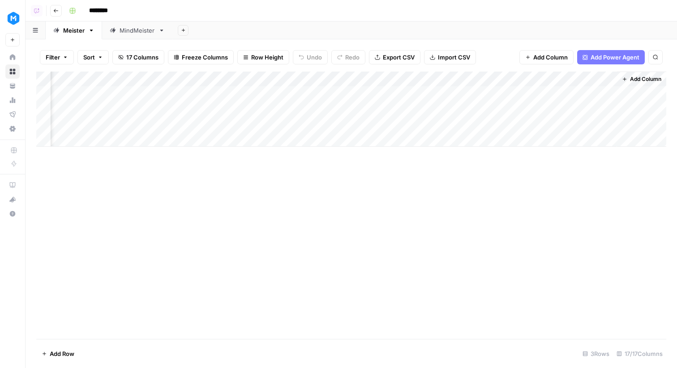
click at [635, 81] on span "Add Column" at bounding box center [645, 79] width 31 height 8
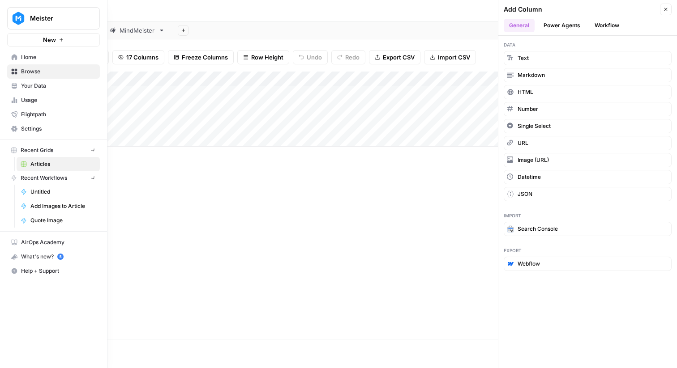
click at [17, 55] on link "Home" at bounding box center [53, 57] width 93 height 14
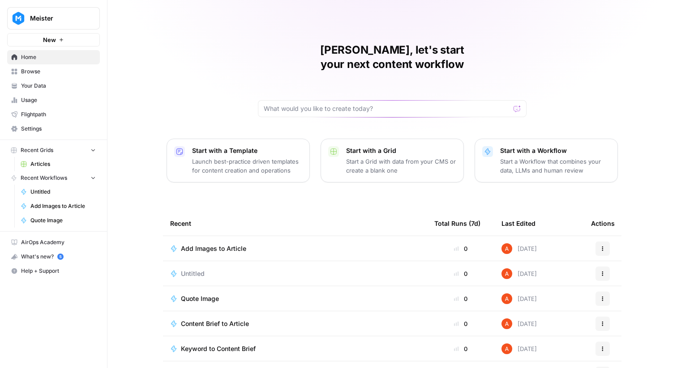
scroll to position [43, 0]
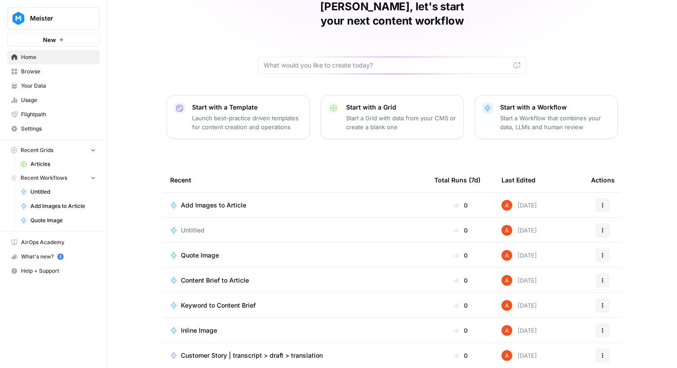
click at [199, 221] on td "Untitled" at bounding box center [295, 230] width 264 height 25
click at [196, 226] on span "Untitled" at bounding box center [193, 230] width 24 height 9
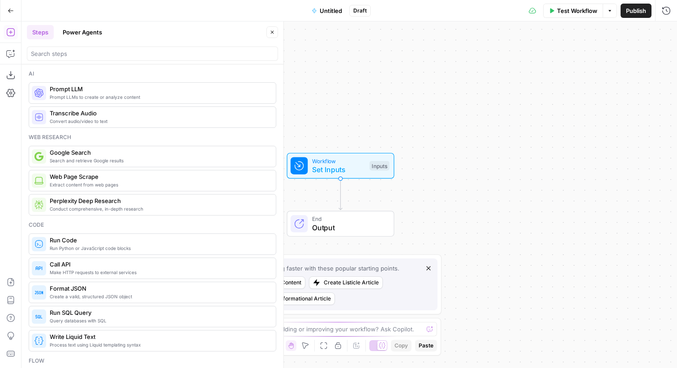
click at [328, 9] on span "Untitled" at bounding box center [331, 10] width 22 height 9
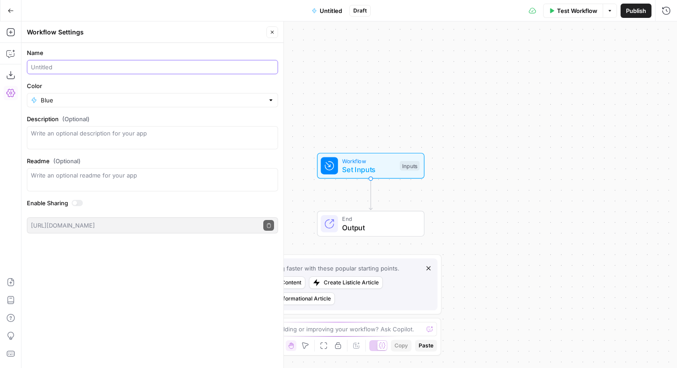
click at [51, 68] on input "Name" at bounding box center [152, 67] width 243 height 9
type input "GDoc Export"
click at [276, 30] on button "Close" at bounding box center [272, 32] width 12 height 12
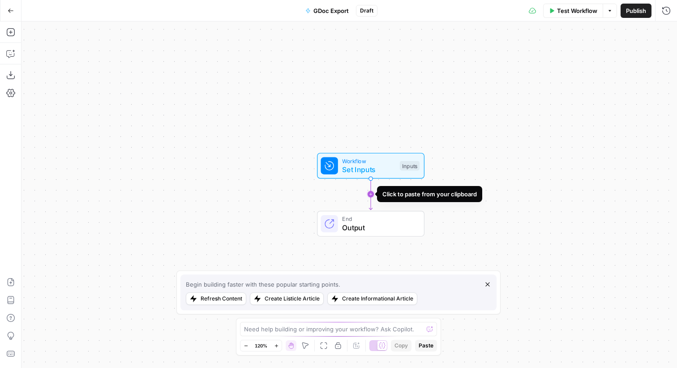
click at [370, 195] on icon "Edge from start to end" at bounding box center [370, 194] width 3 height 31
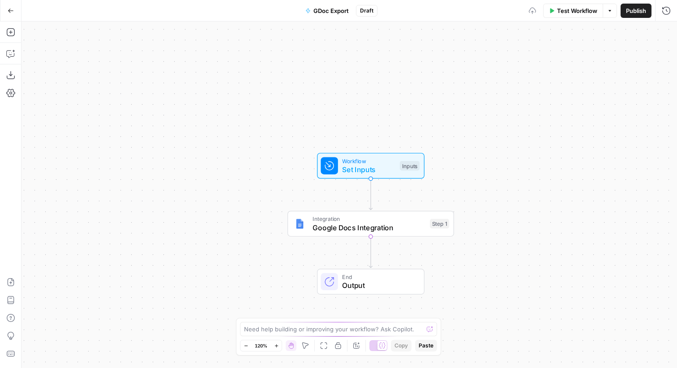
click at [378, 228] on span "Google Docs Integration" at bounding box center [368, 227] width 113 height 11
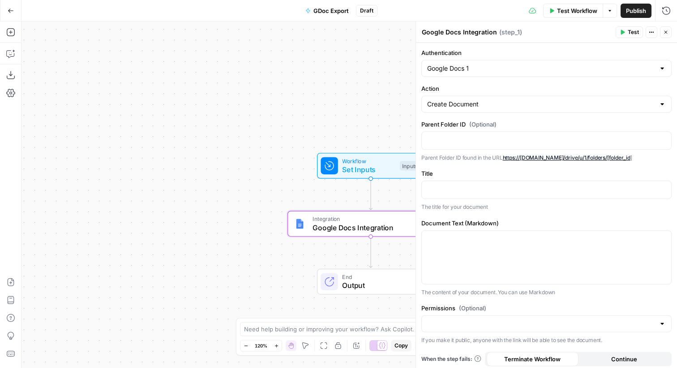
click at [361, 164] on span "Set Inputs" at bounding box center [368, 169] width 53 height 11
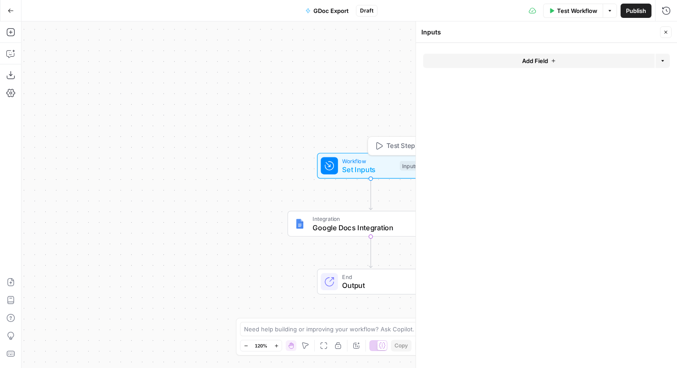
click at [537, 47] on form "Add Field Options" at bounding box center [546, 205] width 261 height 325
click at [533, 51] on form "Add Field Options" at bounding box center [546, 205] width 261 height 325
click at [533, 56] on button "Add Field" at bounding box center [538, 61] width 231 height 14
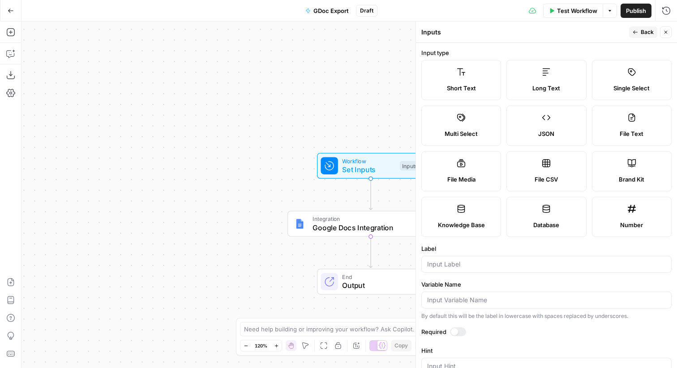
click at [537, 81] on label "Long Text" at bounding box center [546, 80] width 80 height 40
click at [465, 266] on input "Label" at bounding box center [546, 264] width 239 height 9
type input "Article"
click at [454, 328] on div at bounding box center [454, 331] width 7 height 7
click at [641, 30] on span "Back" at bounding box center [646, 32] width 13 height 8
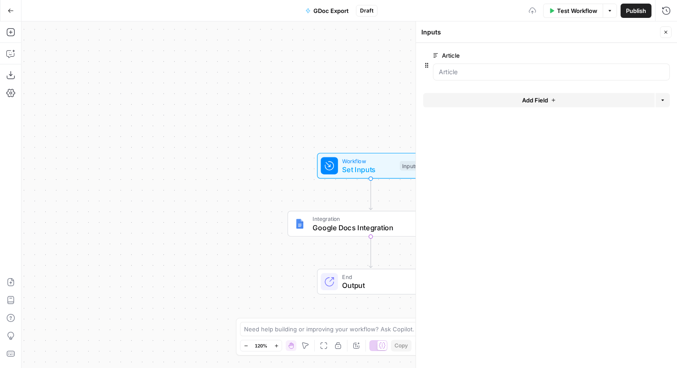
click at [371, 225] on span "Google Docs Integration" at bounding box center [368, 227] width 113 height 11
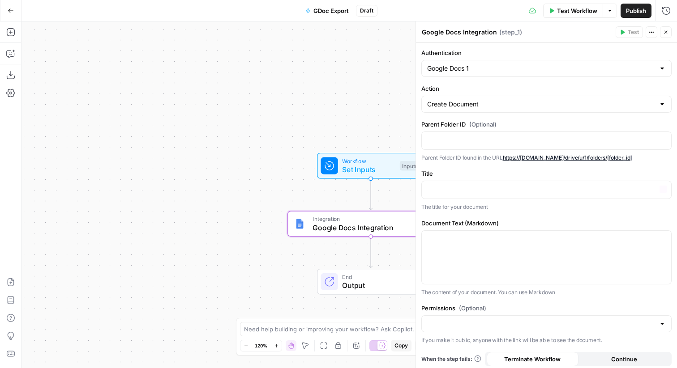
scroll to position [3, 0]
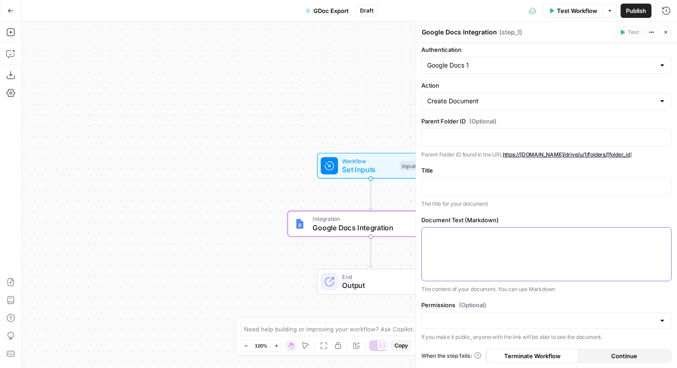
click at [479, 239] on p at bounding box center [546, 235] width 239 height 9
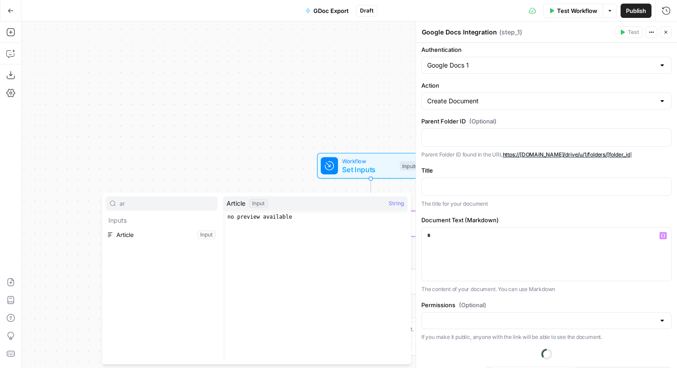
type input "ar"
click at [180, 233] on button "Select variable Article" at bounding box center [162, 235] width 112 height 14
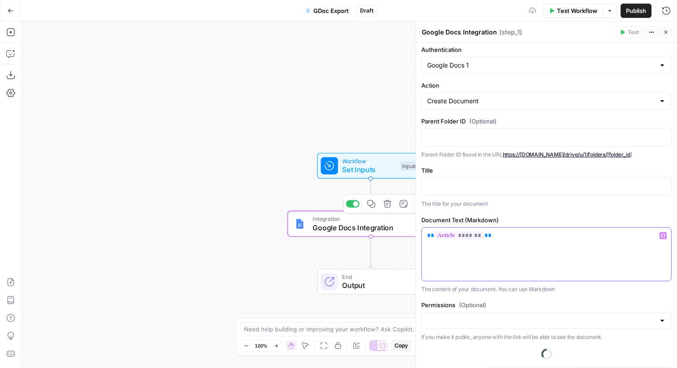
scroll to position [21, 0]
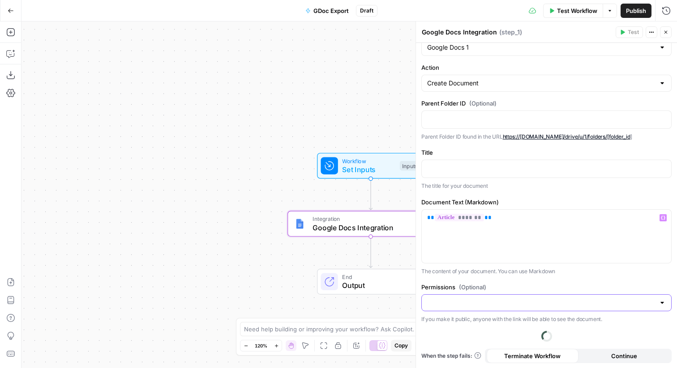
click at [501, 302] on div "Permissions (Optional) If you make it public, anyone with the link will be able…" at bounding box center [546, 303] width 250 height 41
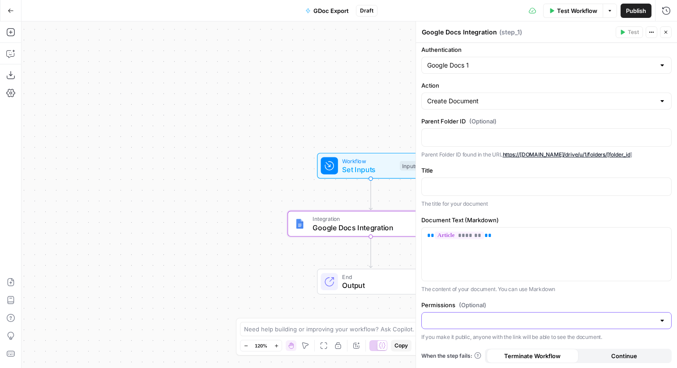
scroll to position [0, 0]
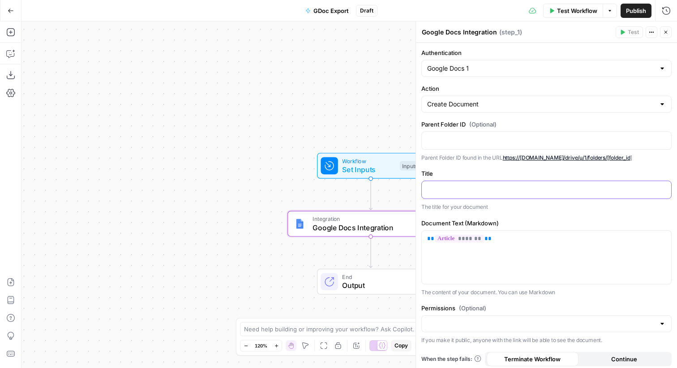
click at [470, 186] on p at bounding box center [546, 189] width 239 height 9
click at [375, 165] on span "Set Inputs" at bounding box center [368, 169] width 53 height 11
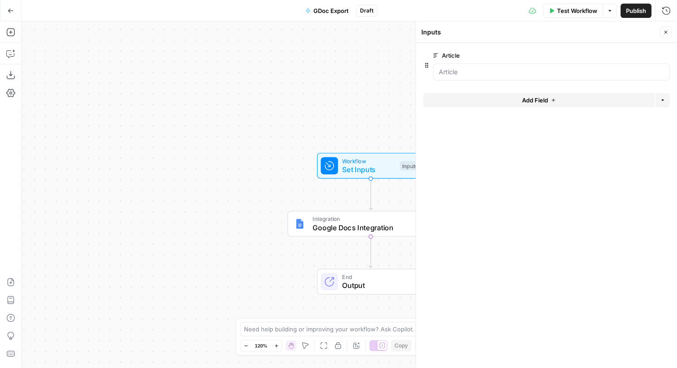
click at [475, 100] on button "Add Field" at bounding box center [538, 100] width 231 height 14
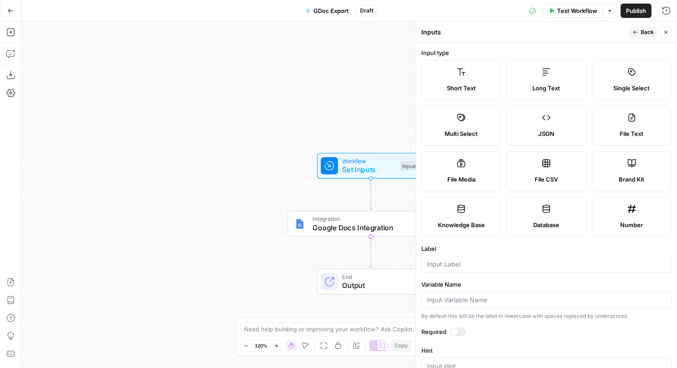
click at [456, 328] on div at bounding box center [458, 332] width 16 height 9
click at [451, 263] on input "Label" at bounding box center [546, 264] width 239 height 9
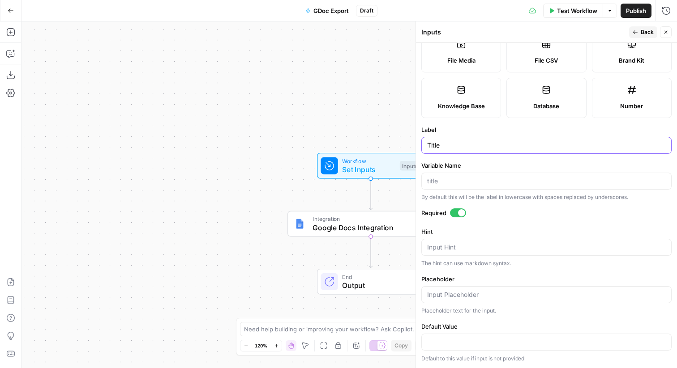
type input "Title"
click at [656, 31] on button "Back" at bounding box center [643, 32] width 28 height 12
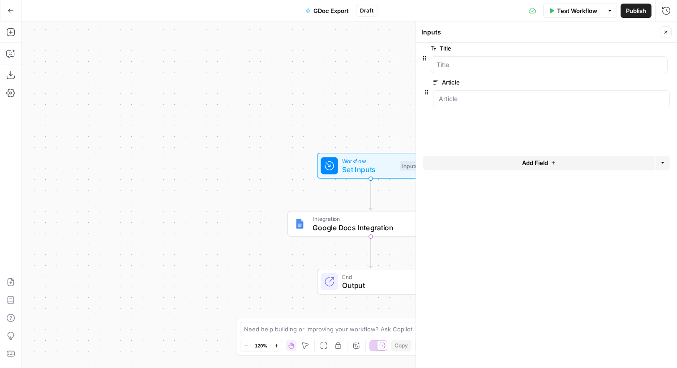
drag, startPoint x: 427, startPoint y: 101, endPoint x: 425, endPoint y: 55, distance: 45.7
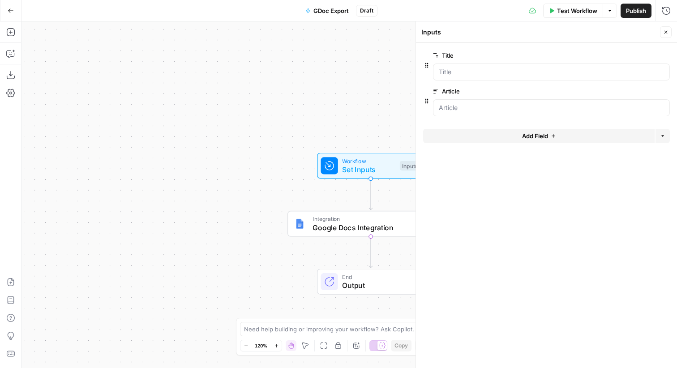
click at [669, 29] on button "Close" at bounding box center [666, 32] width 12 height 12
click at [378, 175] on div "Workflow Set Inputs Inputs Test Step" at bounding box center [370, 166] width 107 height 26
click at [392, 225] on span "Google Docs Integration" at bounding box center [368, 227] width 113 height 11
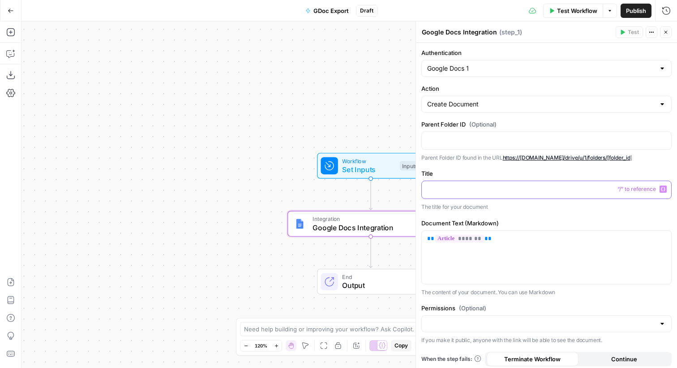
click at [474, 194] on div at bounding box center [546, 189] width 249 height 17
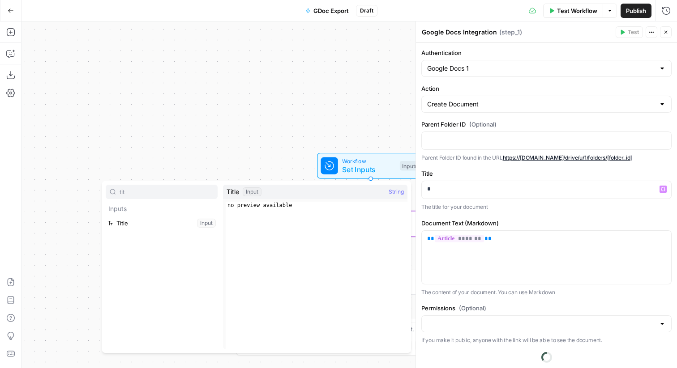
type input "tit"
click at [135, 225] on button "Select variable Title" at bounding box center [162, 223] width 112 height 14
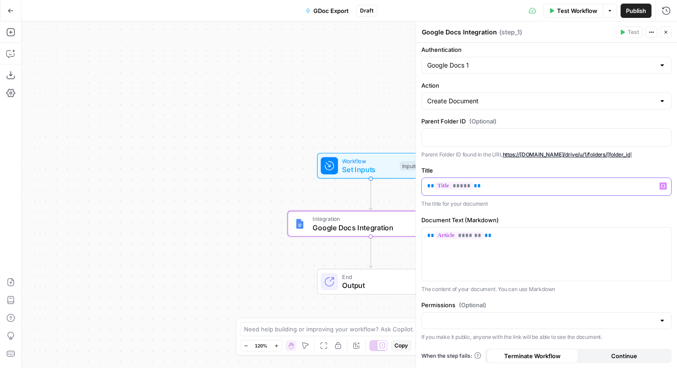
scroll to position [0, 0]
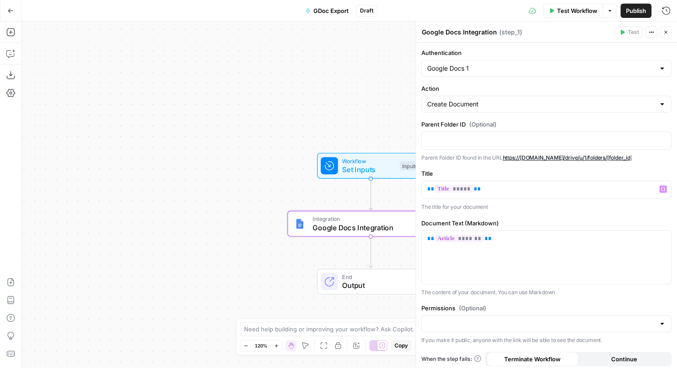
click at [663, 30] on icon "button" at bounding box center [665, 32] width 5 height 5
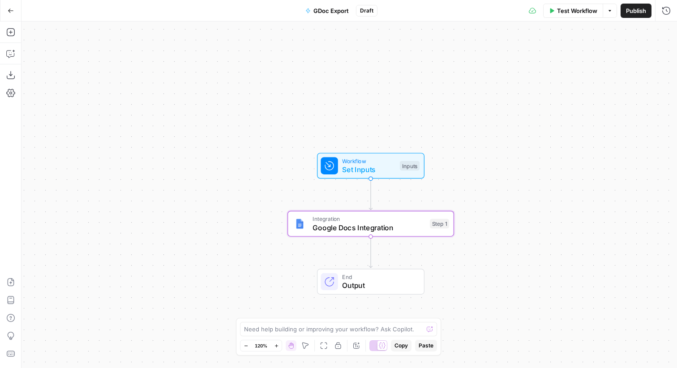
click at [632, 13] on span "Publish" at bounding box center [636, 10] width 20 height 9
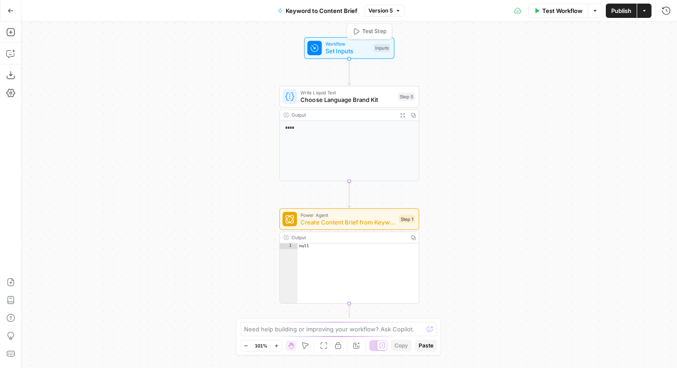
click at [346, 55] on span "Set Inputs" at bounding box center [347, 51] width 45 height 9
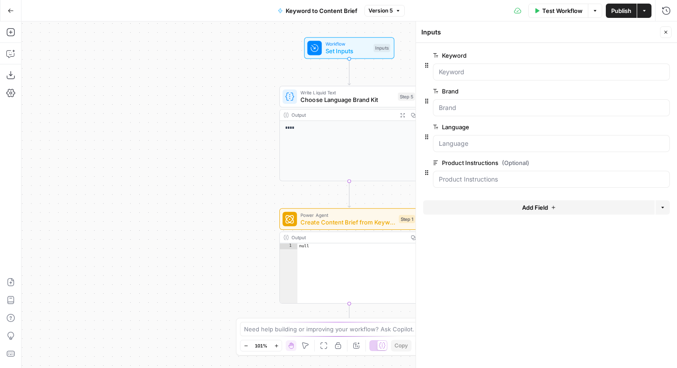
click at [634, 163] on span "edit field" at bounding box center [636, 162] width 20 height 7
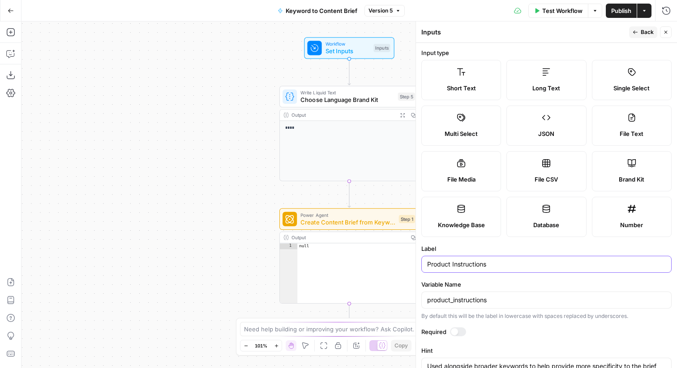
click at [442, 263] on input "Product Instructions" at bounding box center [546, 264] width 239 height 9
type input "Key Instructions"
click at [441, 297] on input "product_instructions" at bounding box center [546, 300] width 239 height 9
click at [644, 35] on span "Back" at bounding box center [646, 32] width 13 height 8
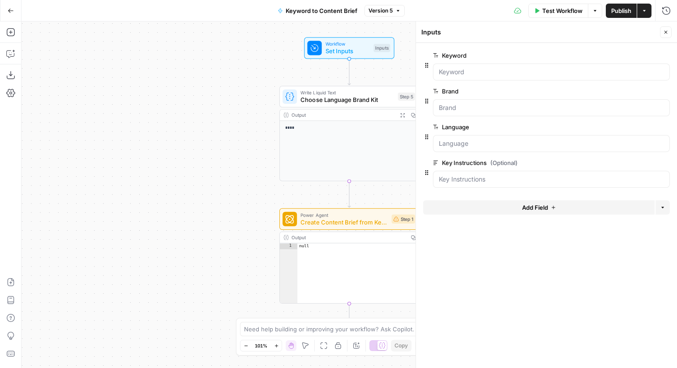
click at [666, 33] on icon "button" at bounding box center [665, 32] width 3 height 3
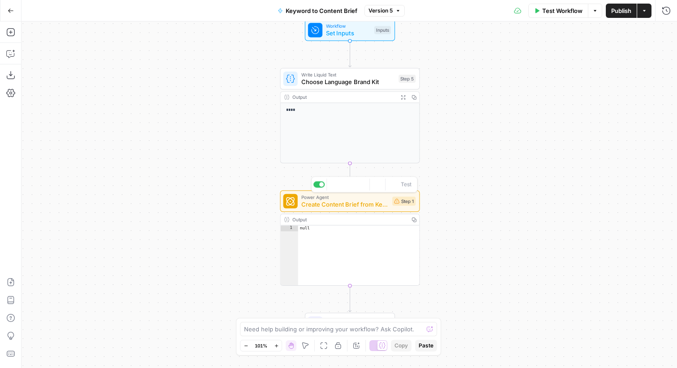
click at [376, 199] on span "Power Agent" at bounding box center [344, 197] width 87 height 7
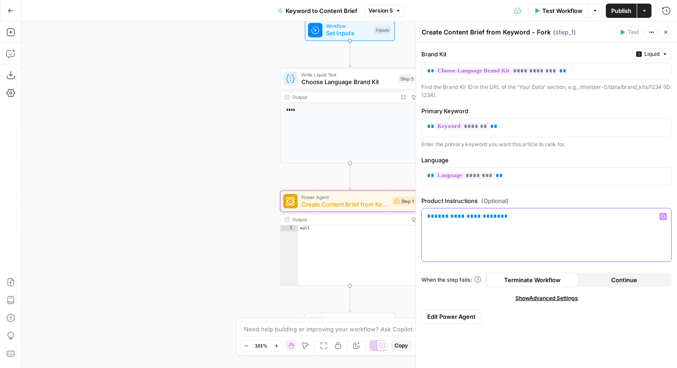
click at [514, 227] on div "**********" at bounding box center [546, 235] width 249 height 53
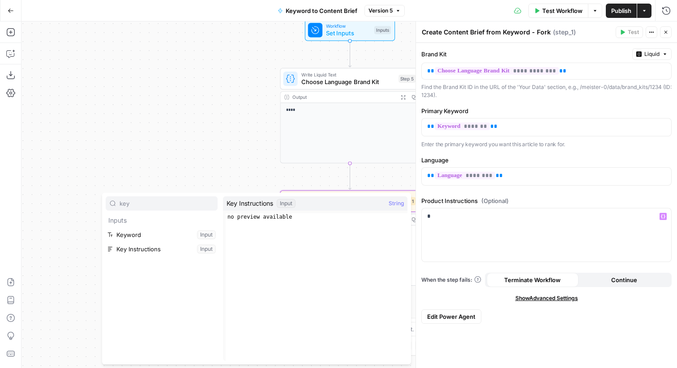
type input "key"
click at [183, 247] on button "Select variable Key Instructions" at bounding box center [162, 249] width 112 height 14
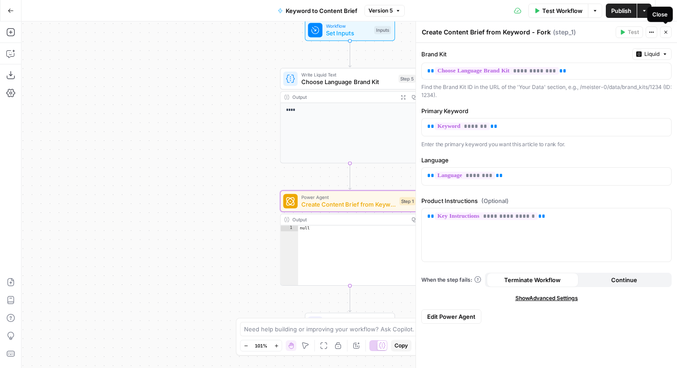
click at [664, 29] on button "Close" at bounding box center [666, 32] width 12 height 12
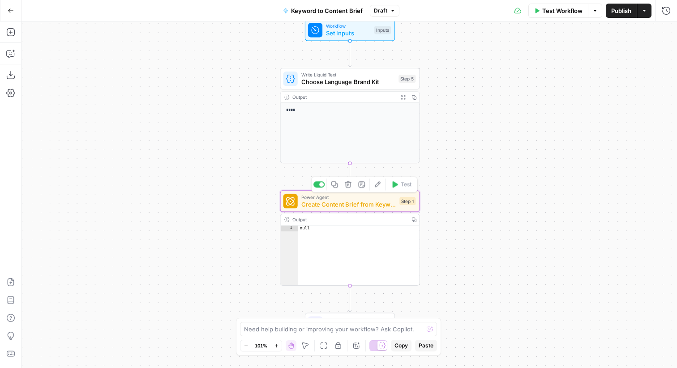
click at [364, 203] on span "Create Content Brief from Keyword - Fork" at bounding box center [348, 204] width 94 height 9
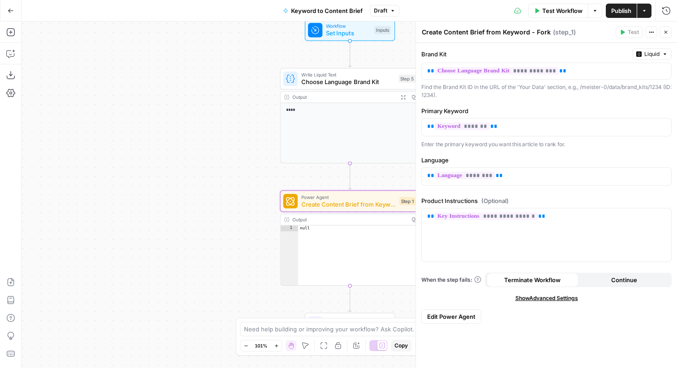
click at [458, 316] on span "Edit Power Agent" at bounding box center [451, 316] width 48 height 9
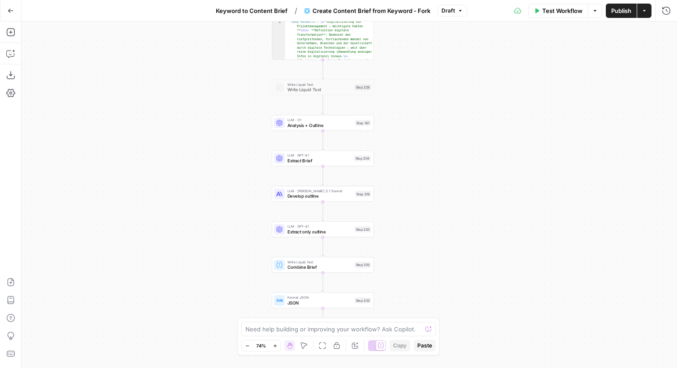
click at [359, 124] on div "Step 197" at bounding box center [363, 123] width 16 height 6
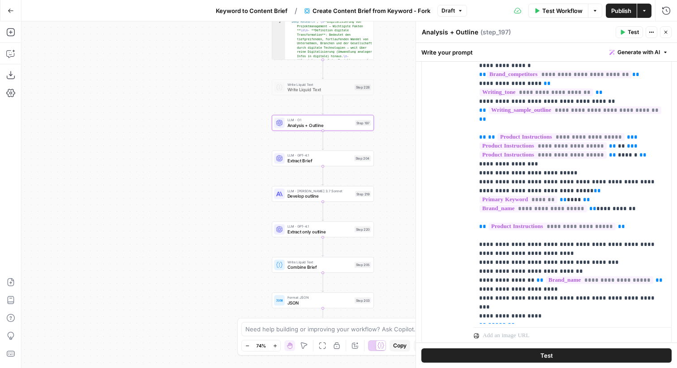
scroll to position [276, 0]
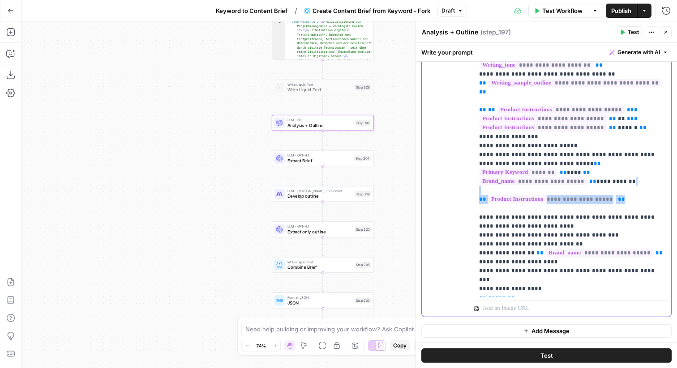
drag, startPoint x: 630, startPoint y: 171, endPoint x: 470, endPoint y: 163, distance: 160.4
click at [470, 163] on div "**********" at bounding box center [546, 124] width 249 height 385
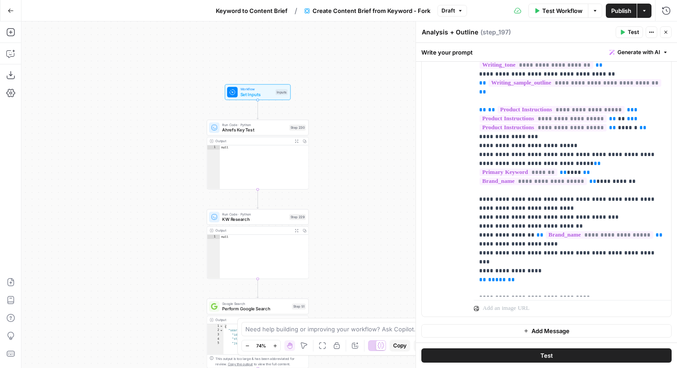
click at [259, 91] on span "Set Inputs" at bounding box center [256, 94] width 33 height 7
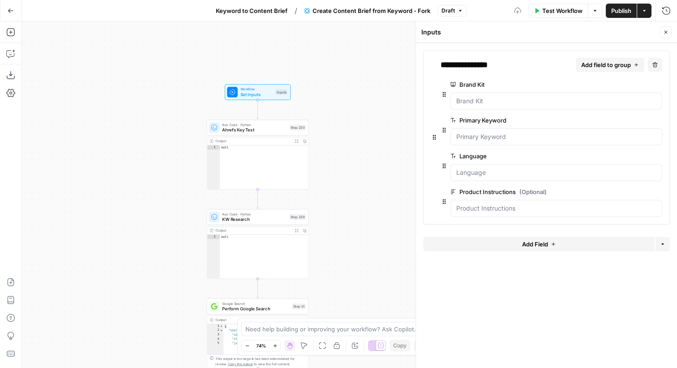
click at [631, 188] on span "edit field" at bounding box center [628, 191] width 20 height 7
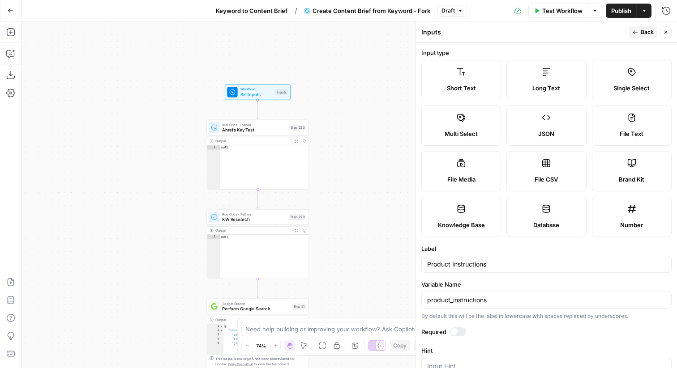
scroll to position [80, 0]
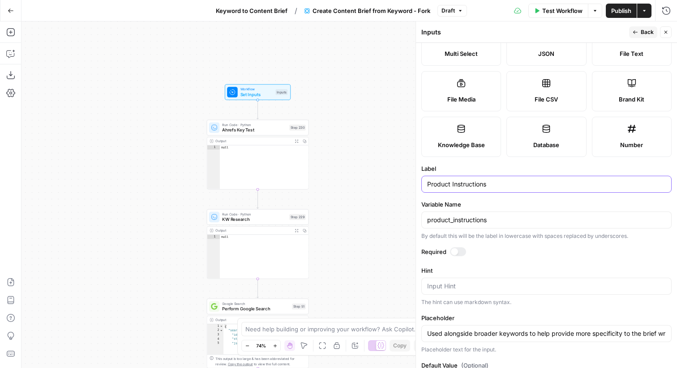
drag, startPoint x: 451, startPoint y: 185, endPoint x: 425, endPoint y: 187, distance: 26.5
click at [425, 187] on div "Product Instructions" at bounding box center [546, 184] width 250 height 17
type input "Key Instructions"
click at [480, 223] on input "product_instructions" at bounding box center [546, 220] width 239 height 9
click at [652, 27] on button "Back" at bounding box center [643, 32] width 28 height 12
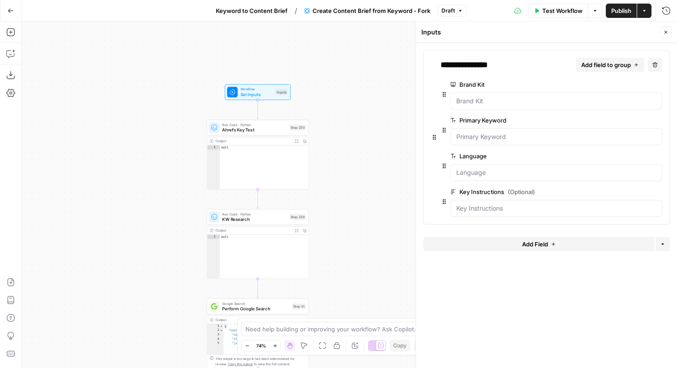
click at [662, 28] on button "Close" at bounding box center [666, 32] width 12 height 12
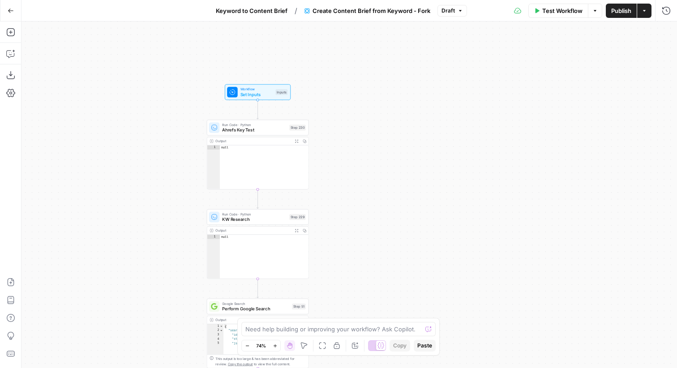
click at [629, 9] on span "Publish" at bounding box center [621, 10] width 20 height 9
click at [13, 13] on button "Go Back" at bounding box center [11, 11] width 16 height 16
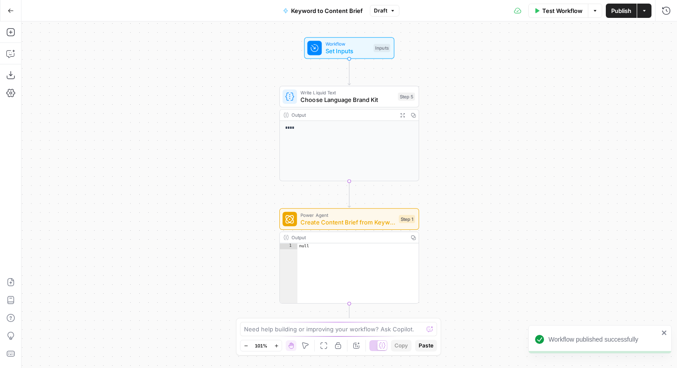
click at [347, 222] on span "Create Content Brief from Keyword - Fork" at bounding box center [347, 222] width 94 height 9
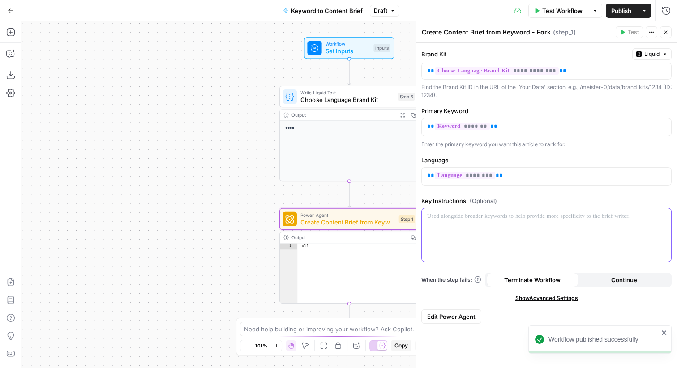
click at [495, 219] on p at bounding box center [546, 216] width 239 height 9
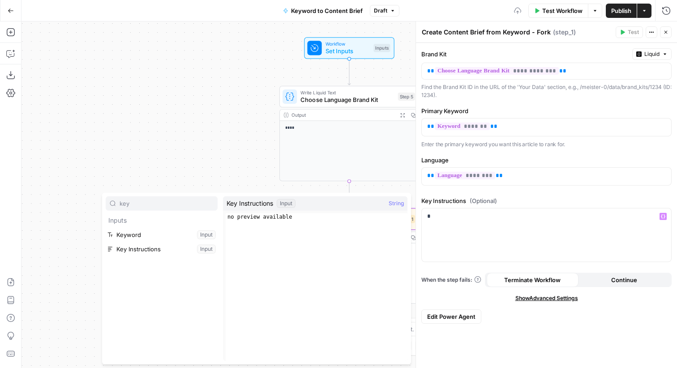
type input "key"
click at [168, 249] on button "Select variable Key Instructions" at bounding box center [162, 249] width 112 height 14
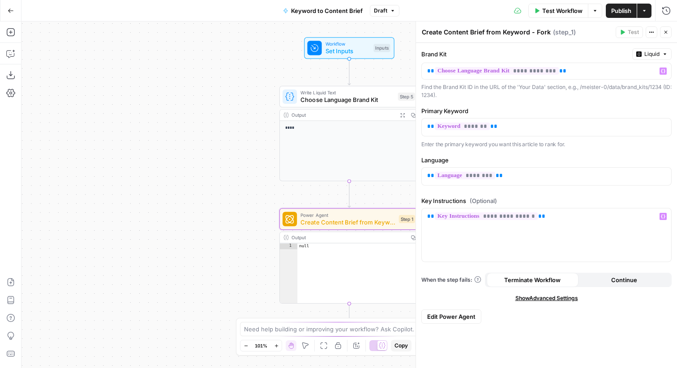
click at [668, 33] on button "Close" at bounding box center [666, 32] width 12 height 12
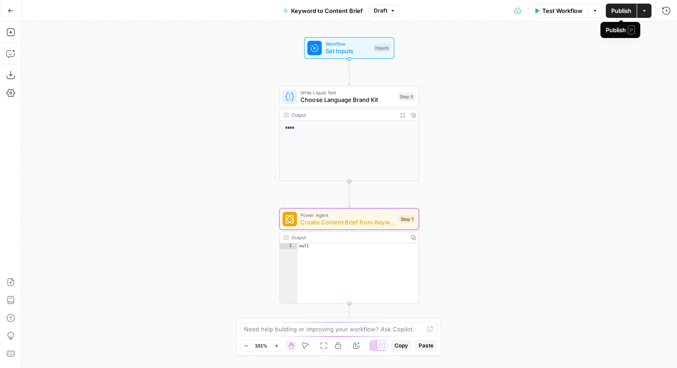
click at [618, 13] on span "Publish" at bounding box center [621, 10] width 20 height 9
click at [352, 222] on span "Create Content Brief from Keyword - Fork" at bounding box center [347, 222] width 94 height 9
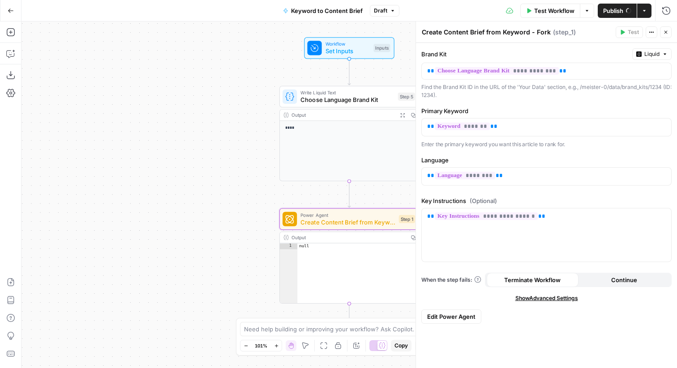
click at [663, 28] on button "Close" at bounding box center [666, 32] width 12 height 12
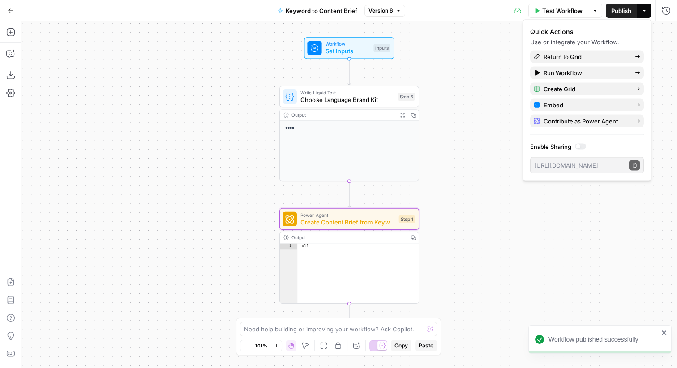
click at [367, 223] on span "Create Content Brief from Keyword - Fork" at bounding box center [347, 222] width 94 height 9
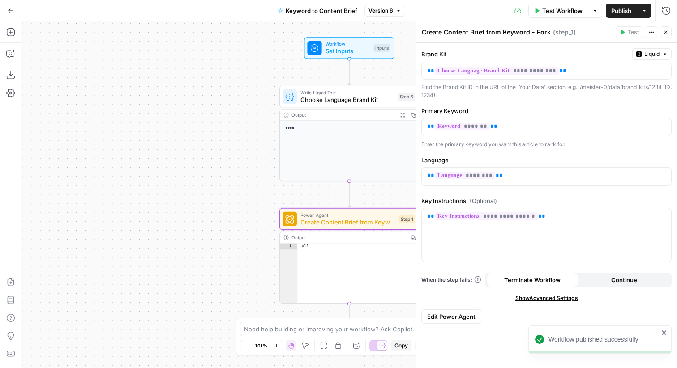
click at [442, 311] on button "Edit Power Agent" at bounding box center [451, 317] width 60 height 14
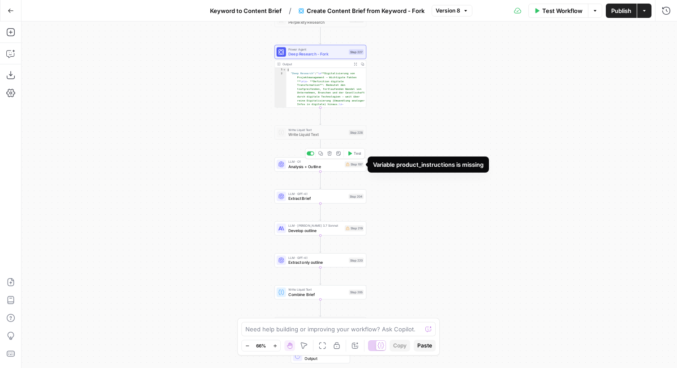
click at [332, 166] on span "Analysis + Outline" at bounding box center [315, 167] width 54 height 6
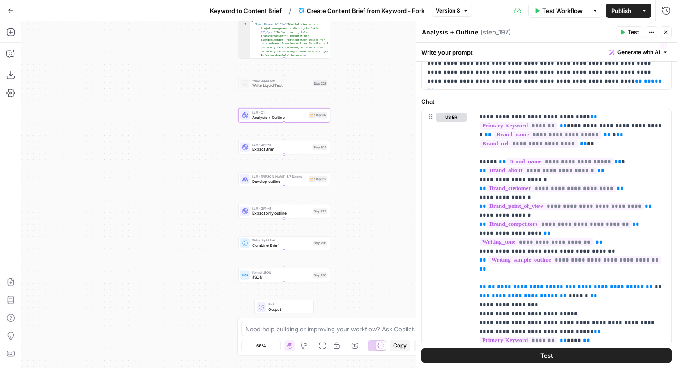
scroll to position [276, 0]
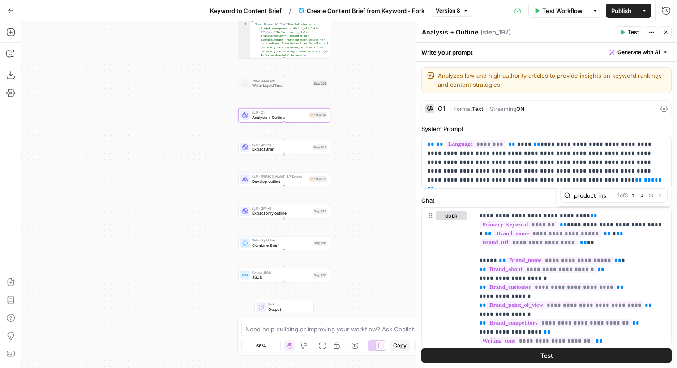
type input "product_ins"
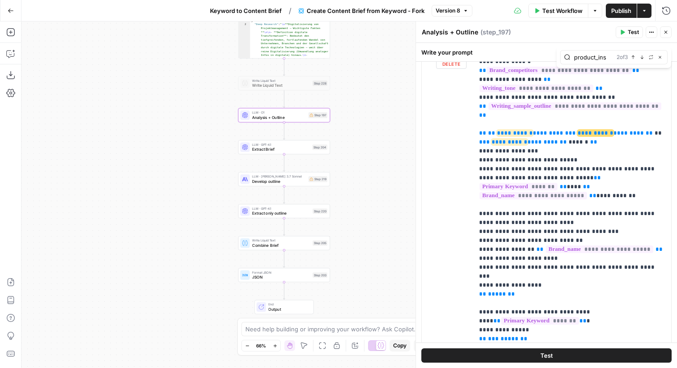
scroll to position [87, 0]
drag, startPoint x: 515, startPoint y: 117, endPoint x: 494, endPoint y: 118, distance: 21.1
click at [497, 131] on span "**********" at bounding box center [515, 134] width 36 height 6
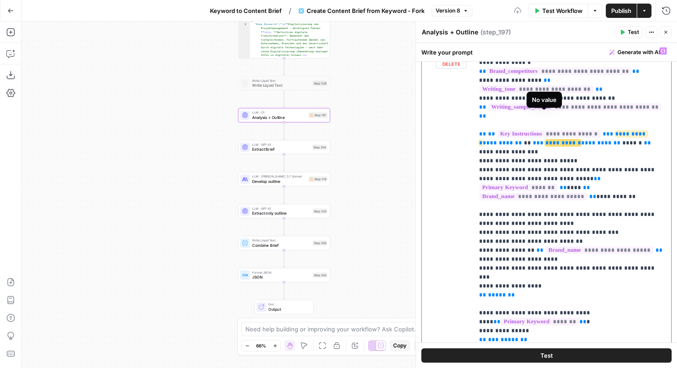
click at [579, 130] on span "**********" at bounding box center [548, 134] width 103 height 8
copy span "**********"
click at [621, 131] on span "**********" at bounding box center [563, 138] width 168 height 15
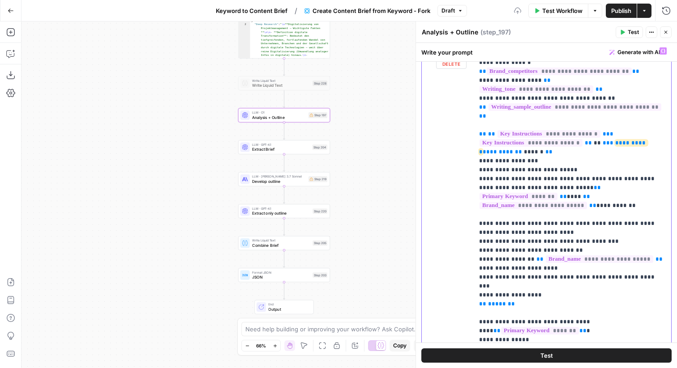
click at [635, 140] on span "**********" at bounding box center [563, 147] width 168 height 15
drag, startPoint x: 547, startPoint y: 143, endPoint x: 467, endPoint y: 141, distance: 80.6
click at [467, 141] on div "**********" at bounding box center [546, 235] width 249 height 385
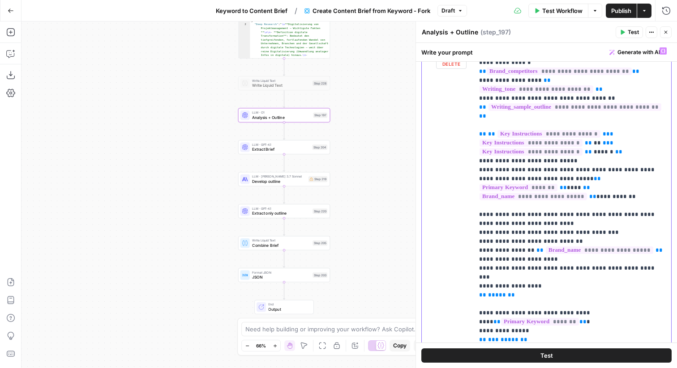
drag, startPoint x: 481, startPoint y: 142, endPoint x: 579, endPoint y: 143, distance: 97.6
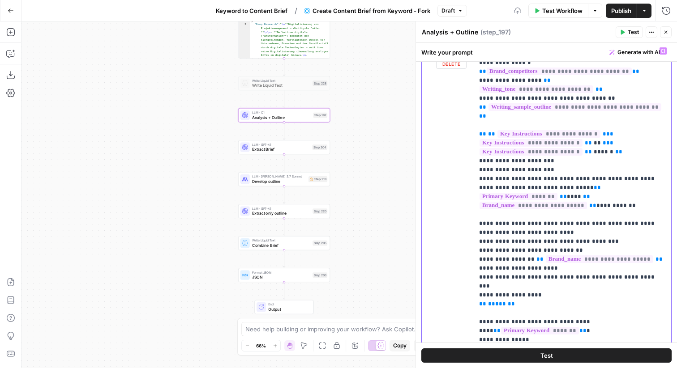
drag, startPoint x: 549, startPoint y: 155, endPoint x: 456, endPoint y: 153, distance: 93.1
click at [456, 153] on div "**********" at bounding box center [546, 235] width 249 height 385
copy p "**********"
drag, startPoint x: 556, startPoint y: 260, endPoint x: 463, endPoint y: 260, distance: 93.1
click at [463, 260] on div "**********" at bounding box center [546, 235] width 249 height 385
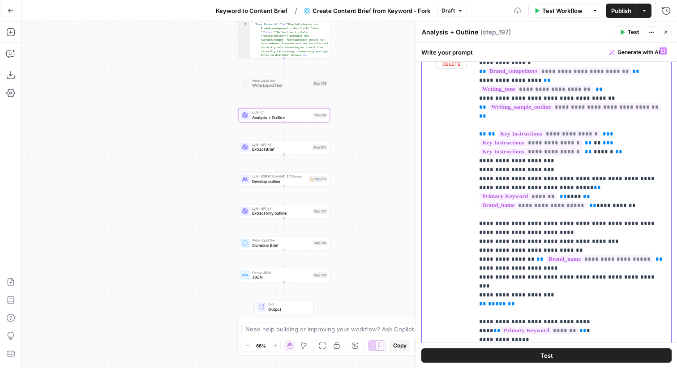
drag, startPoint x: 650, startPoint y: 251, endPoint x: 474, endPoint y: 196, distance: 185.0
click at [474, 196] on div "**********" at bounding box center [571, 225] width 197 height 365
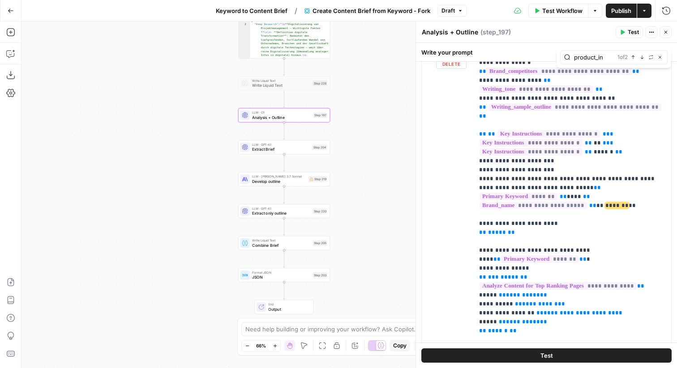
type input "product_ins"
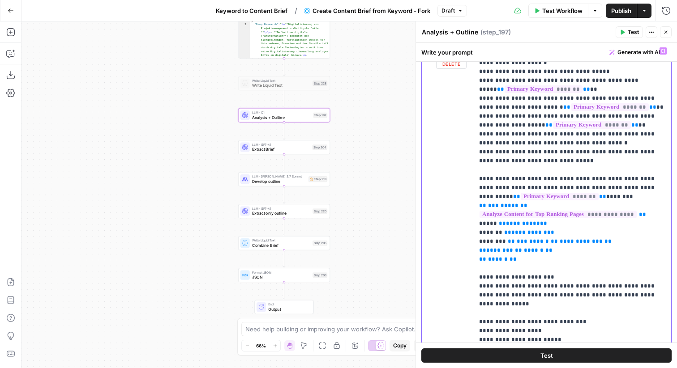
scroll to position [531, 0]
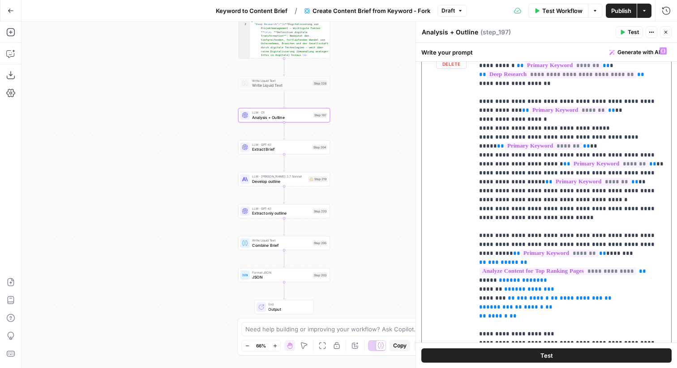
drag, startPoint x: 523, startPoint y: 289, endPoint x: 481, endPoint y: 230, distance: 72.4
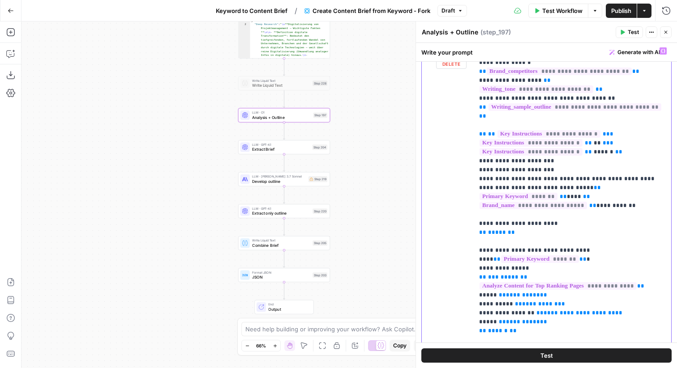
scroll to position [26, 0]
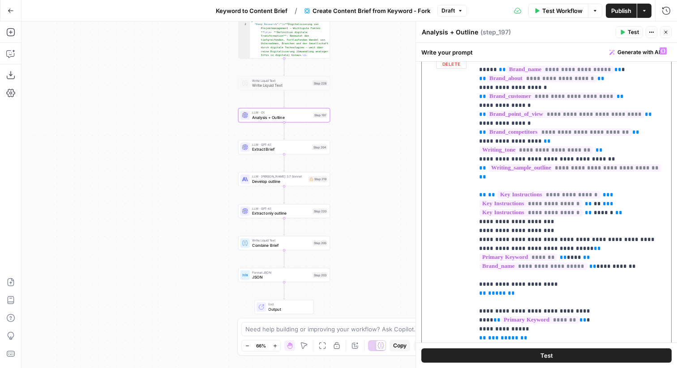
drag, startPoint x: 537, startPoint y: 268, endPoint x: 473, endPoint y: 178, distance: 110.3
click at [473, 178] on div "**********" at bounding box center [546, 235] width 249 height 385
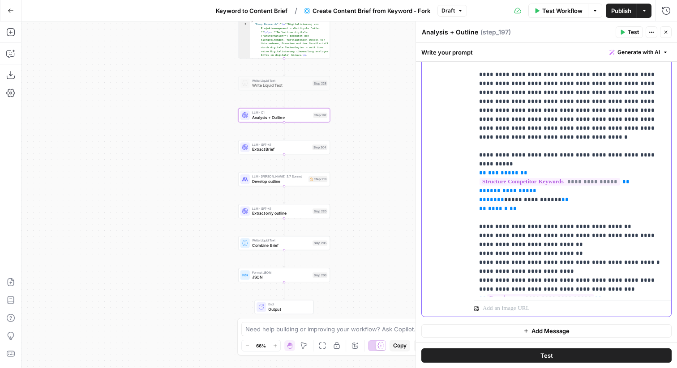
scroll to position [2150, 0]
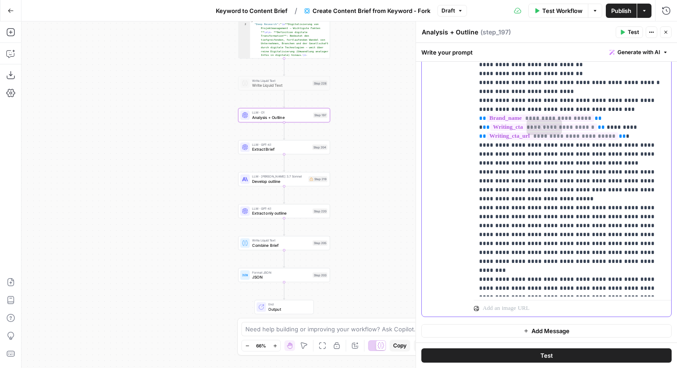
scroll to position [2319, 0]
drag, startPoint x: 605, startPoint y: 153, endPoint x: 470, endPoint y: 127, distance: 137.3
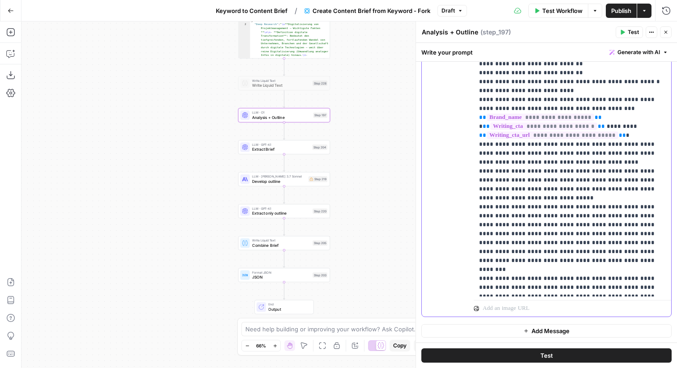
click at [470, 127] on div "**********" at bounding box center [546, 124] width 249 height 385
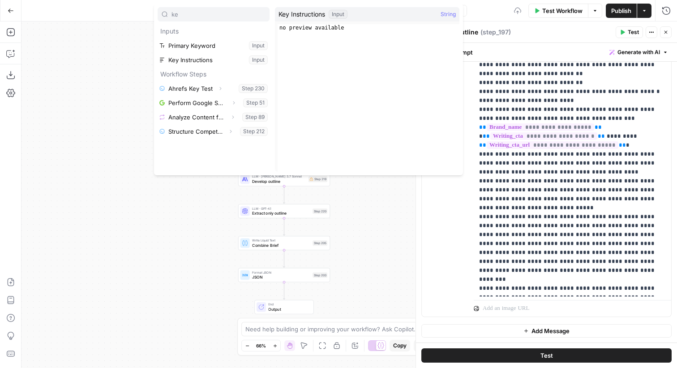
type input "ke"
click at [216, 60] on button "Select variable Key Instructions" at bounding box center [214, 60] width 112 height 14
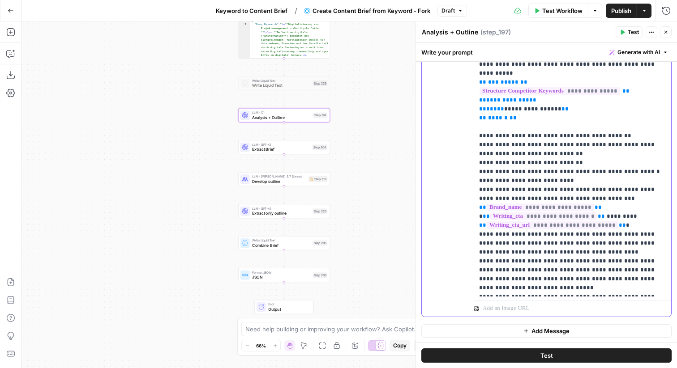
scroll to position [2226, 0]
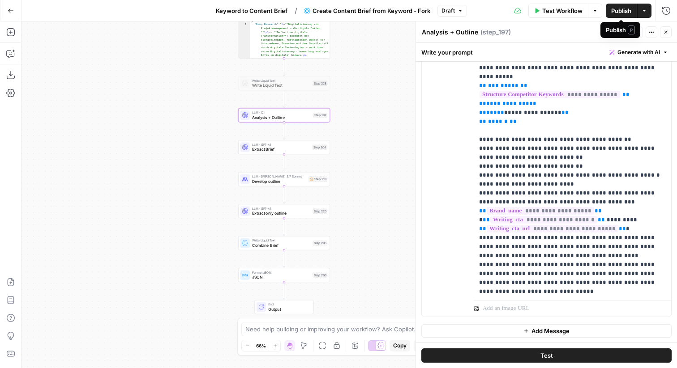
click at [626, 9] on span "Publish" at bounding box center [621, 10] width 20 height 9
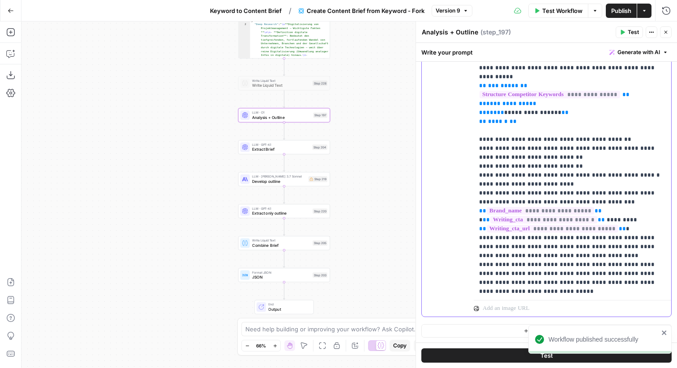
drag, startPoint x: 534, startPoint y: 236, endPoint x: 471, endPoint y: 173, distance: 89.2
click at [471, 173] on div "**********" at bounding box center [546, 124] width 249 height 385
copy p "**********"
click at [277, 183] on span "Develop outline" at bounding box center [279, 182] width 54 height 6
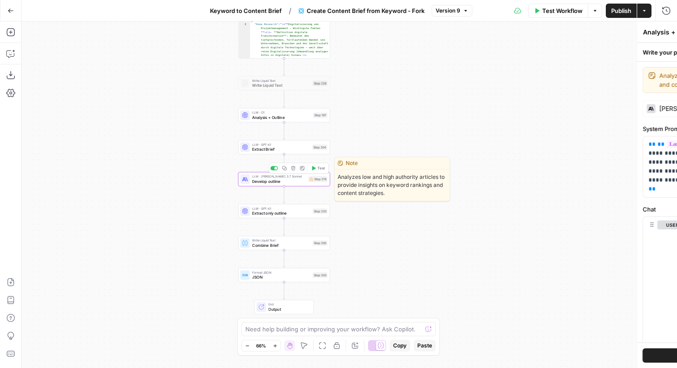
type textarea "Develop outline"
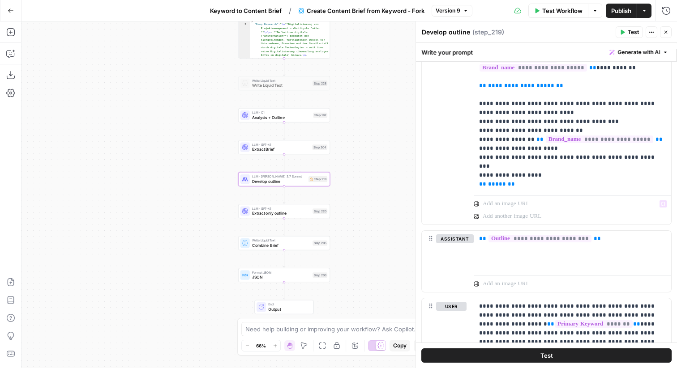
scroll to position [424, 0]
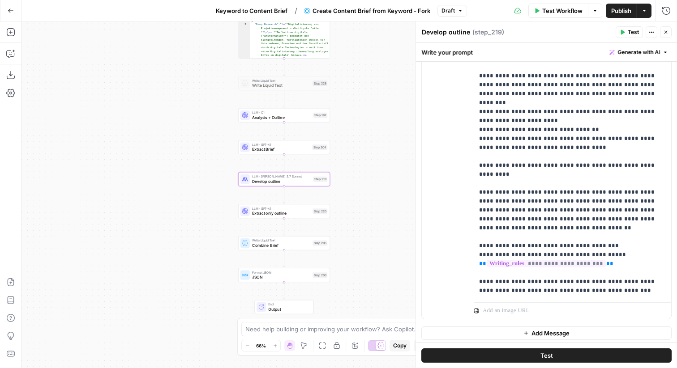
scroll to position [721, 0]
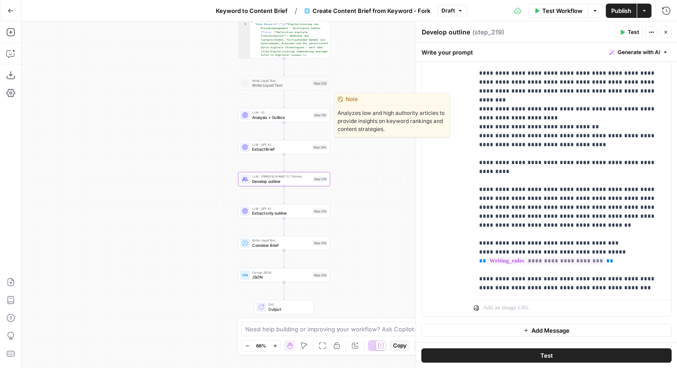
click at [311, 119] on div "LLM · O1 Analysis + Outline Step 197 Copy step Delete step Edit Note Test" at bounding box center [283, 115] width 87 height 10
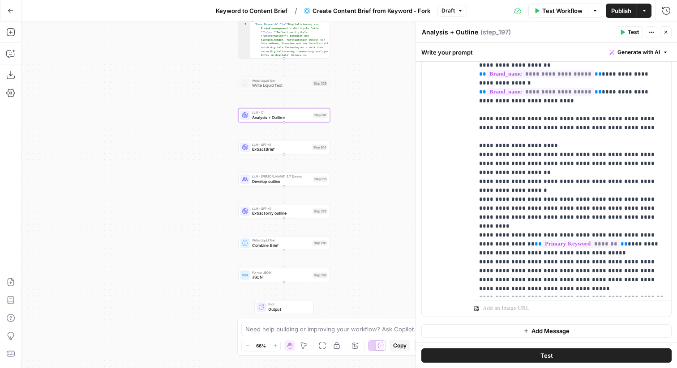
scroll to position [2309, 0]
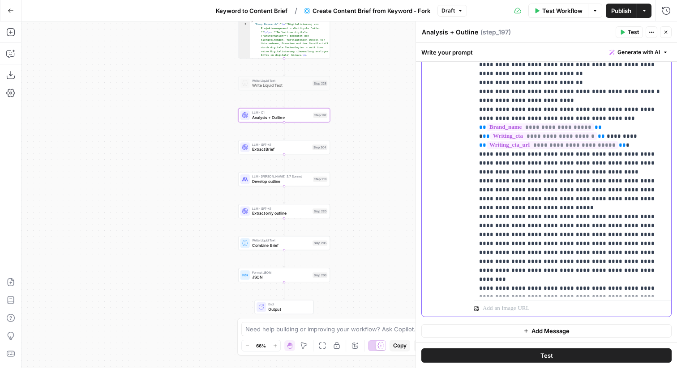
drag, startPoint x: 534, startPoint y: 154, endPoint x: 475, endPoint y: 89, distance: 87.7
click at [475, 89] on div "**********" at bounding box center [571, 114] width 197 height 365
copy p "**********"
click at [305, 181] on span "Develop outline" at bounding box center [281, 182] width 59 height 6
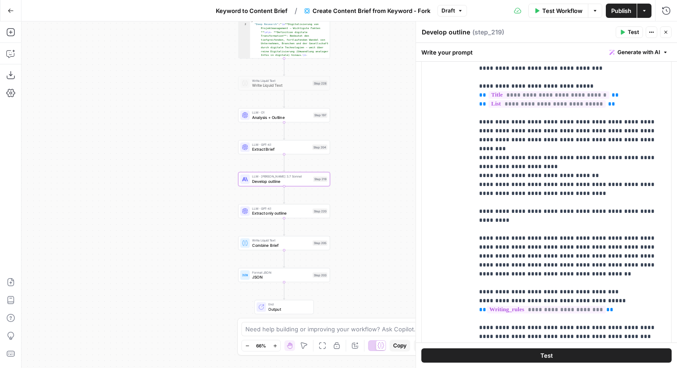
scroll to position [721, 0]
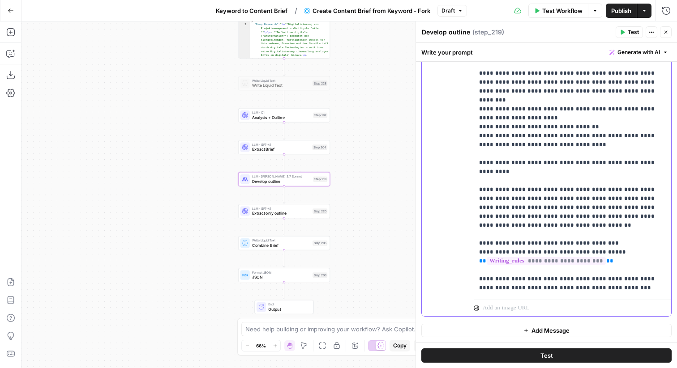
click at [613, 234] on p "**********" at bounding box center [572, 127] width 187 height 331
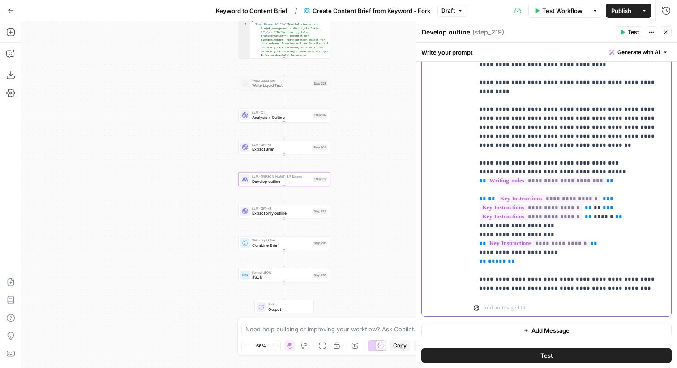
scroll to position [0, 0]
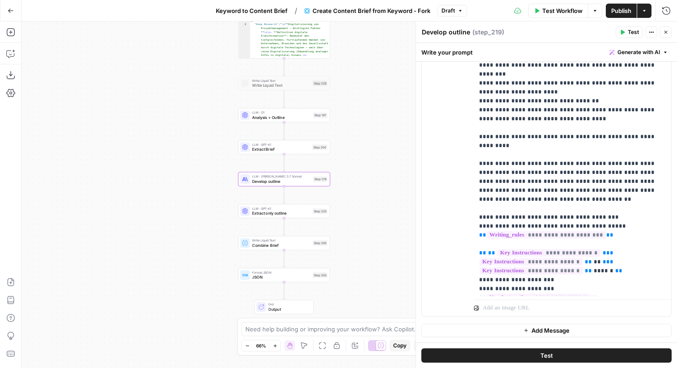
click at [623, 10] on span "Publish" at bounding box center [621, 10] width 20 height 9
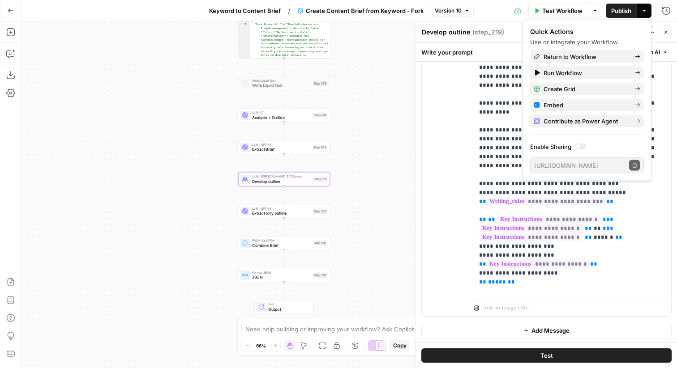
scroll to position [23, 0]
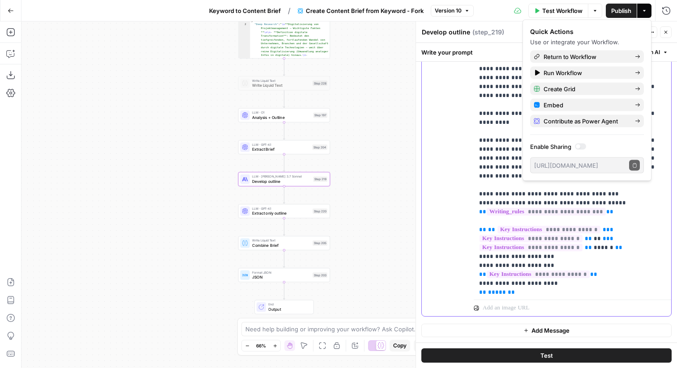
click at [601, 255] on p "**********" at bounding box center [572, 118] width 187 height 412
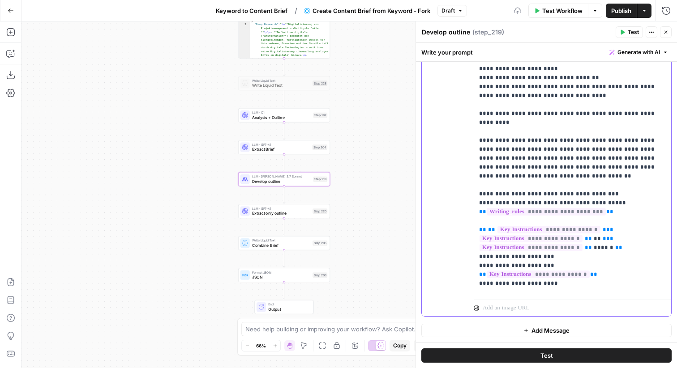
scroll to position [90, 0]
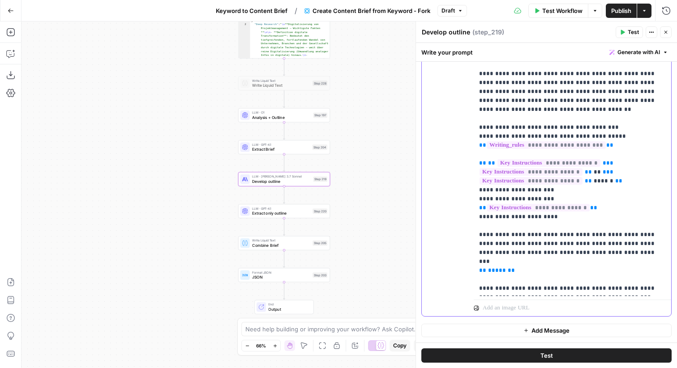
click at [560, 219] on p "**********" at bounding box center [572, 69] width 187 height 447
click at [614, 227] on p "**********" at bounding box center [572, 69] width 187 height 447
click at [528, 223] on p "**********" at bounding box center [572, 69] width 187 height 447
click at [525, 223] on p "**********" at bounding box center [572, 69] width 187 height 447
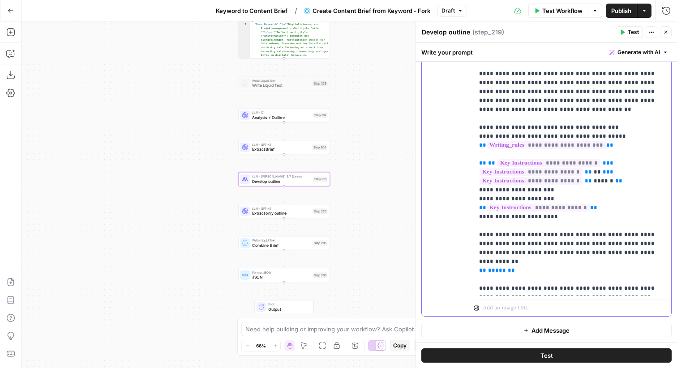
click at [520, 226] on p "**********" at bounding box center [572, 69] width 187 height 447
click at [529, 253] on p "**********" at bounding box center [572, 69] width 187 height 447
click at [662, 226] on p "**********" at bounding box center [572, 69] width 187 height 447
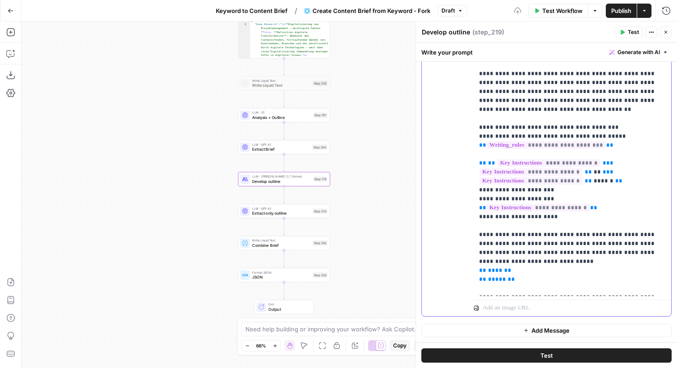
click at [605, 235] on p "**********" at bounding box center [572, 74] width 187 height 456
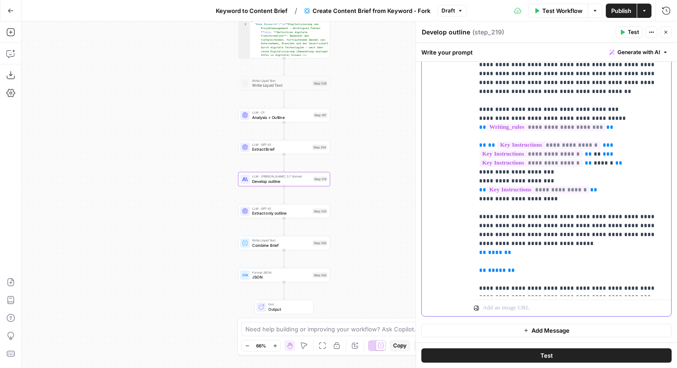
drag, startPoint x: 603, startPoint y: 261, endPoint x: 466, endPoint y: 252, distance: 137.7
click at [466, 252] on div "**********" at bounding box center [546, 124] width 249 height 385
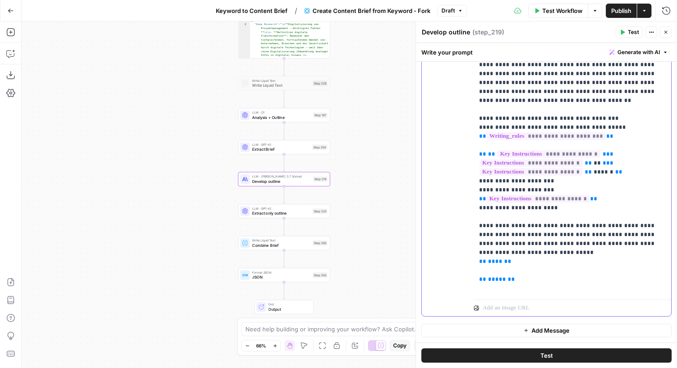
click at [503, 235] on p "**********" at bounding box center [572, 65] width 187 height 456
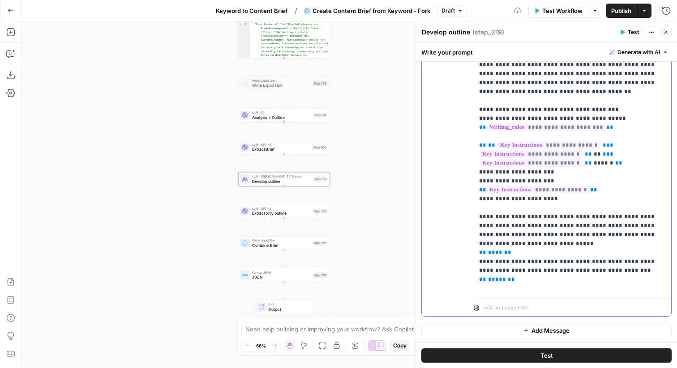
click at [493, 268] on p "**********" at bounding box center [572, 60] width 187 height 465
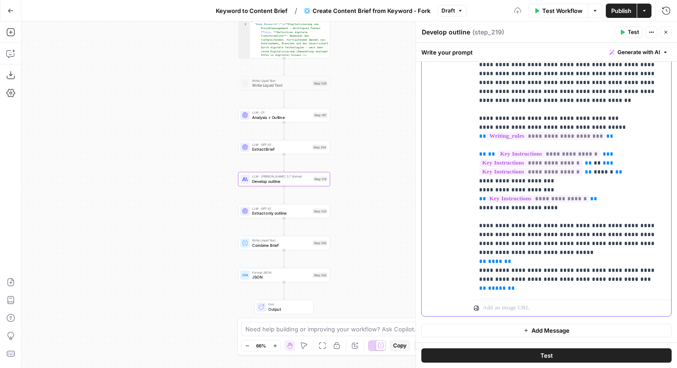
scroll to position [90, 0]
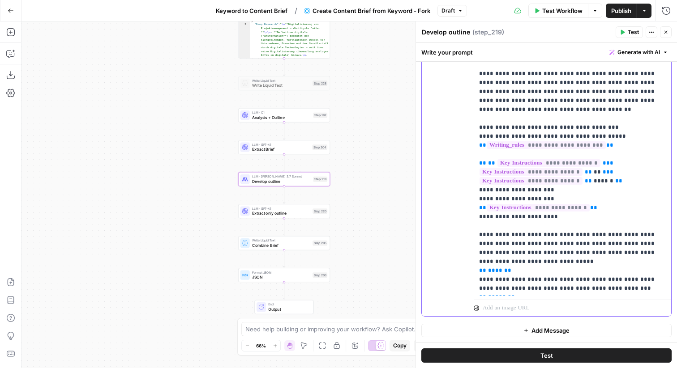
click at [665, 223] on p "**********" at bounding box center [572, 69] width 187 height 447
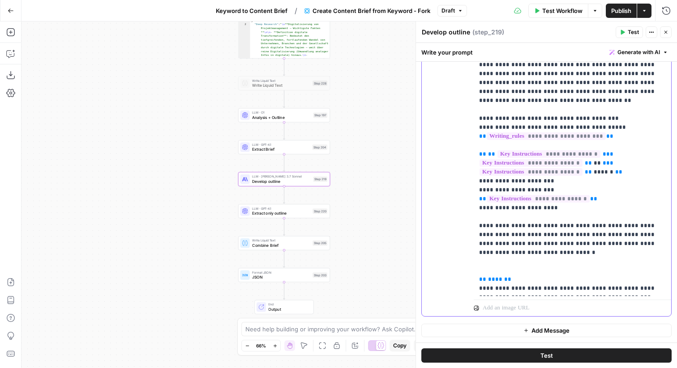
scroll to position [108, 0]
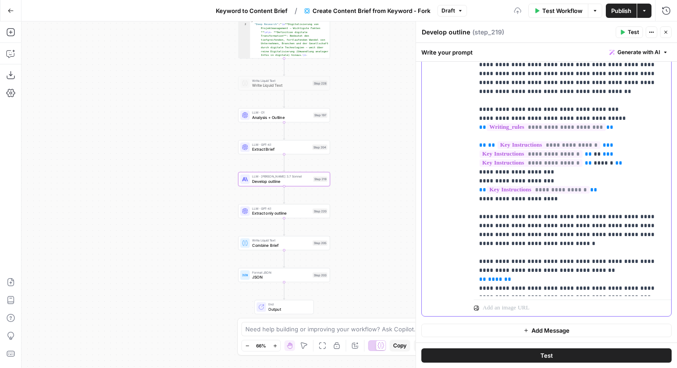
click at [531, 174] on p "**********" at bounding box center [572, 65] width 187 height 474
copy p "**********"
click at [584, 230] on p "**********" at bounding box center [572, 65] width 187 height 474
click at [587, 236] on p "**********" at bounding box center [572, 65] width 187 height 474
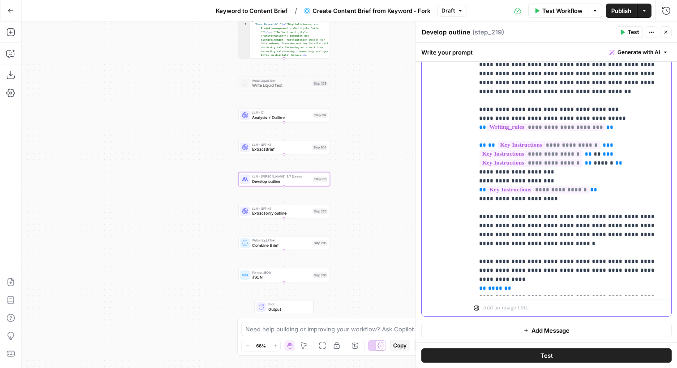
drag, startPoint x: 605, startPoint y: 261, endPoint x: 489, endPoint y: 262, distance: 116.3
click at [489, 262] on p "**********" at bounding box center [572, 65] width 187 height 474
copy p "**********"
click at [640, 236] on p "**********" at bounding box center [572, 65] width 187 height 474
click at [644, 237] on p "**********" at bounding box center [572, 69] width 187 height 483
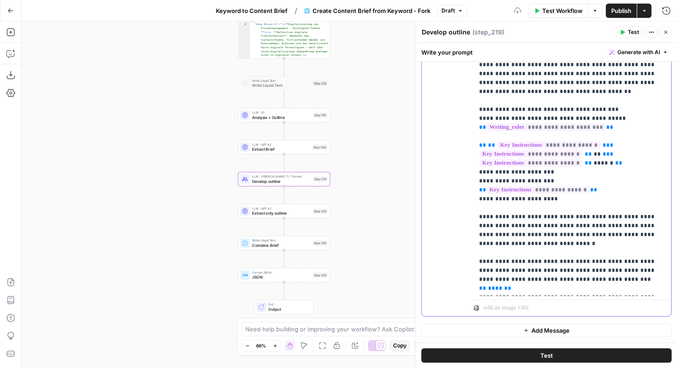
scroll to position [126, 0]
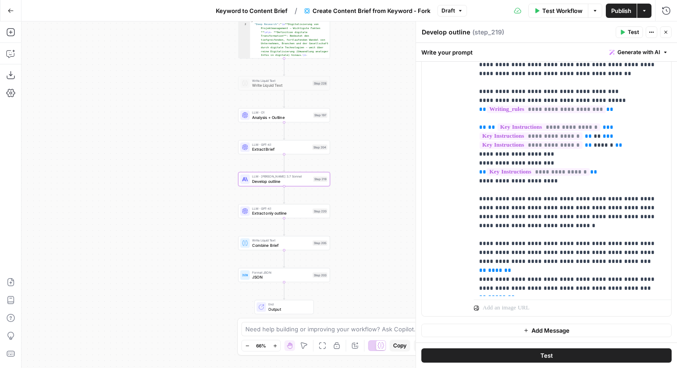
click at [665, 32] on span "E" at bounding box center [662, 30] width 6 height 8
click at [665, 34] on icon "button" at bounding box center [665, 32] width 5 height 5
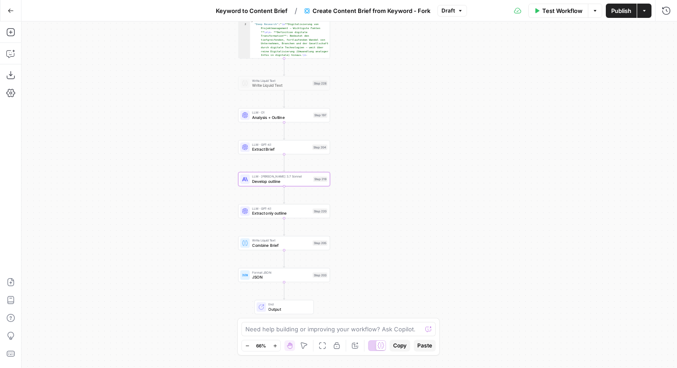
click at [627, 10] on span "Publish" at bounding box center [621, 10] width 20 height 9
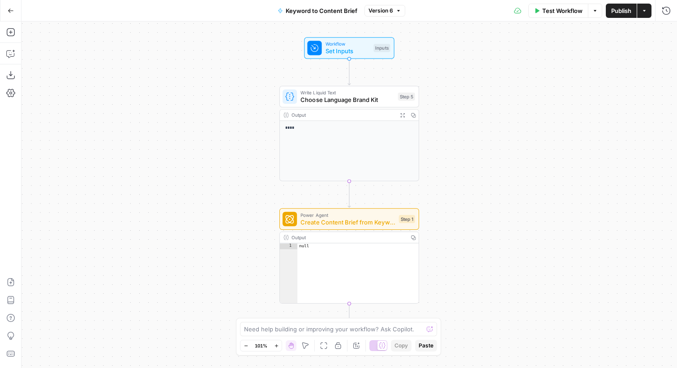
click at [345, 220] on span "Create Content Brief from Keyword - Fork" at bounding box center [347, 222] width 94 height 9
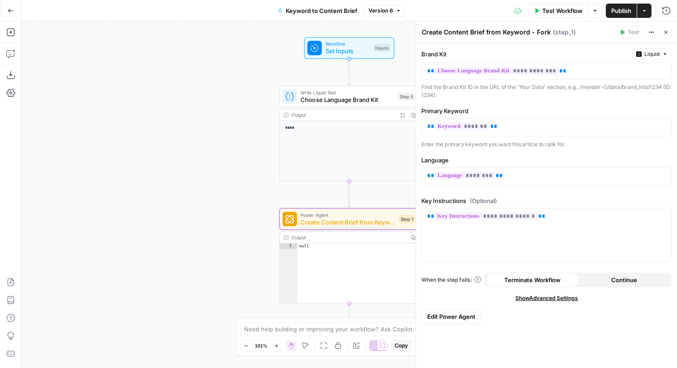
click at [469, 320] on span "Edit Power Agent" at bounding box center [451, 316] width 48 height 9
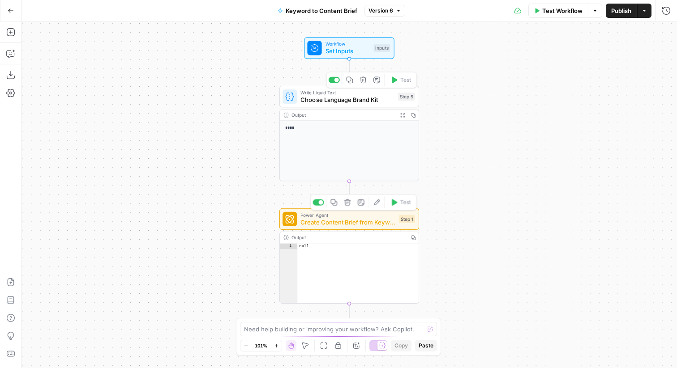
click at [332, 226] on span "Create Content Brief from Keyword - Fork" at bounding box center [347, 222] width 94 height 9
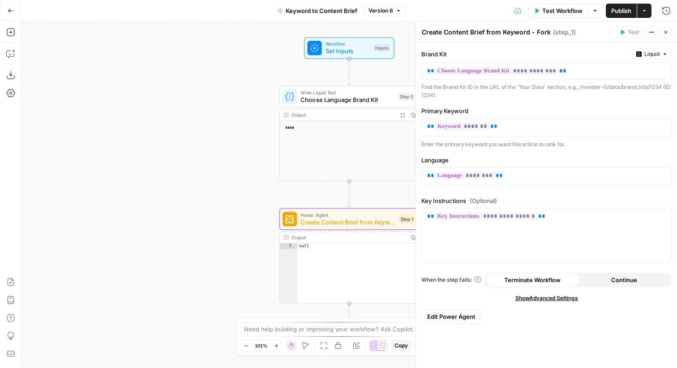
click at [665, 34] on icon "button" at bounding box center [665, 32] width 5 height 5
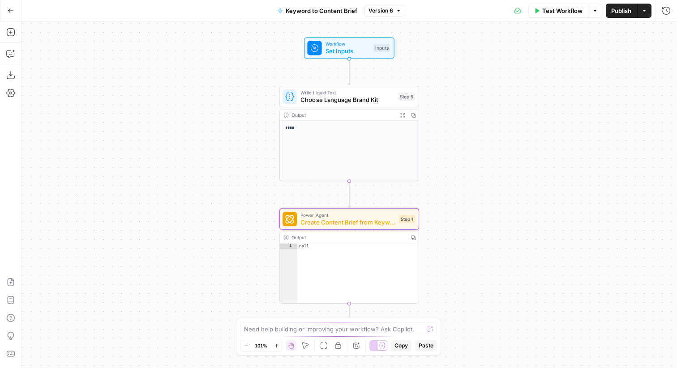
click at [0, 11] on div "Go Back" at bounding box center [10, 10] width 21 height 21
click at [6, 10] on button "Go Back" at bounding box center [11, 11] width 16 height 16
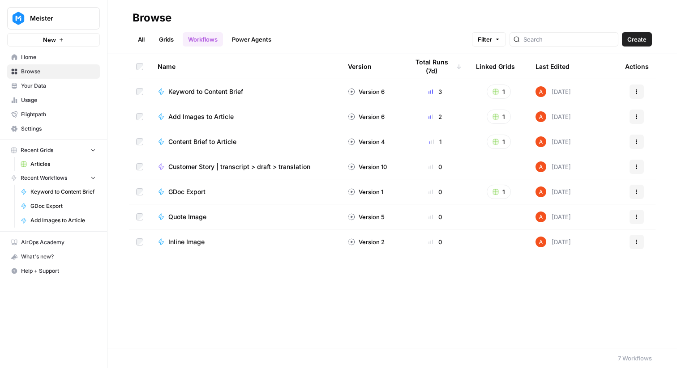
click at [163, 37] on link "Grids" at bounding box center [166, 39] width 26 height 14
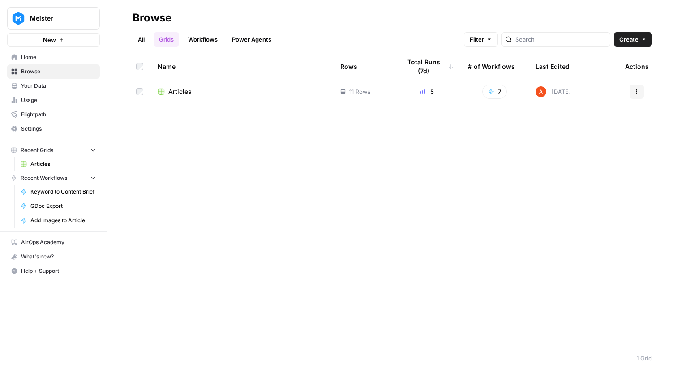
click at [187, 92] on span "Articles" at bounding box center [179, 91] width 23 height 9
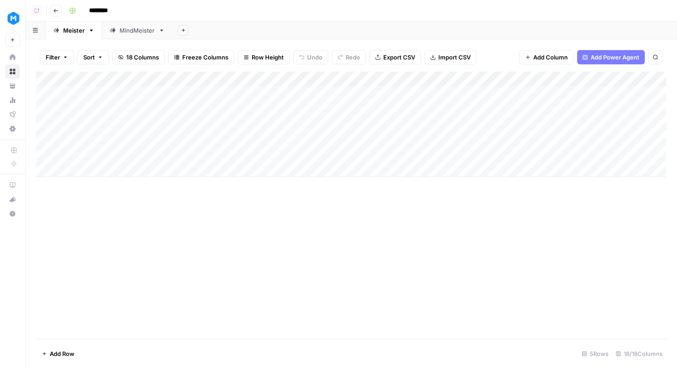
click at [55, 11] on icon "button" at bounding box center [55, 10] width 5 height 5
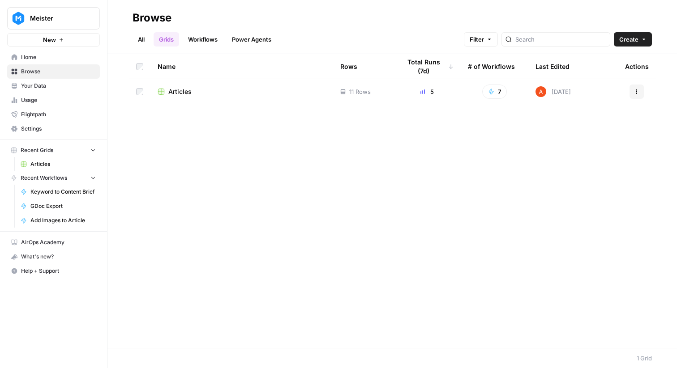
click at [40, 61] on link "Home" at bounding box center [53, 57] width 93 height 14
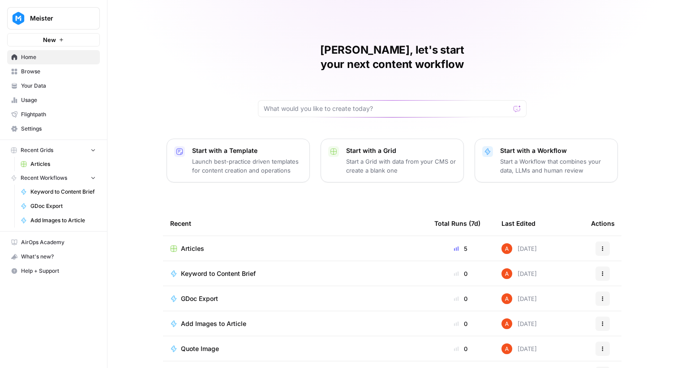
click at [230, 269] on span "Keyword to Content Brief" at bounding box center [218, 273] width 75 height 9
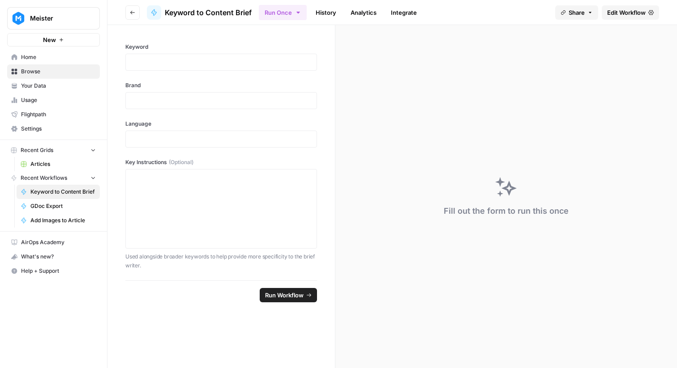
click at [630, 7] on link "Edit Workflow" at bounding box center [629, 12] width 57 height 14
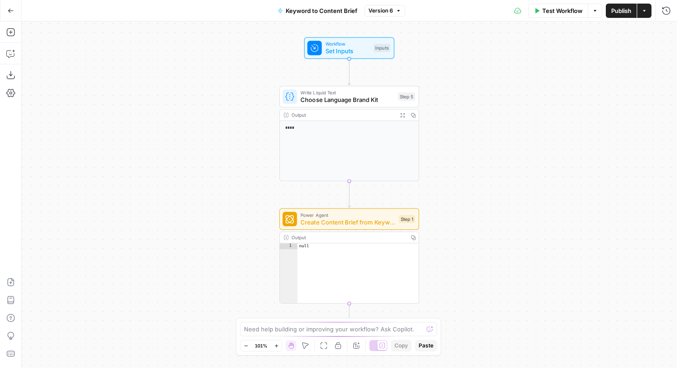
click at [391, 228] on div "Power Agent Create Content Brief from Keyword - Fork Step 1 Copy step Delete st…" at bounding box center [349, 219] width 140 height 21
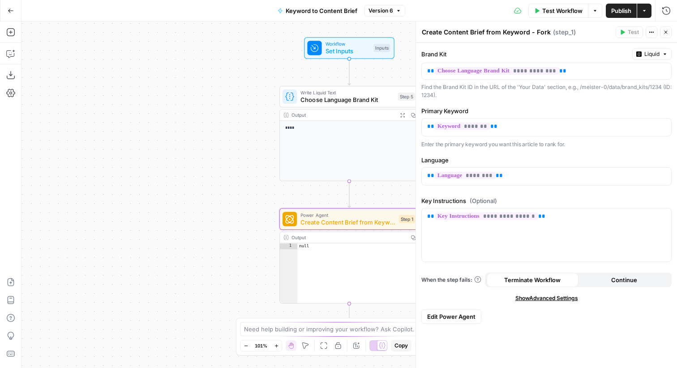
click at [442, 310] on button "Edit Power Agent" at bounding box center [451, 317] width 60 height 14
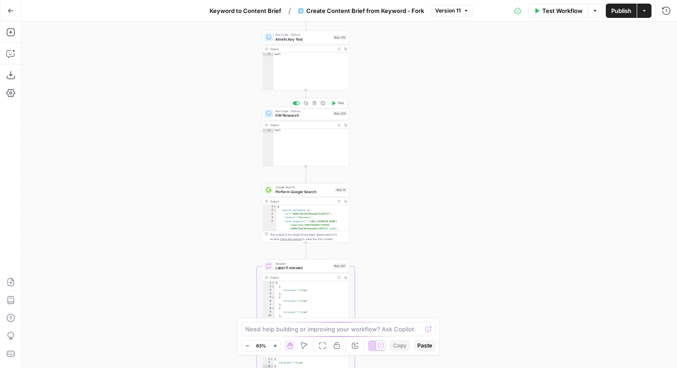
click at [341, 119] on div "Run Code · Python KW Research Step 229 Copy step Delete step Add Note Test" at bounding box center [305, 113] width 87 height 13
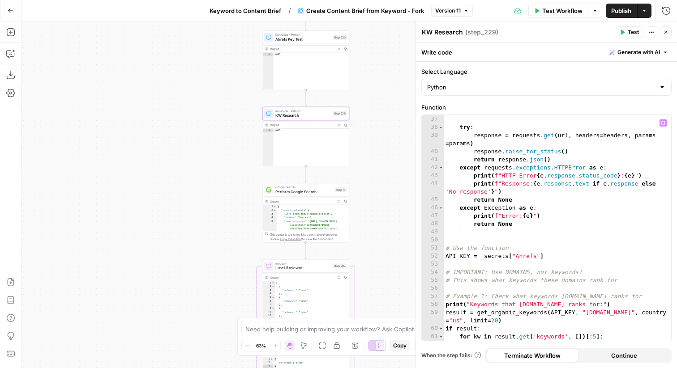
scroll to position [459, 0]
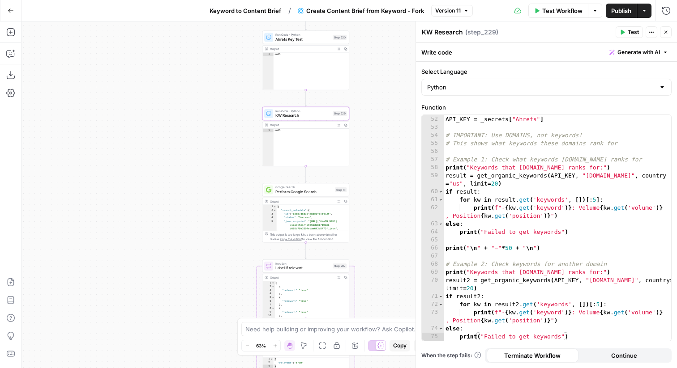
click at [665, 29] on button "Close" at bounding box center [666, 32] width 12 height 12
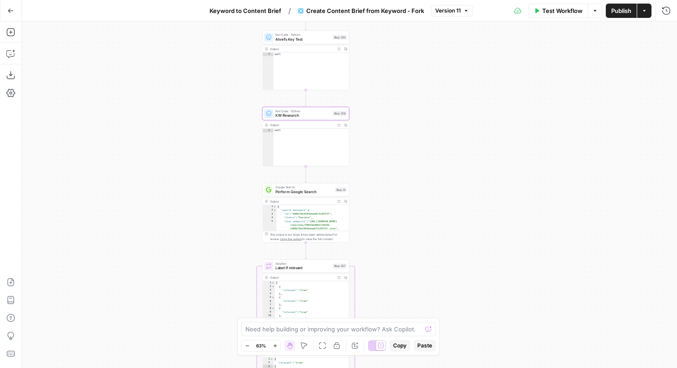
click at [444, 9] on span "Version 11" at bounding box center [448, 11] width 26 height 8
click at [458, 7] on span "Version 11" at bounding box center [448, 11] width 26 height 8
click at [297, 26] on div at bounding box center [297, 27] width 3 height 3
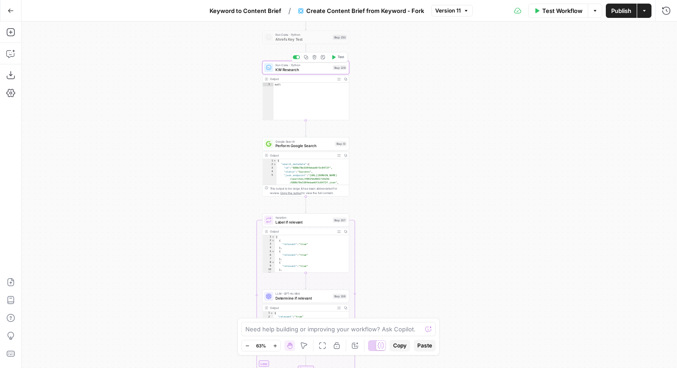
click at [297, 57] on div at bounding box center [297, 57] width 3 height 3
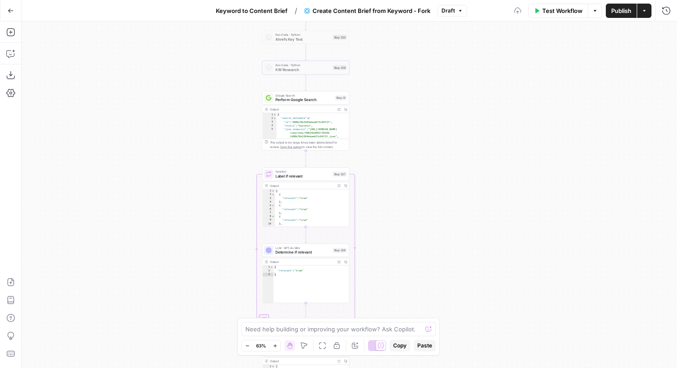
click at [621, 10] on span "Publish" at bounding box center [621, 10] width 20 height 9
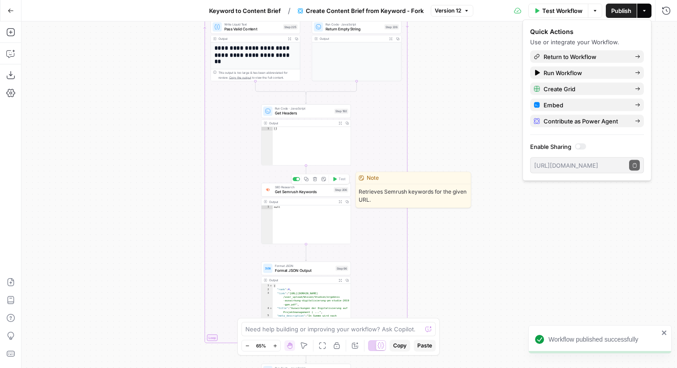
click at [319, 194] on span "Get Semrush Keywords" at bounding box center [303, 192] width 57 height 6
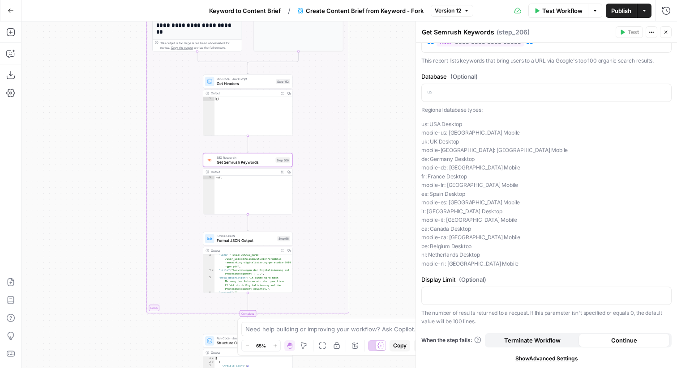
scroll to position [33, 0]
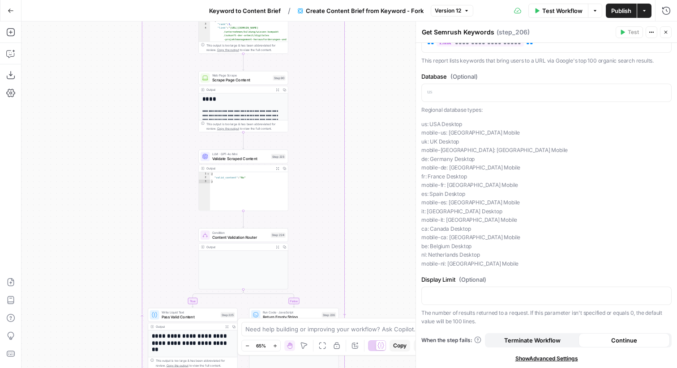
click at [666, 30] on icon "button" at bounding box center [665, 32] width 5 height 5
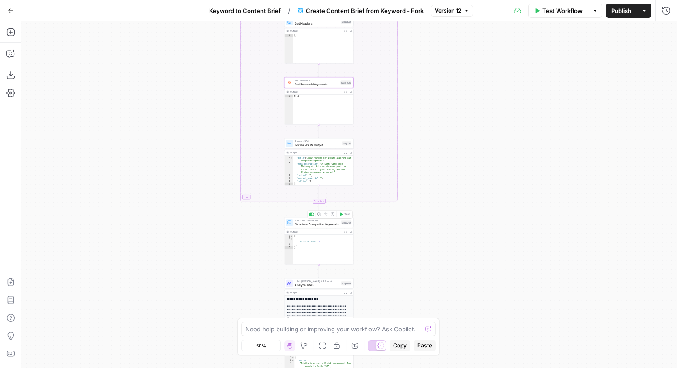
click at [329, 224] on span "Structure Competitor Keywords" at bounding box center [316, 224] width 44 height 4
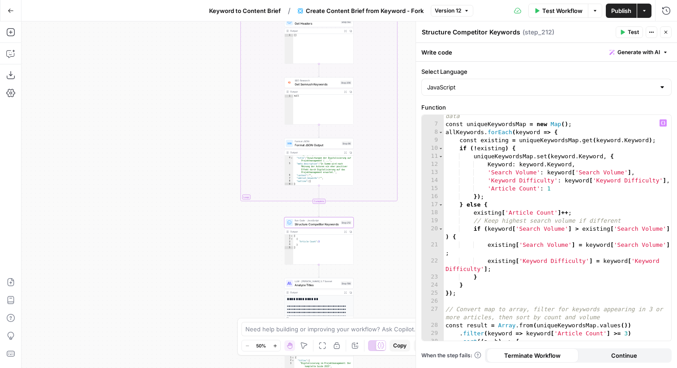
scroll to position [128, 0]
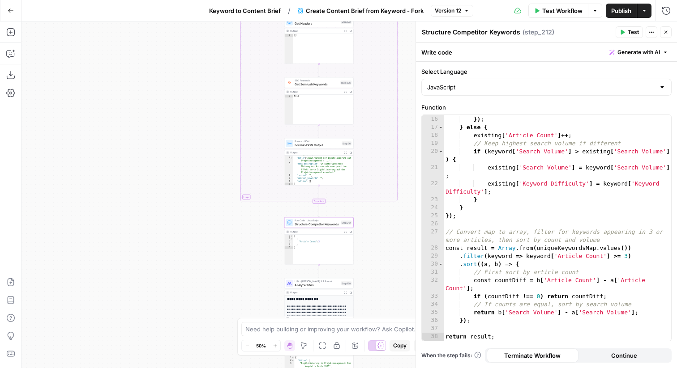
click at [633, 33] on span "Test" at bounding box center [632, 32] width 11 height 8
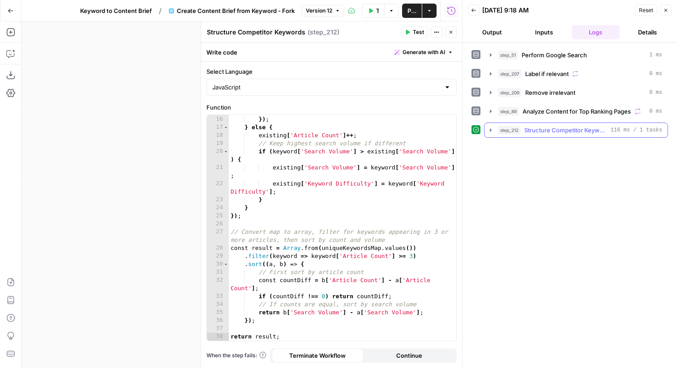
click at [491, 132] on icon "button" at bounding box center [490, 130] width 7 height 7
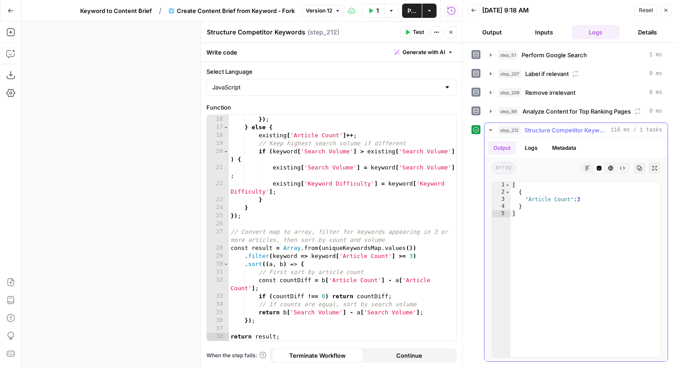
click at [540, 151] on button "Logs" at bounding box center [531, 147] width 24 height 13
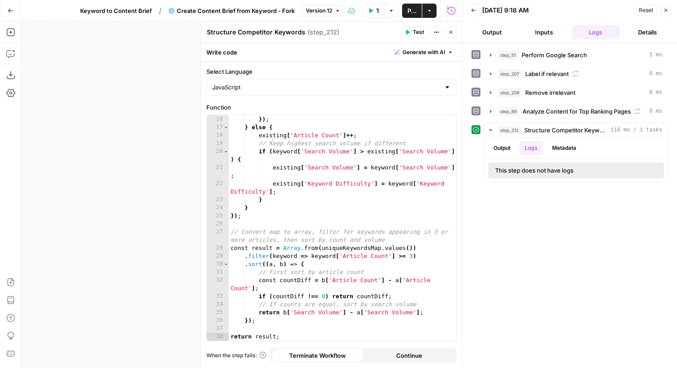
click at [667, 5] on button "Close" at bounding box center [666, 10] width 12 height 12
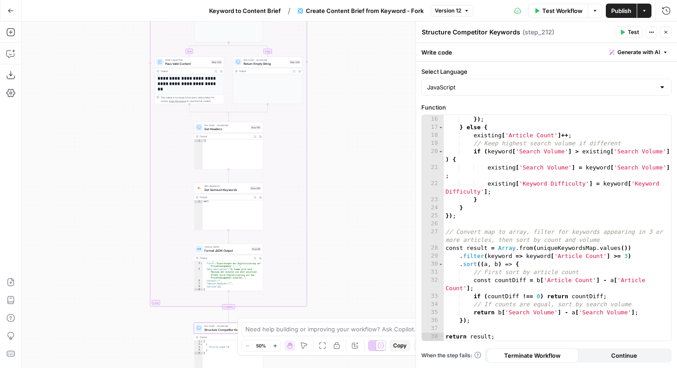
click at [665, 32] on icon "button" at bounding box center [665, 32] width 5 height 5
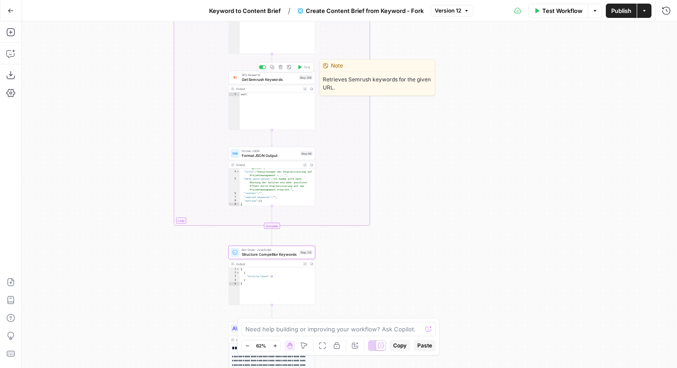
click at [284, 80] on span "Get Semrush Keywords" at bounding box center [269, 79] width 55 height 5
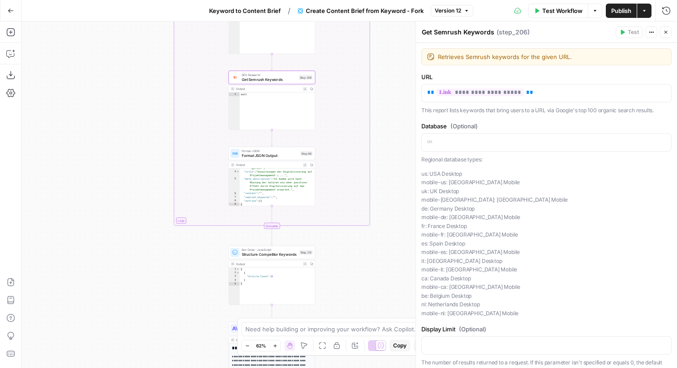
click at [664, 28] on button "Close" at bounding box center [666, 32] width 12 height 12
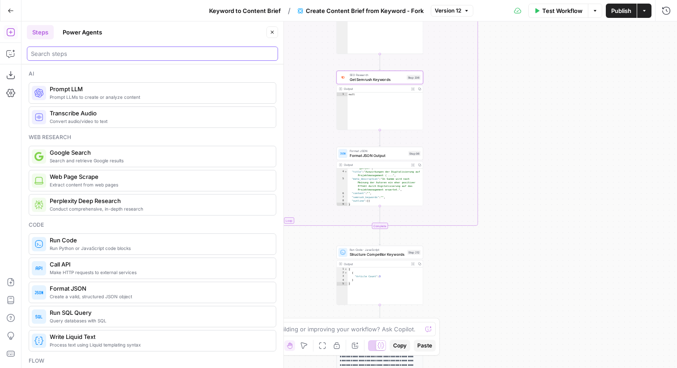
click at [116, 54] on input "search" at bounding box center [152, 53] width 243 height 9
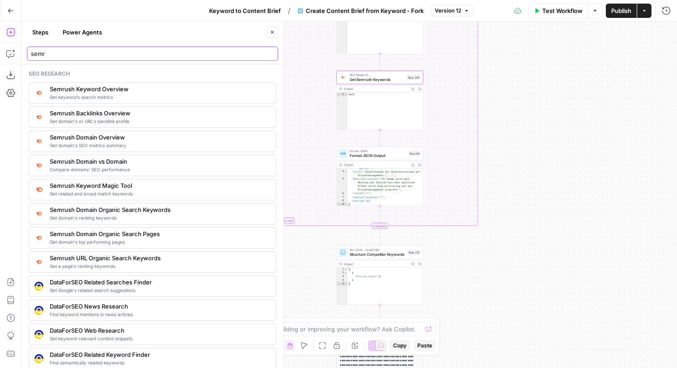
type input "semr"
click at [268, 32] on button "Close" at bounding box center [272, 32] width 12 height 12
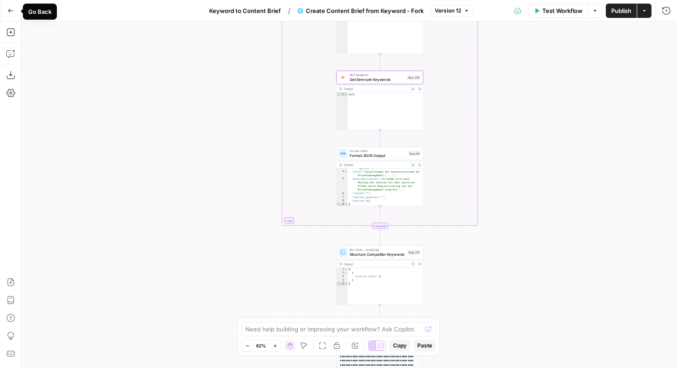
click at [14, 9] on button "Go Back" at bounding box center [11, 11] width 16 height 16
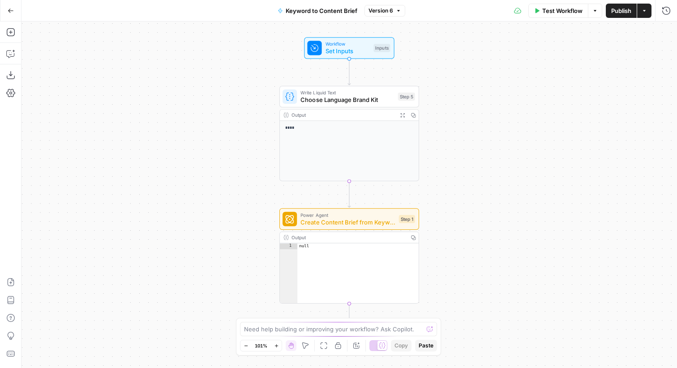
click at [8, 9] on icon "button" at bounding box center [11, 11] width 6 height 6
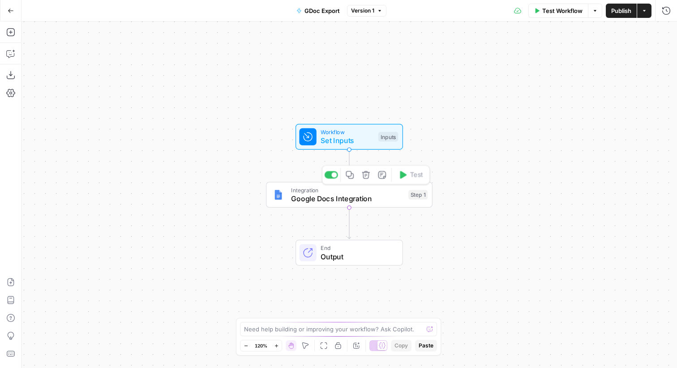
click at [315, 194] on span "Google Docs Integration" at bounding box center [347, 198] width 113 height 11
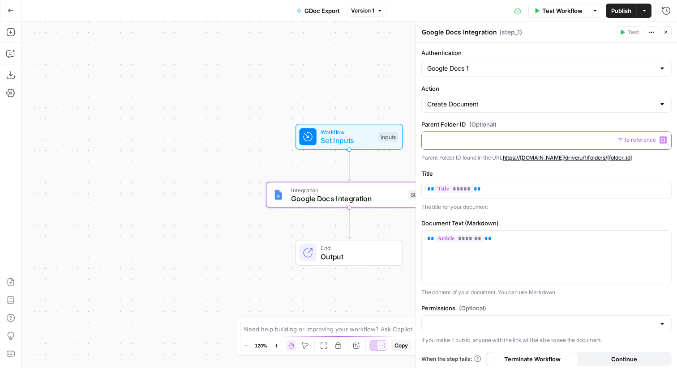
click at [497, 141] on p at bounding box center [546, 140] width 239 height 9
drag, startPoint x: 640, startPoint y: 156, endPoint x: 608, endPoint y: 160, distance: 32.4
click at [608, 160] on p "Parent Folder ID found in the URL https://[DOMAIN_NAME]/drive/u/1/folders/[fold…" at bounding box center [546, 157] width 250 height 9
click at [225, 98] on div "Workflow Set Inputs Inputs Integration Google Docs Integration Step 1 End Output" at bounding box center [348, 194] width 655 height 347
